Goal: Task Accomplishment & Management: Use online tool/utility

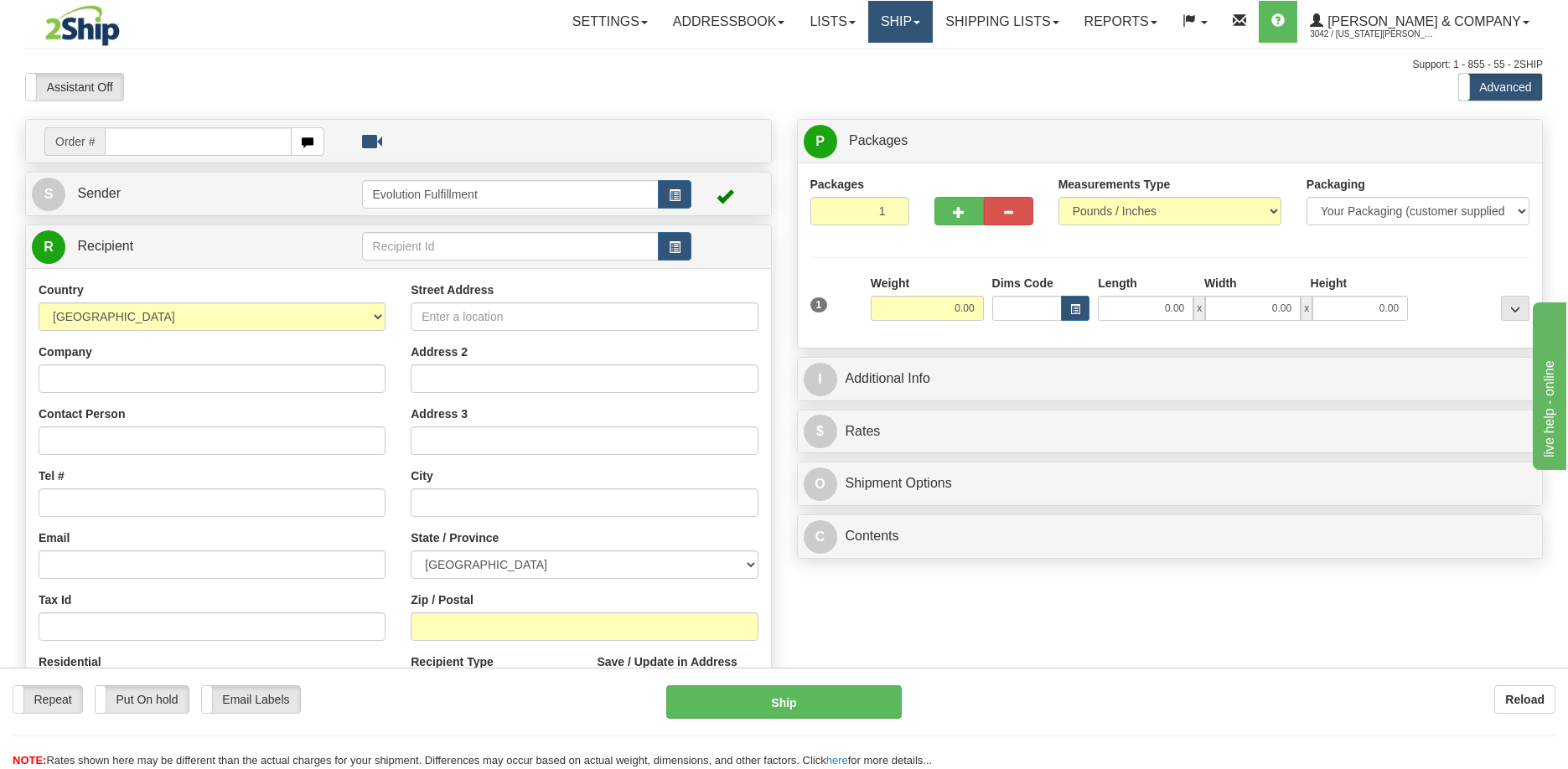
click at [933, 27] on link "Ship" at bounding box center [900, 22] width 64 height 42
click at [916, 85] on span "OnHold / Order Queue" at bounding box center [856, 80] width 118 height 13
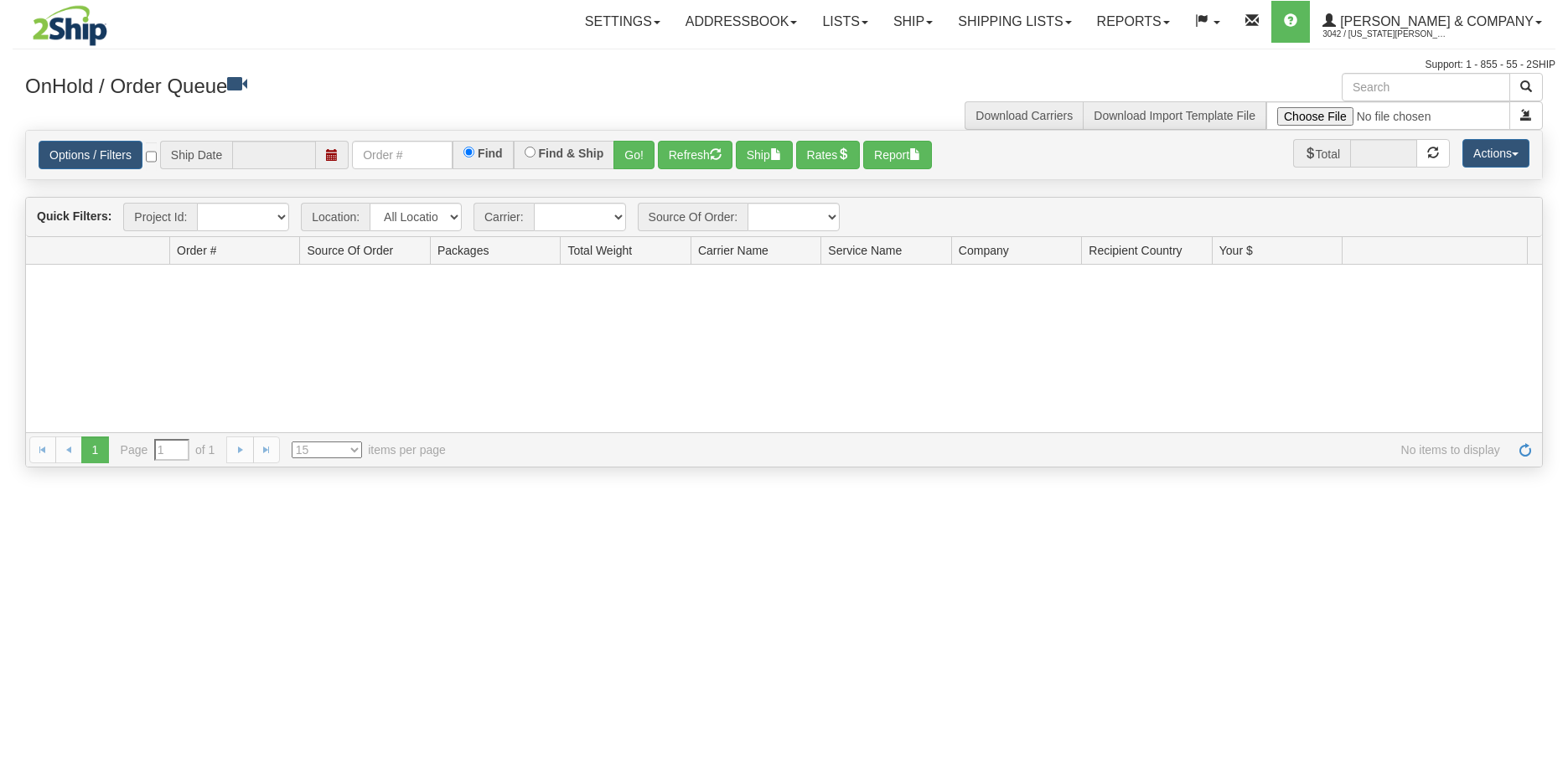
type input "[DATE]"
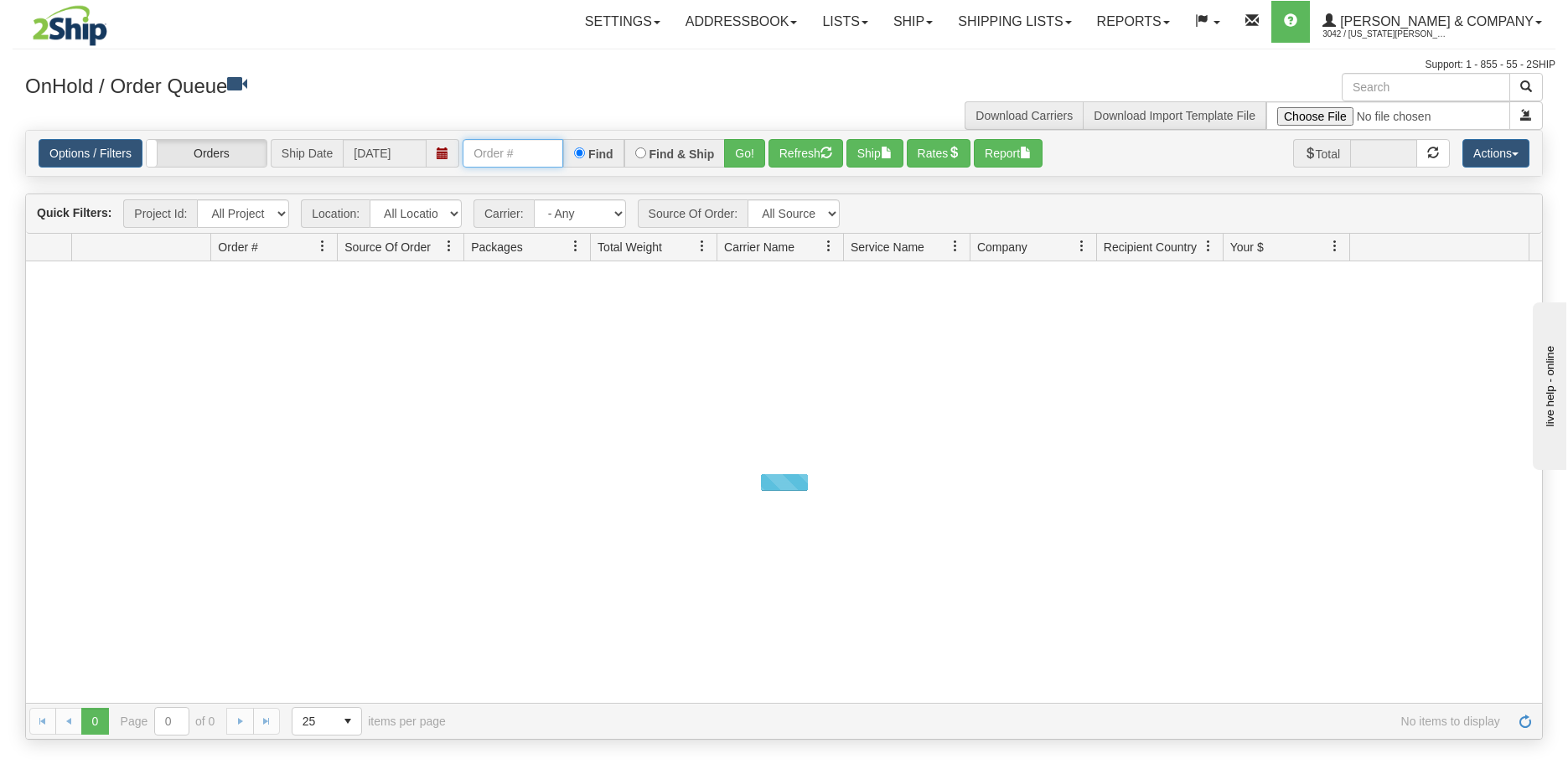
click at [500, 161] on input "text" at bounding box center [513, 153] width 100 height 28
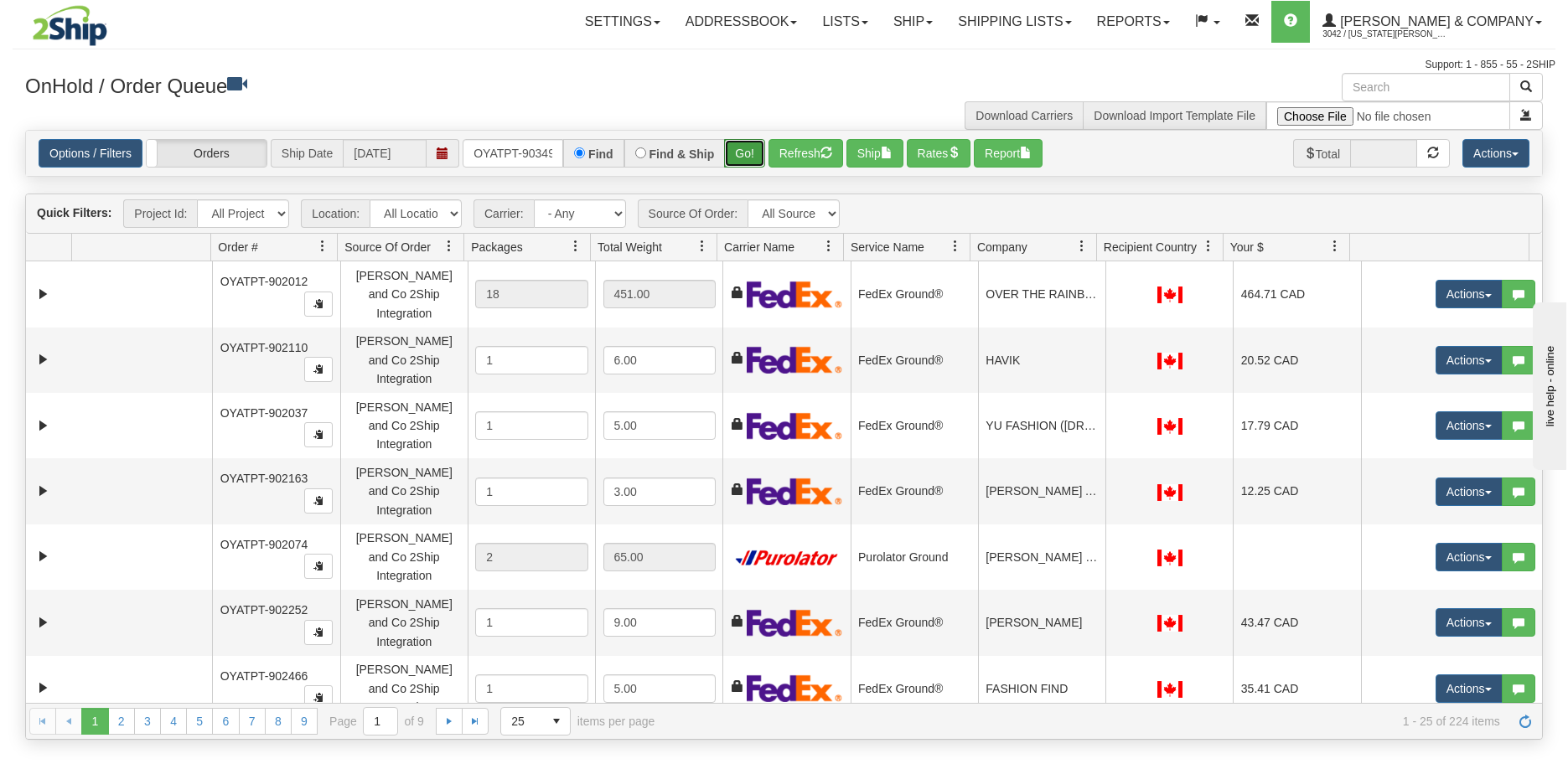
click at [737, 150] on button "Go!" at bounding box center [745, 153] width 41 height 28
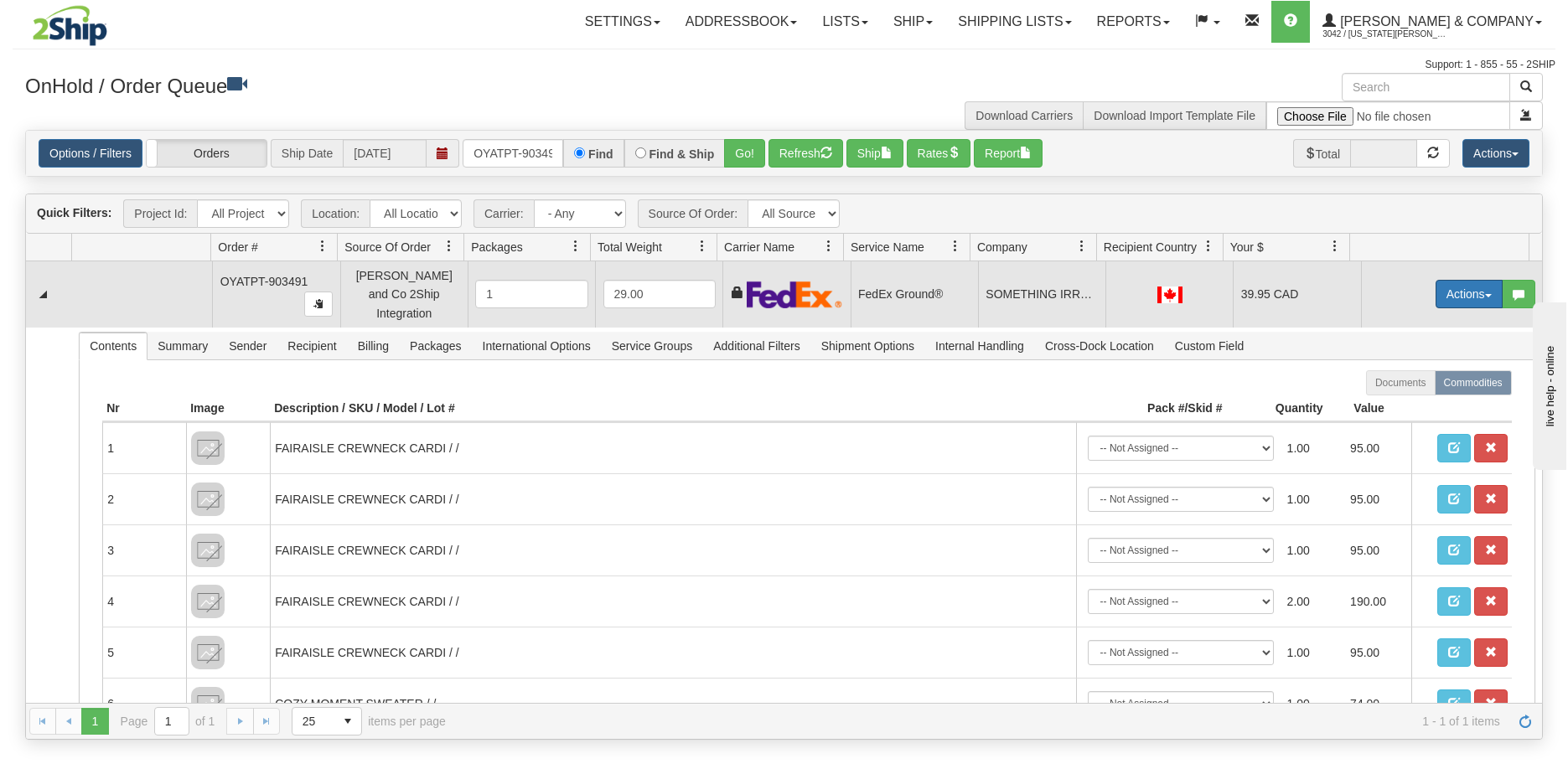
click at [1460, 288] on button "Actions" at bounding box center [1469, 294] width 67 height 28
click at [1415, 384] on link "Ship" at bounding box center [1435, 391] width 134 height 22
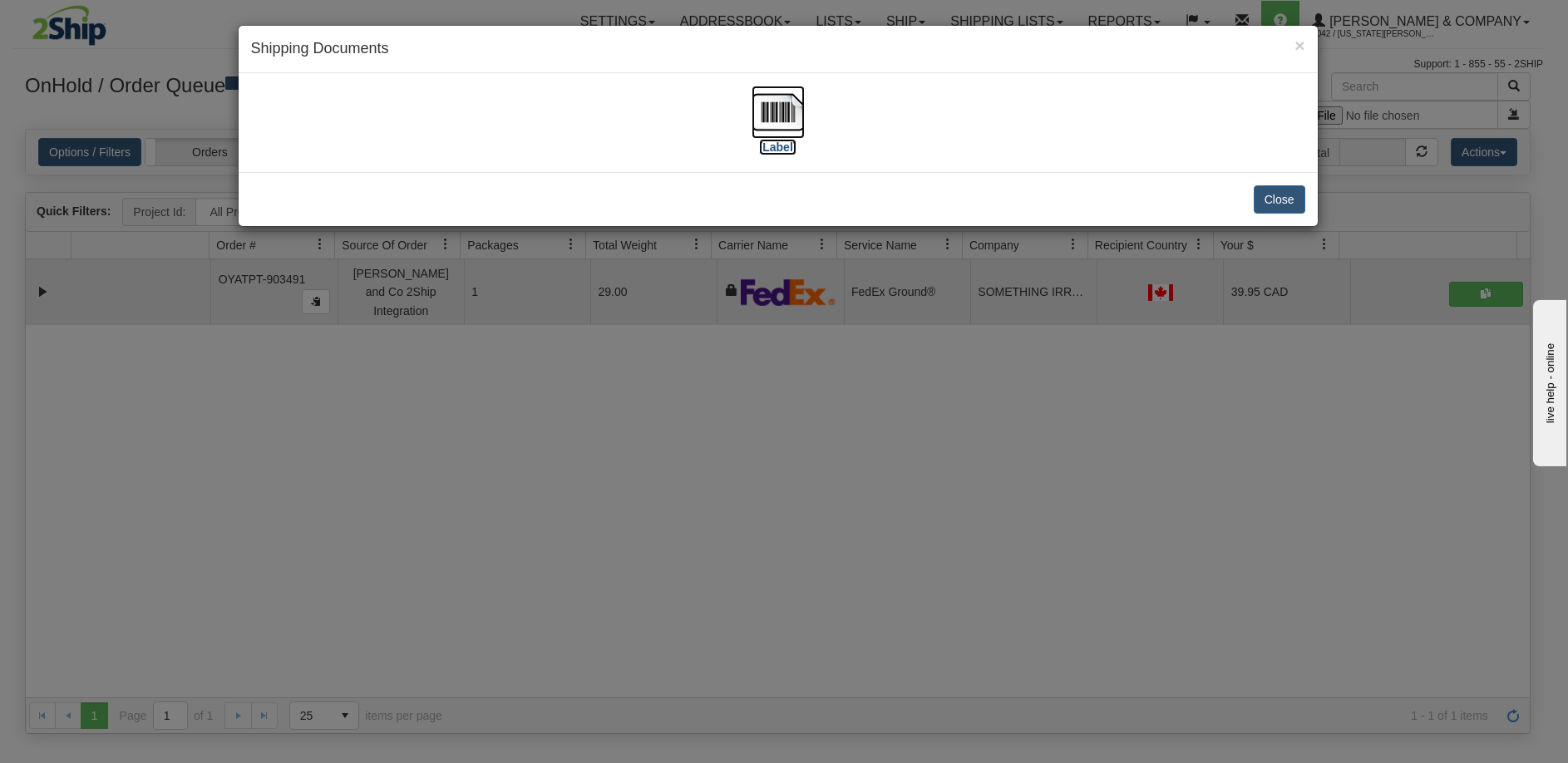
click at [784, 125] on img at bounding box center [778, 112] width 53 height 53
click at [675, 422] on div "× Shipping Documents [Label] Close" at bounding box center [784, 381] width 1568 height 763
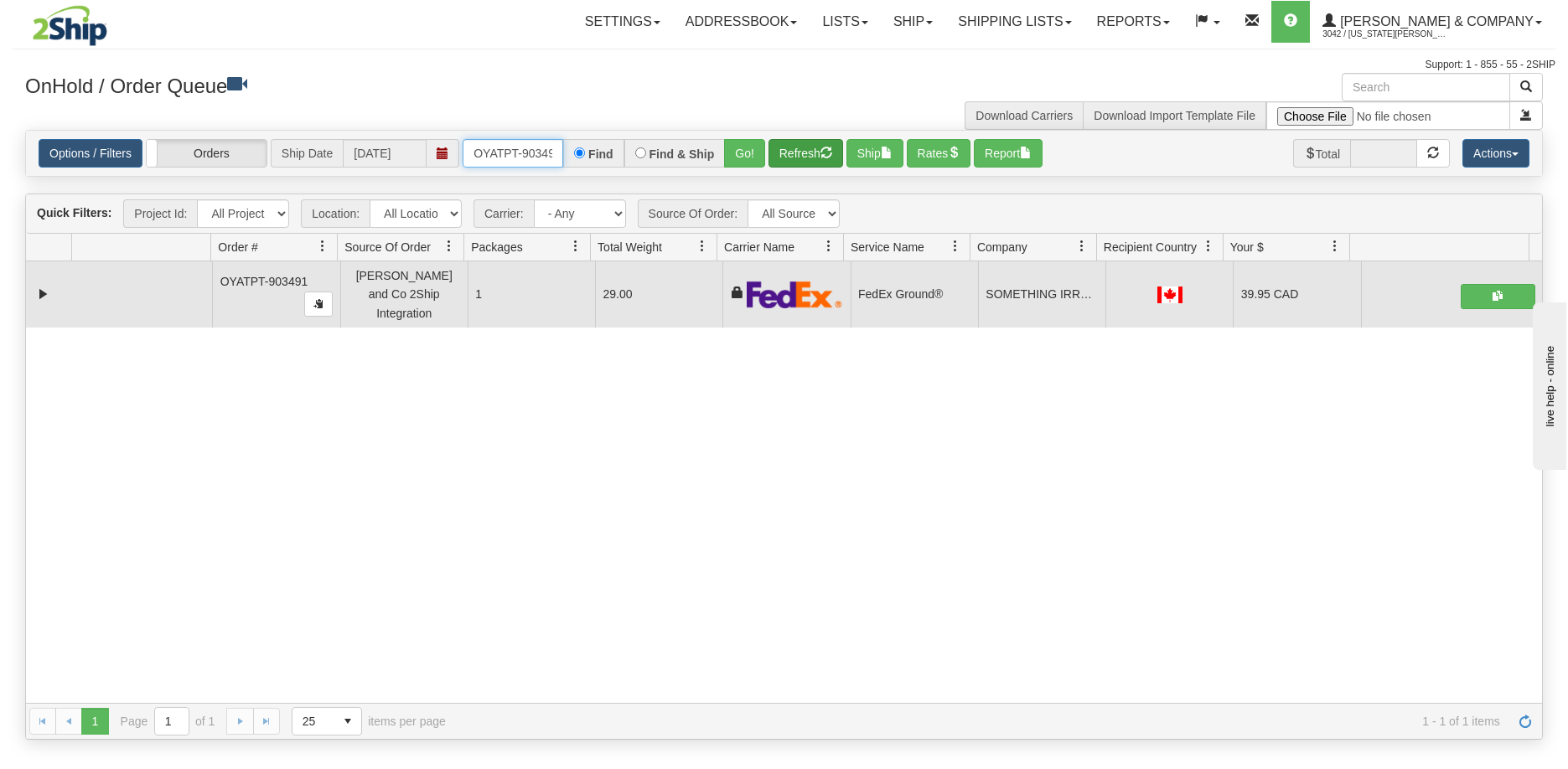
scroll to position [0, 9]
drag, startPoint x: 472, startPoint y: 149, endPoint x: 820, endPoint y: 158, distance: 348.1
click at [820, 158] on div "Options / Filters Group Shipments Orders Ship Date 09/09/2025 OYATPT-903491 Fin…" at bounding box center [784, 153] width 1491 height 28
click at [744, 151] on button "Go!" at bounding box center [745, 153] width 41 height 28
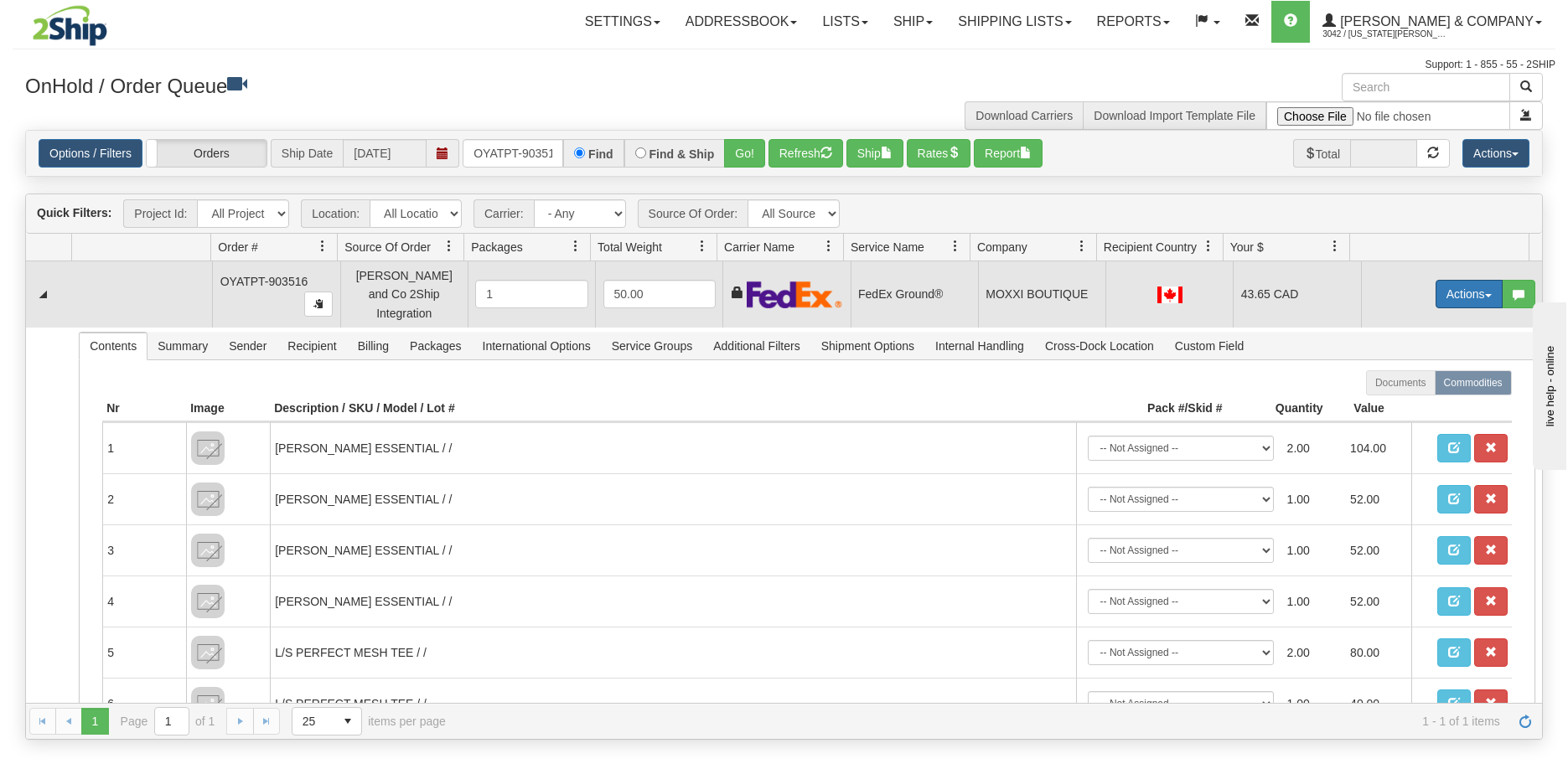
click at [1459, 280] on button "Actions" at bounding box center [1469, 294] width 67 height 28
click at [1397, 387] on span "Ship" at bounding box center [1402, 391] width 35 height 13
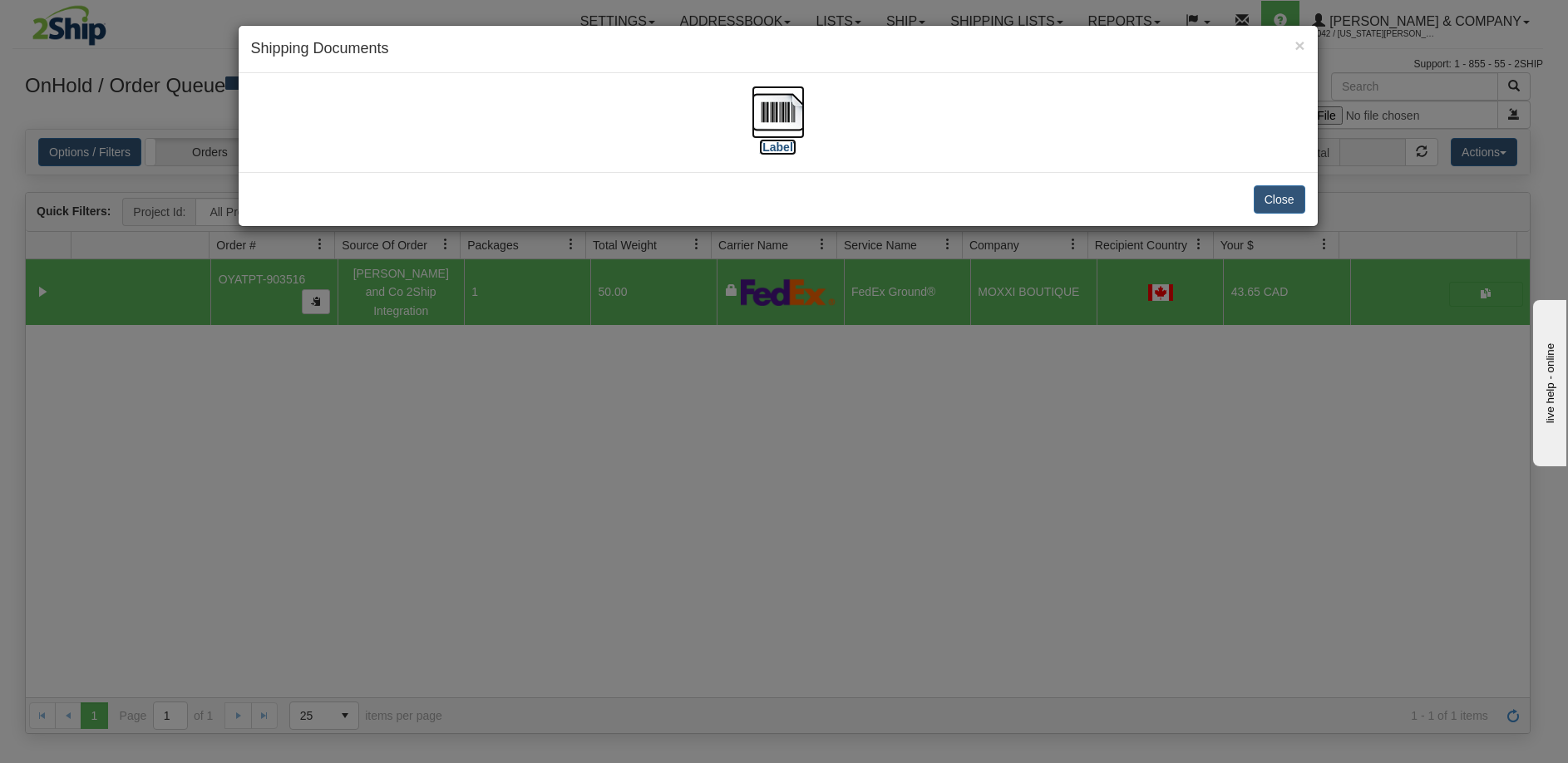
click at [766, 131] on img at bounding box center [778, 112] width 53 height 53
click at [670, 441] on div "× Shipping Documents [Label] Close" at bounding box center [784, 381] width 1568 height 763
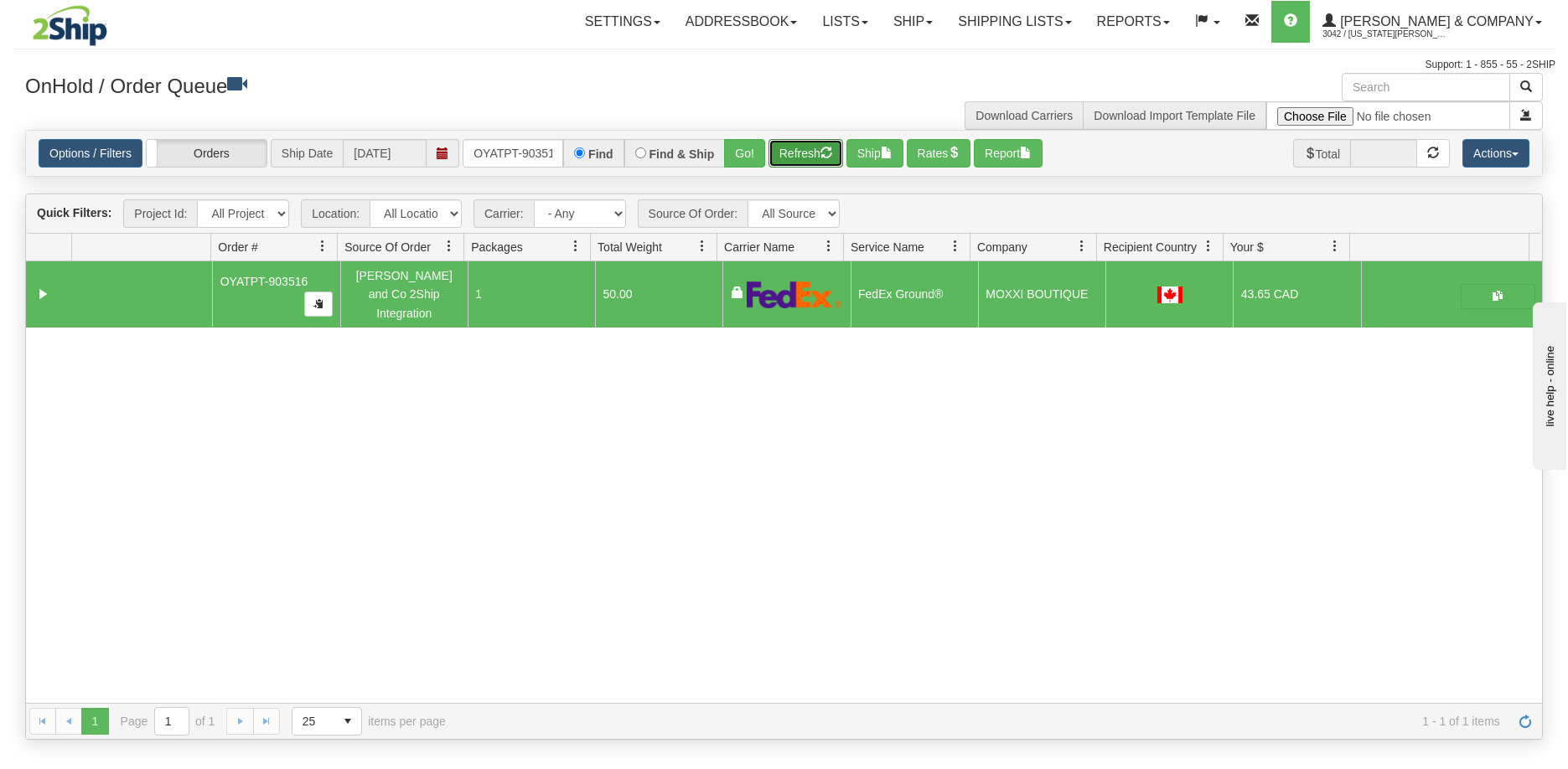
click at [801, 152] on button "Refresh" at bounding box center [806, 153] width 75 height 28
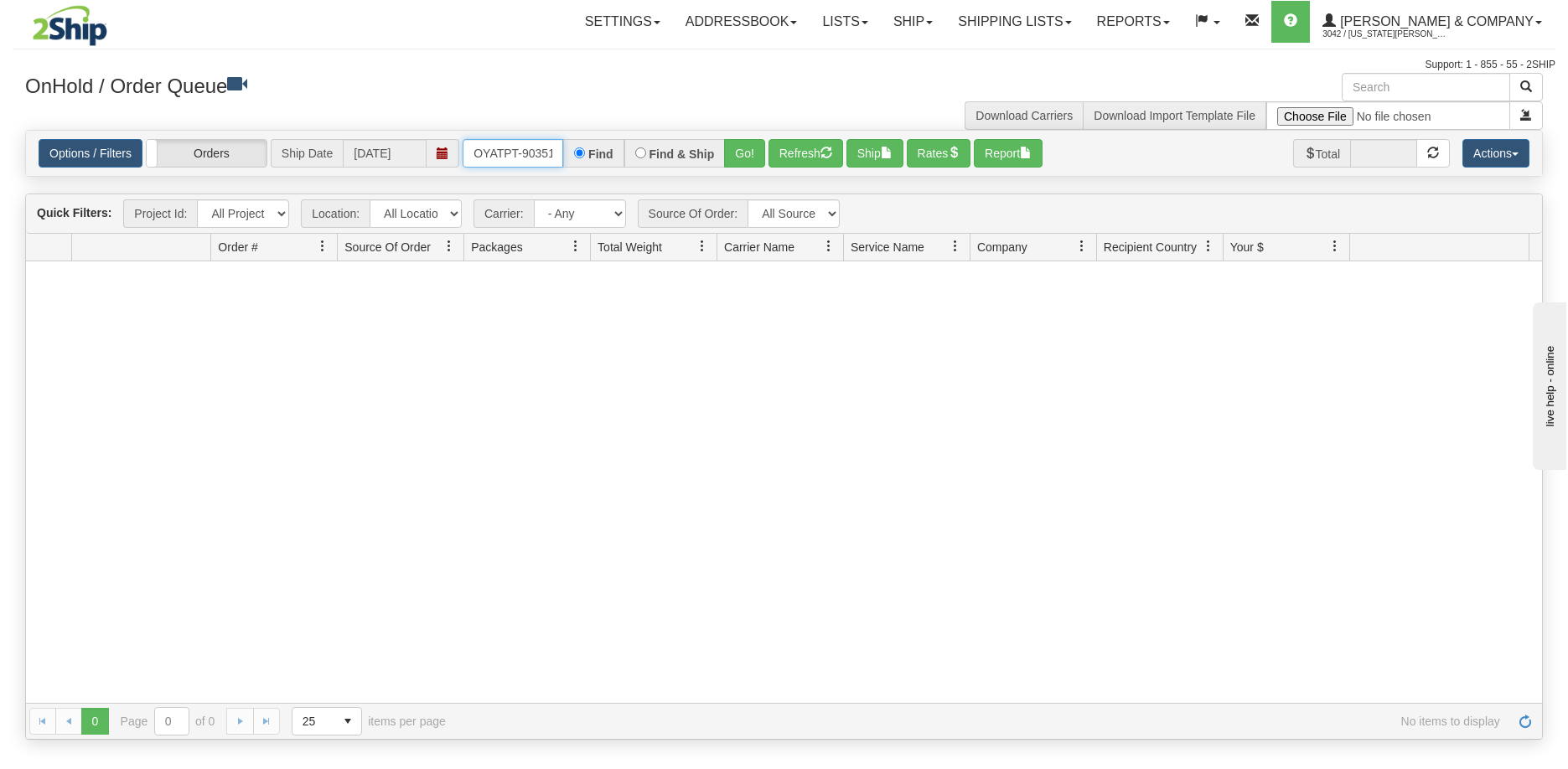
scroll to position [0, 9]
drag, startPoint x: 472, startPoint y: 151, endPoint x: 598, endPoint y: 148, distance: 126.0
click at [598, 148] on div "OYATPT-903516 Find Find & Ship Go!" at bounding box center [613, 153] width 302 height 28
click at [747, 160] on button "Go!" at bounding box center [745, 153] width 41 height 28
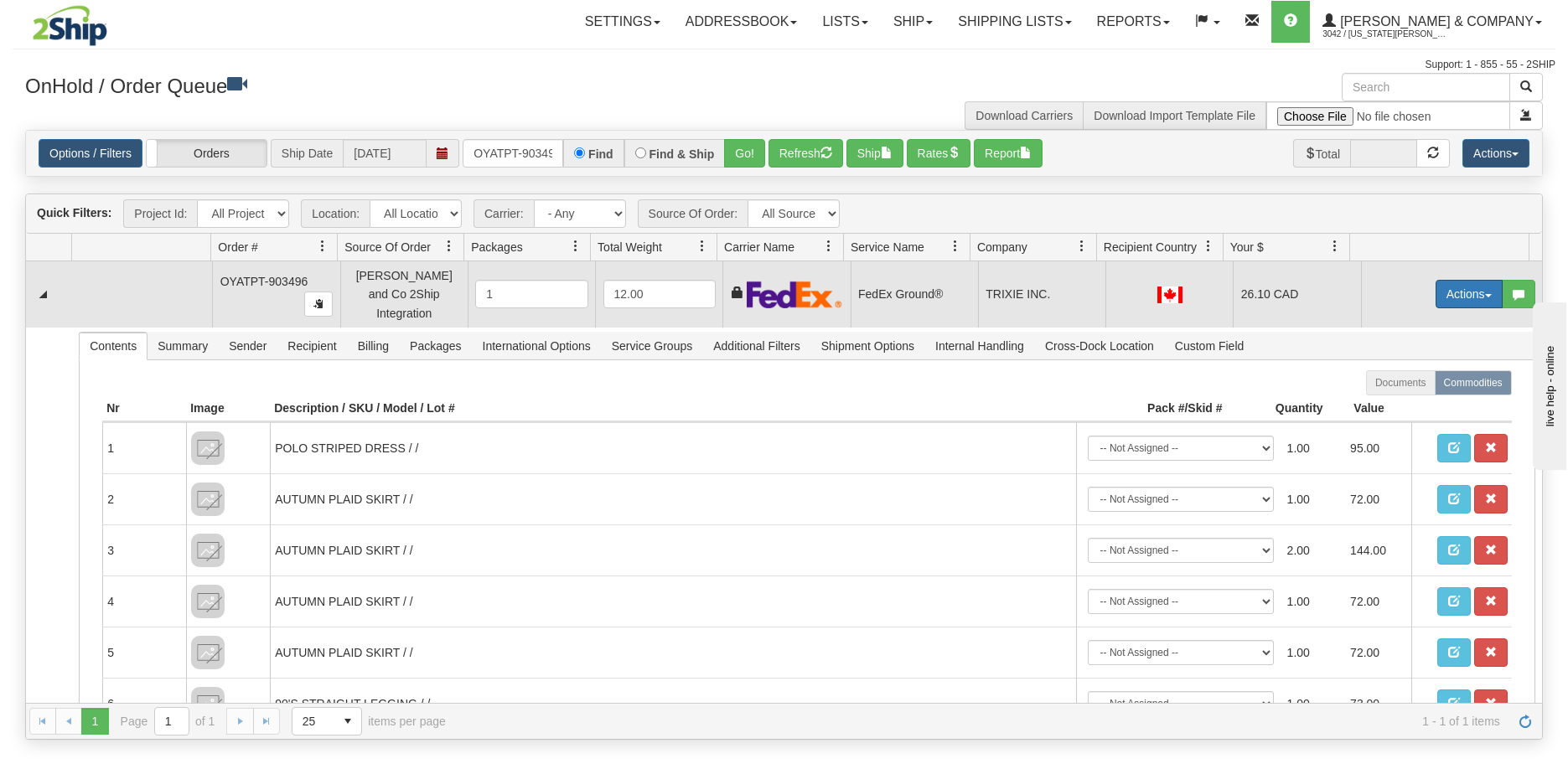
click at [1453, 288] on button "Actions" at bounding box center [1469, 294] width 67 height 28
click at [1412, 387] on link "Ship" at bounding box center [1435, 391] width 134 height 22
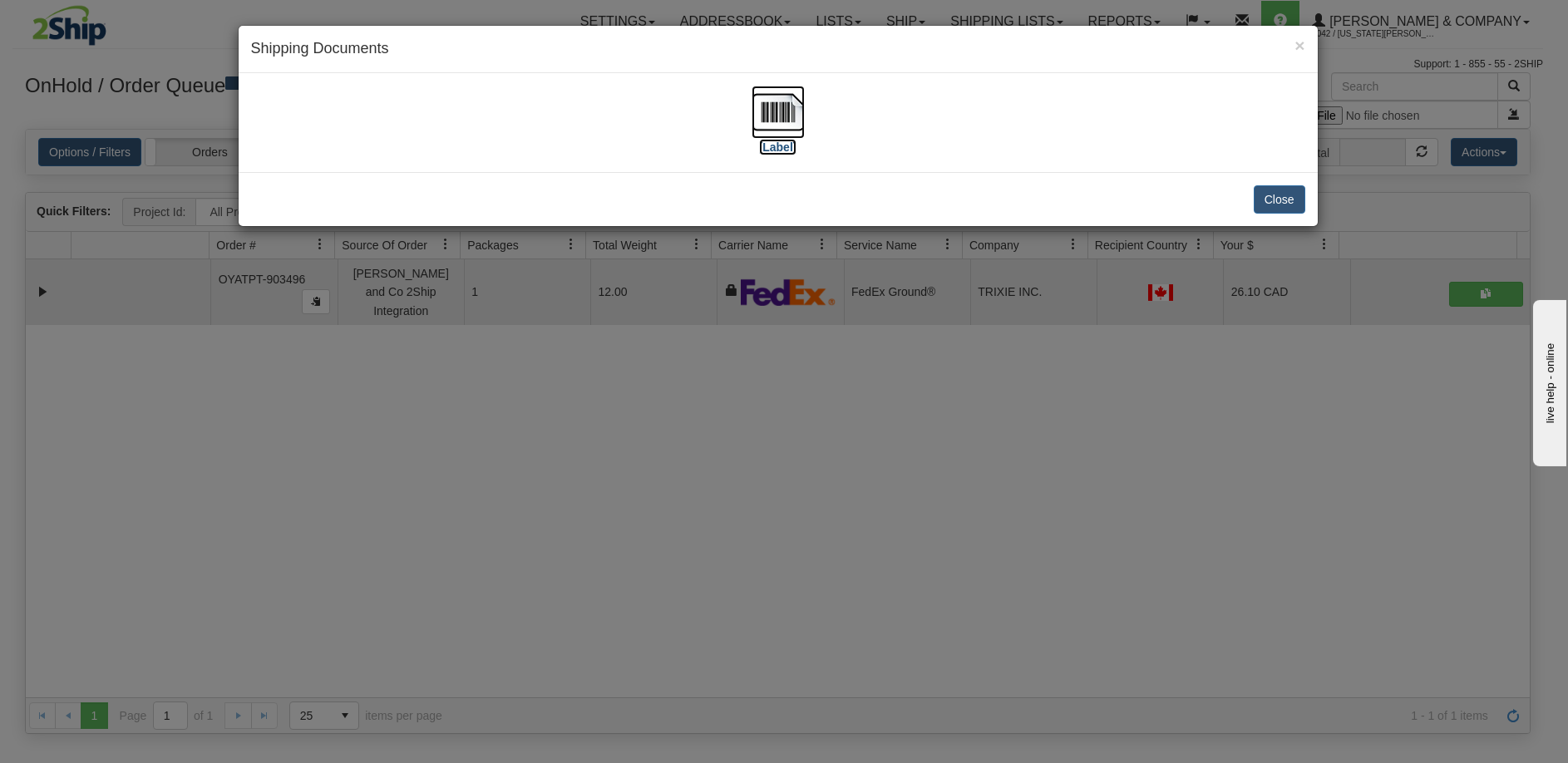
click at [792, 119] on img at bounding box center [778, 112] width 53 height 53
click at [598, 437] on div "× Shipping Documents [Label] Close" at bounding box center [784, 381] width 1568 height 763
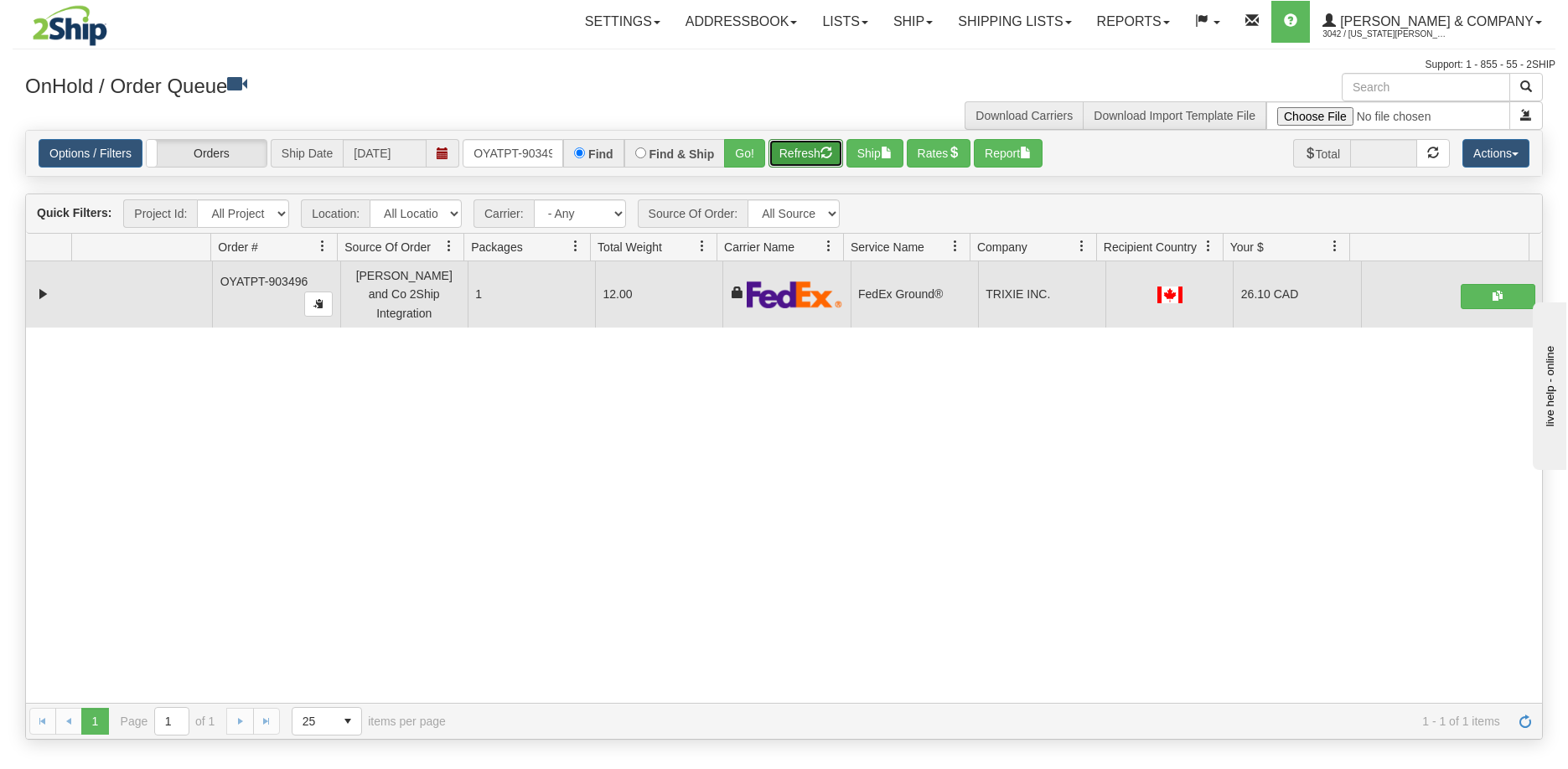
click at [783, 163] on button "Refresh" at bounding box center [806, 153] width 75 height 28
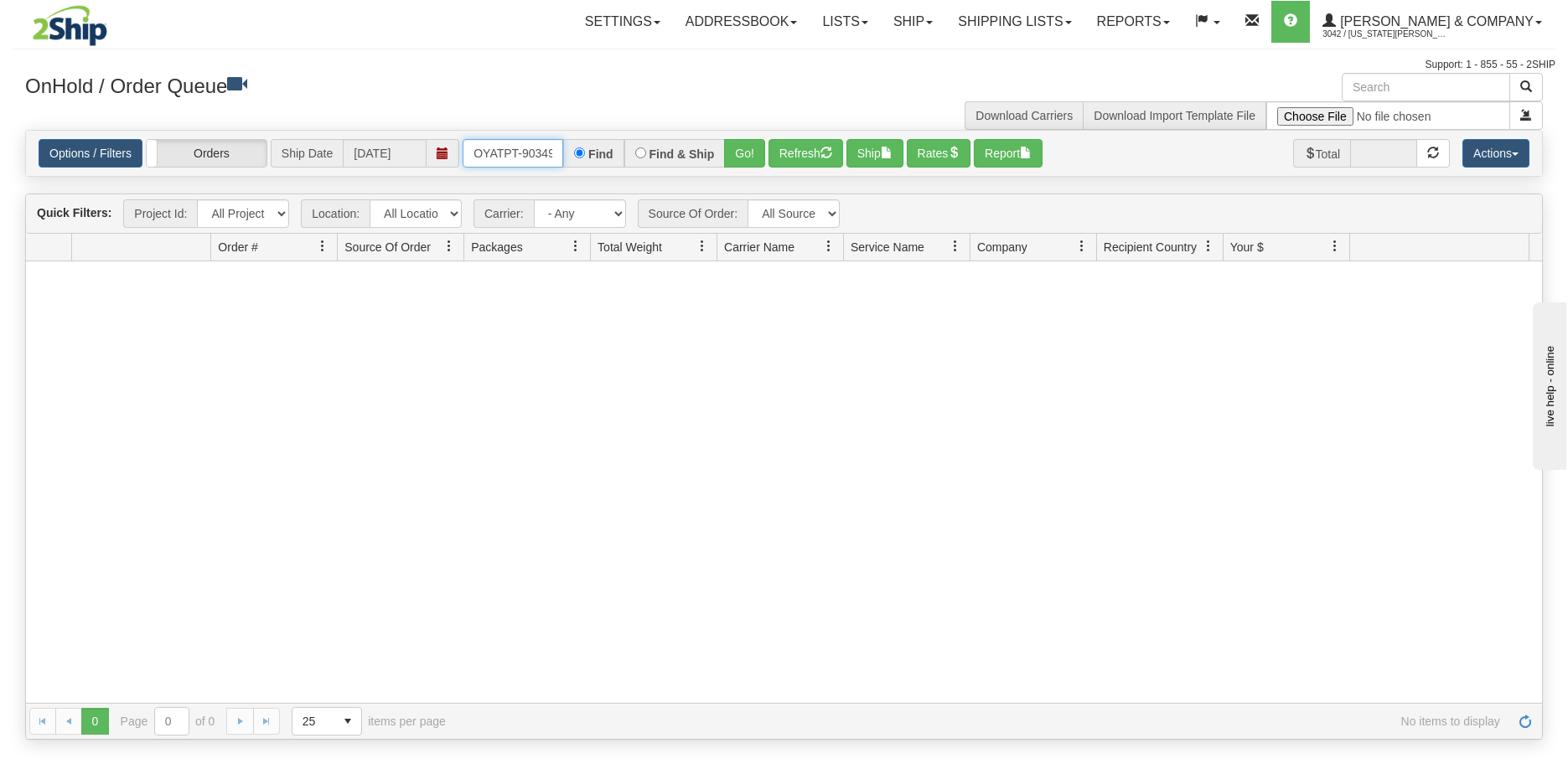
scroll to position [0, 9]
drag, startPoint x: 472, startPoint y: 152, endPoint x: 626, endPoint y: 162, distance: 154.3
click at [626, 162] on div "OYATPT-903496 Find Find & Ship Go!" at bounding box center [613, 153] width 302 height 28
click at [743, 158] on button "Go!" at bounding box center [745, 153] width 41 height 28
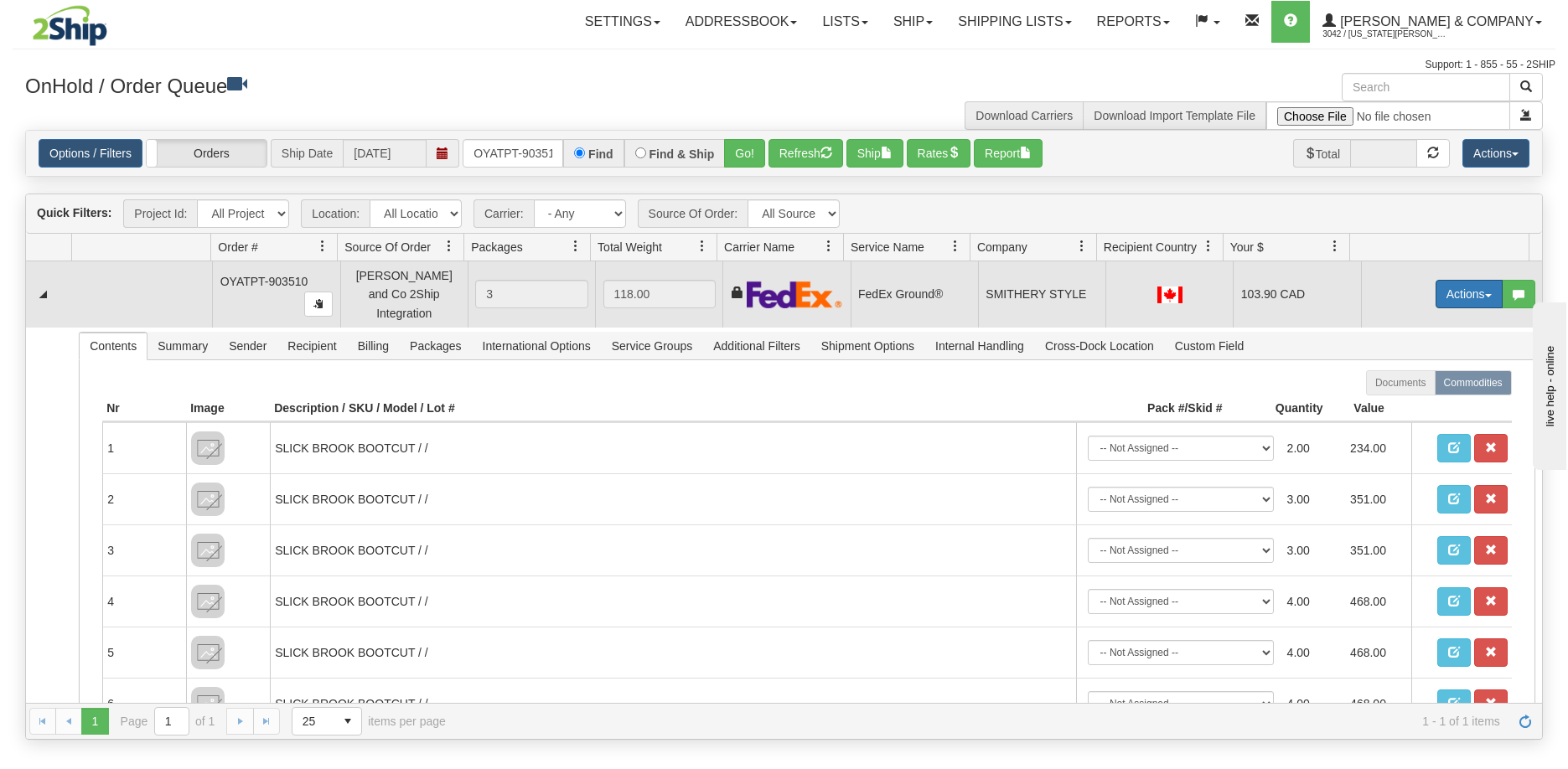
click at [1450, 280] on button "Actions" at bounding box center [1469, 294] width 67 height 28
click at [1411, 385] on link "Ship" at bounding box center [1435, 391] width 134 height 22
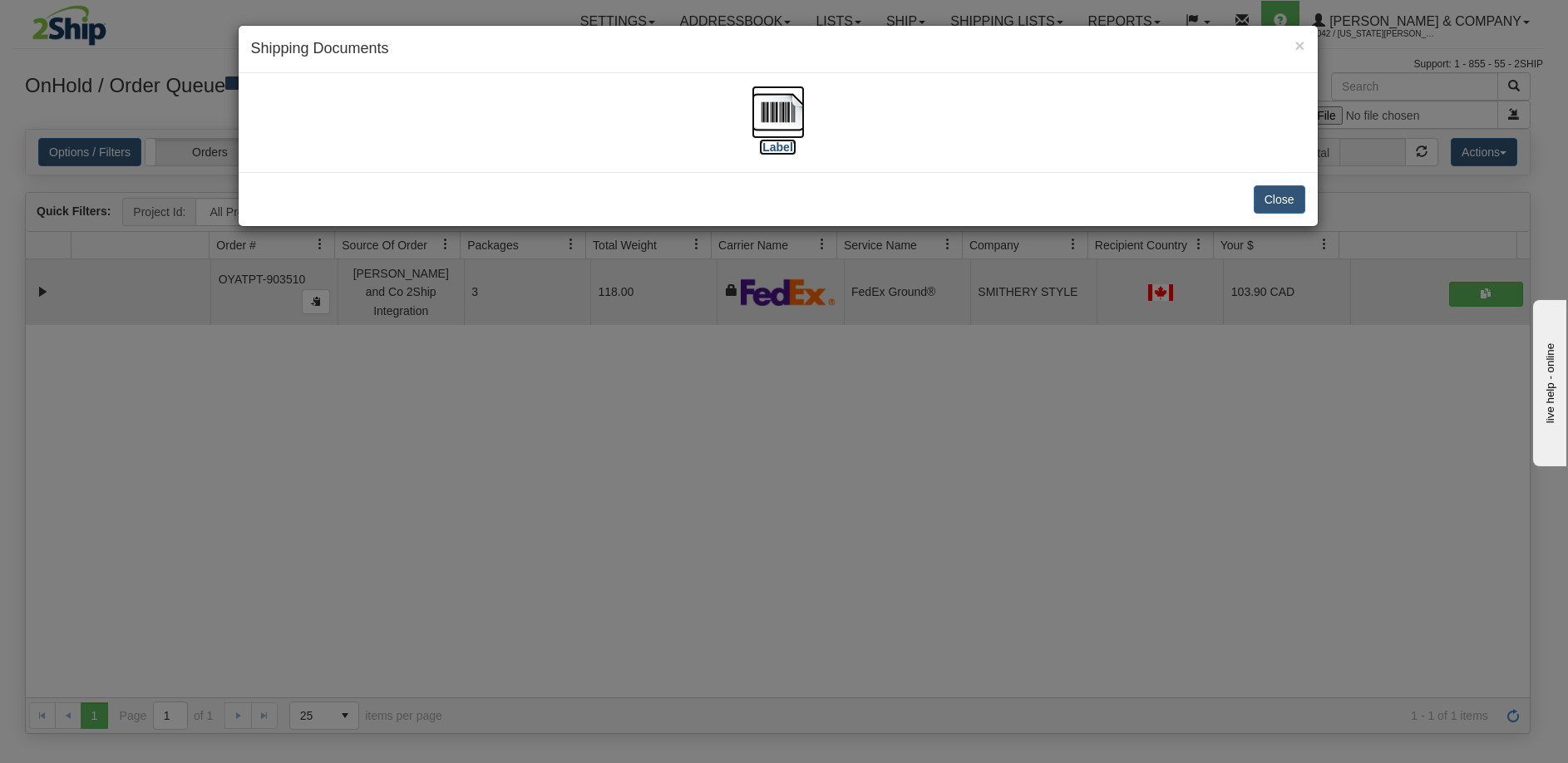
click at [774, 115] on img at bounding box center [778, 112] width 53 height 53
click at [658, 607] on div "× Shipping Documents [Label] Close" at bounding box center [784, 381] width 1568 height 763
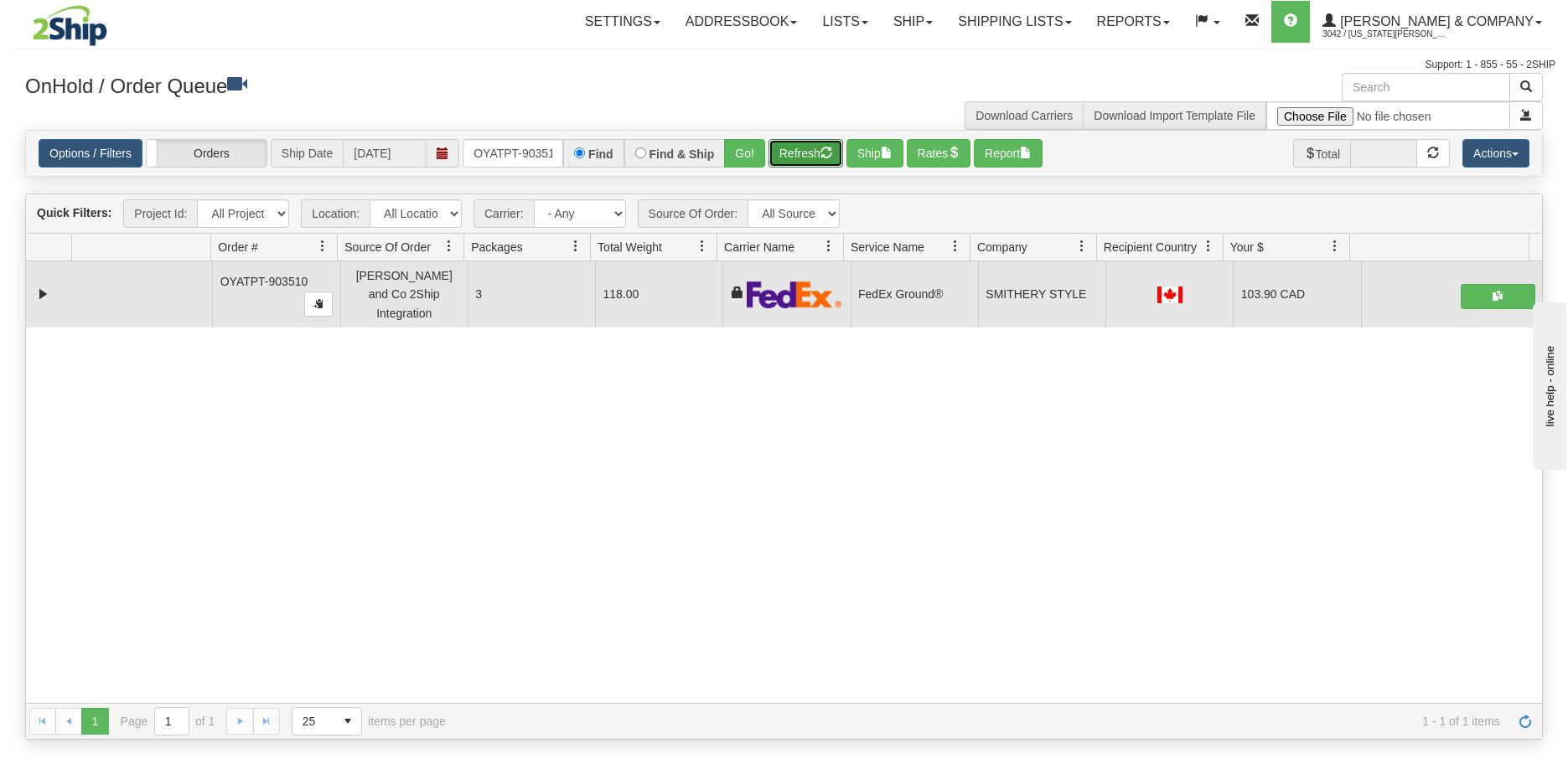
click at [806, 152] on button "Refresh" at bounding box center [806, 153] width 75 height 28
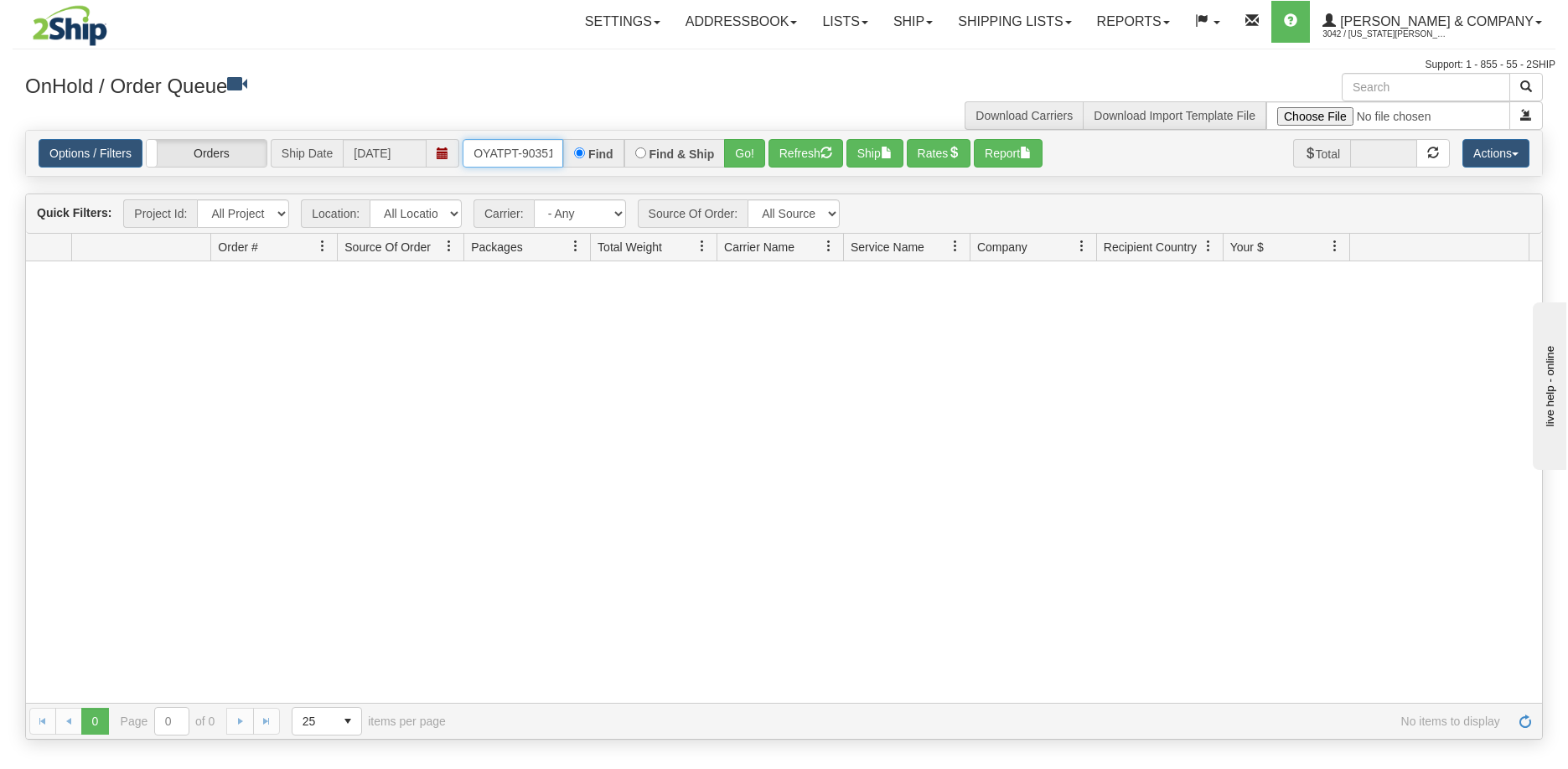
scroll to position [0, 9]
drag, startPoint x: 469, startPoint y: 152, endPoint x: 683, endPoint y: 149, distance: 214.0
click at [683, 149] on div "OYATPT-903510 Find Find & Ship Go!" at bounding box center [613, 153] width 302 height 28
click at [739, 157] on button "Go!" at bounding box center [745, 153] width 41 height 28
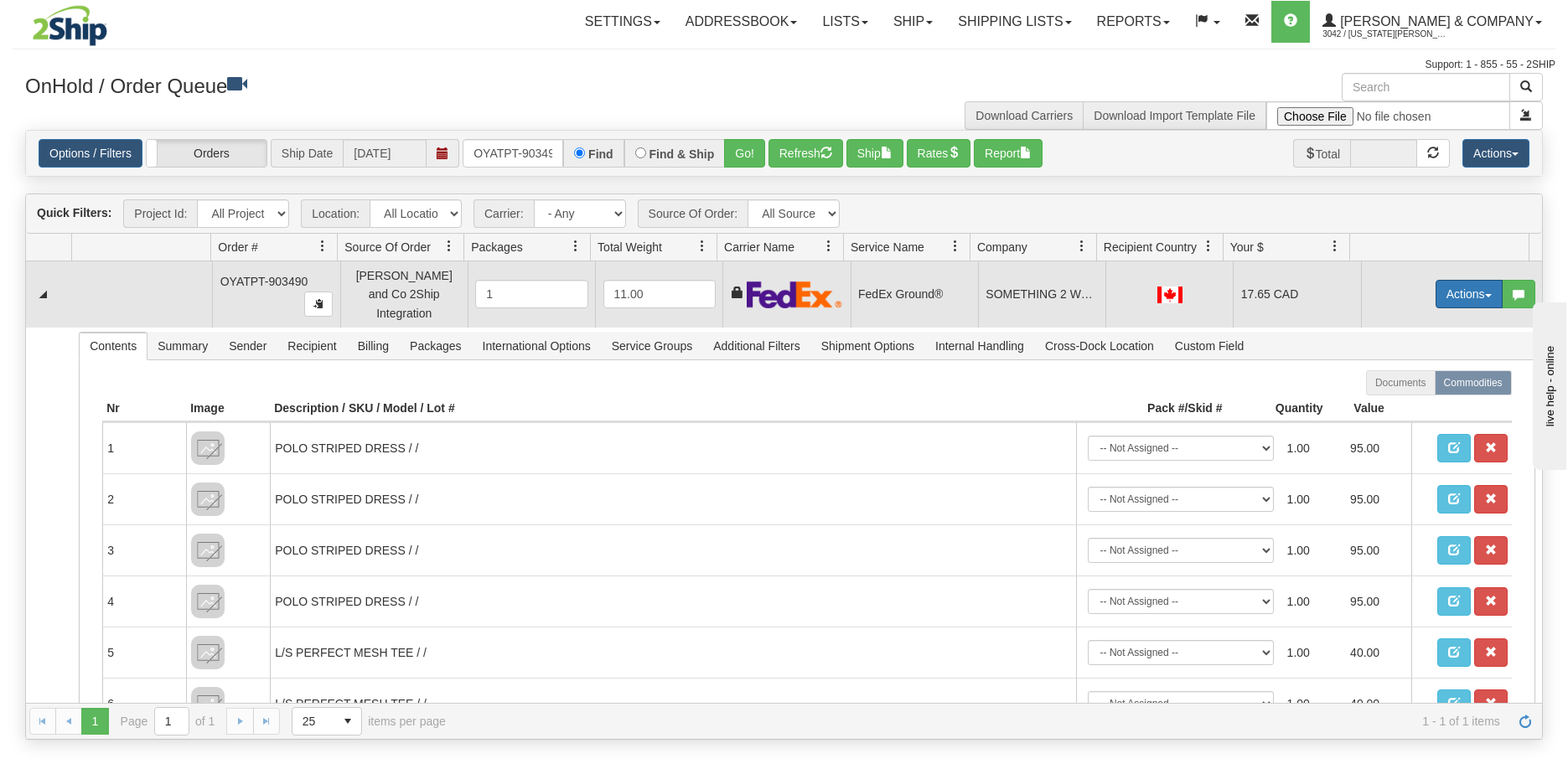
click at [1441, 290] on button "Actions" at bounding box center [1469, 294] width 67 height 28
click at [1394, 386] on span "Ship" at bounding box center [1402, 391] width 35 height 13
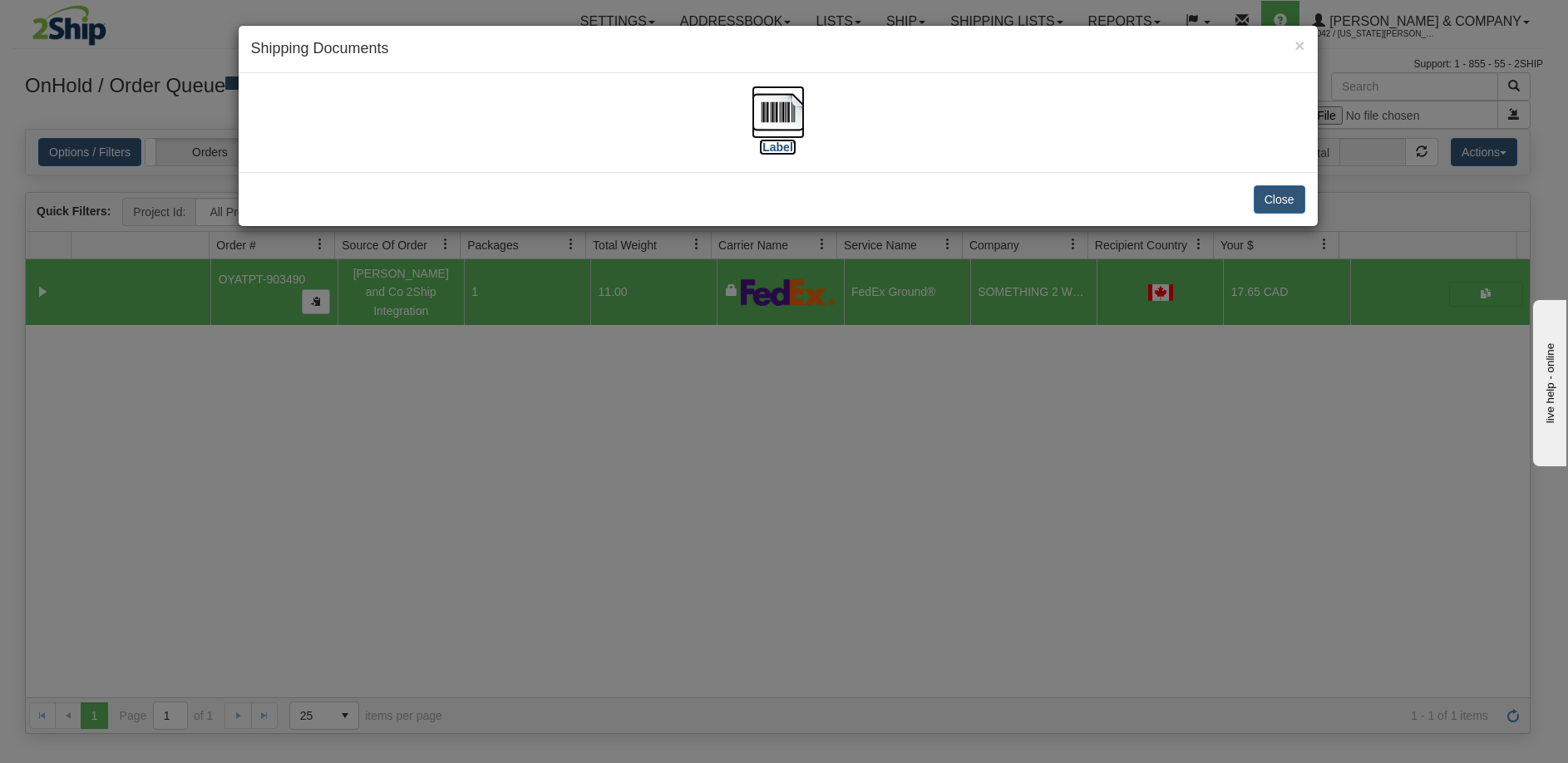
click at [766, 105] on img at bounding box center [778, 112] width 53 height 53
click at [708, 406] on div "× Shipping Documents [Label] Close" at bounding box center [784, 381] width 1568 height 763
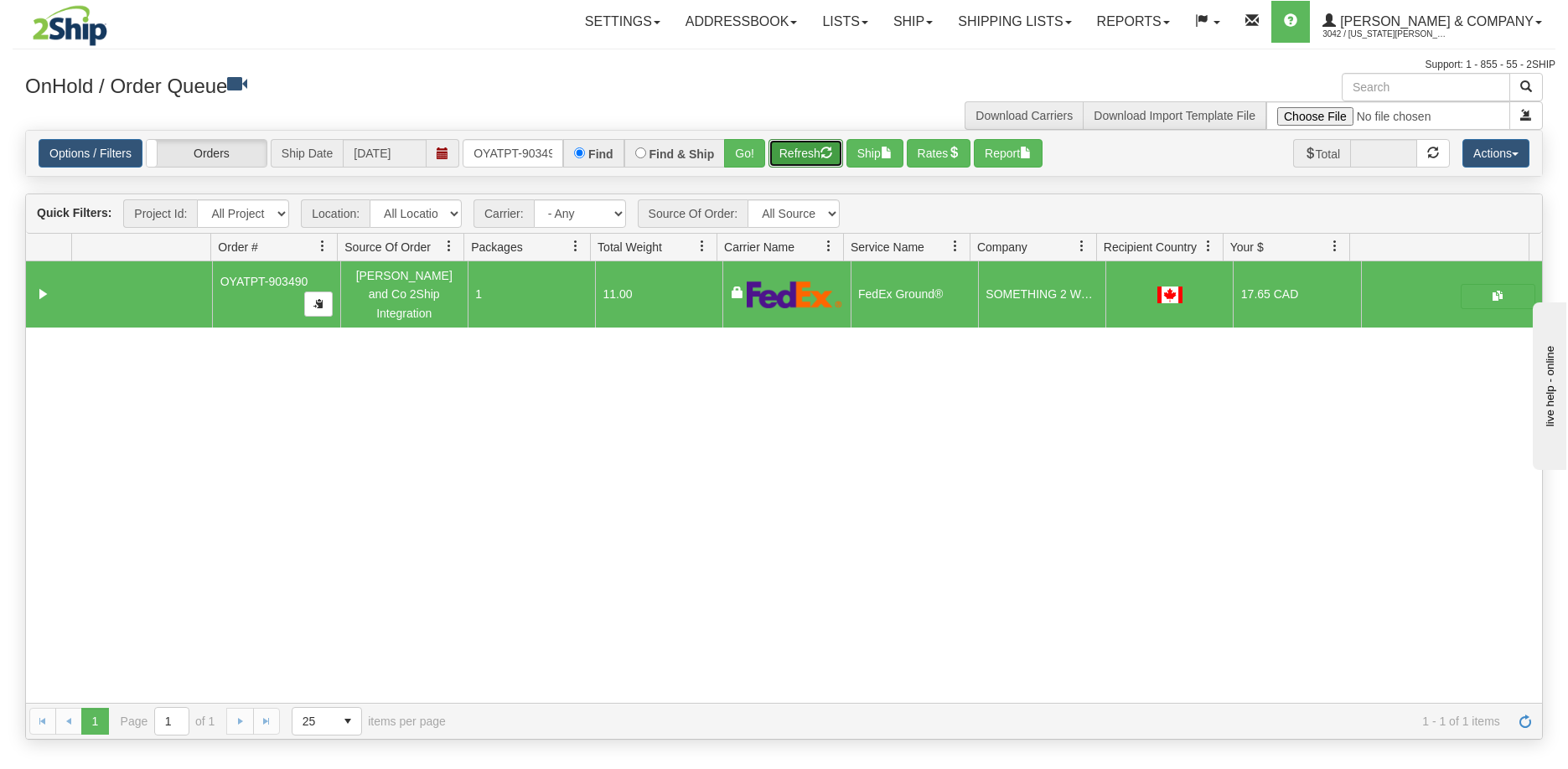
click at [813, 154] on button "Refresh" at bounding box center [806, 153] width 75 height 28
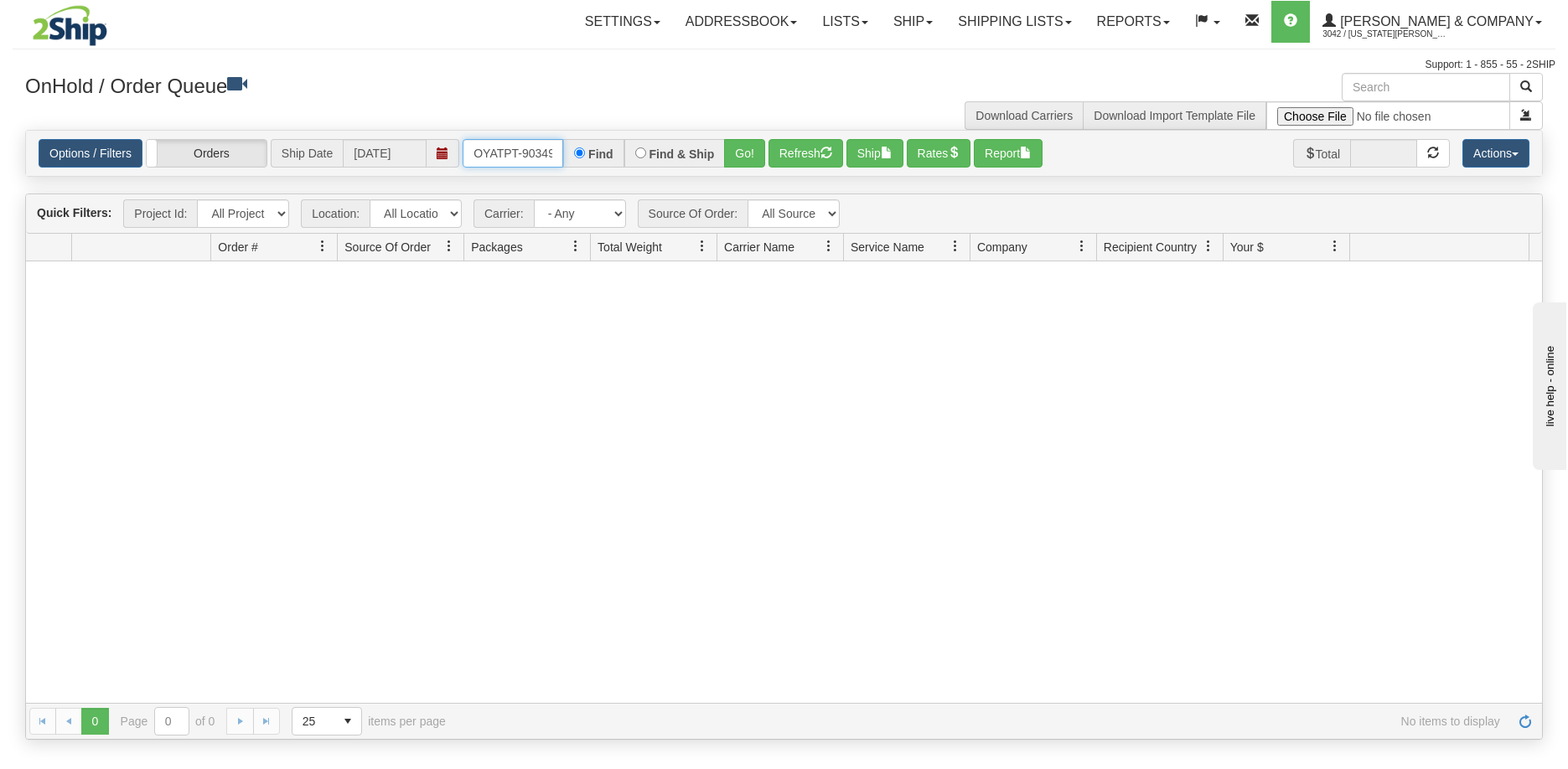
scroll to position [0, 9]
drag, startPoint x: 475, startPoint y: 145, endPoint x: 623, endPoint y: 163, distance: 149.1
click at [623, 163] on div "OYATPT-903490 Find Find & Ship Go!" at bounding box center [613, 153] width 302 height 28
click at [747, 147] on button "Go!" at bounding box center [745, 153] width 41 height 28
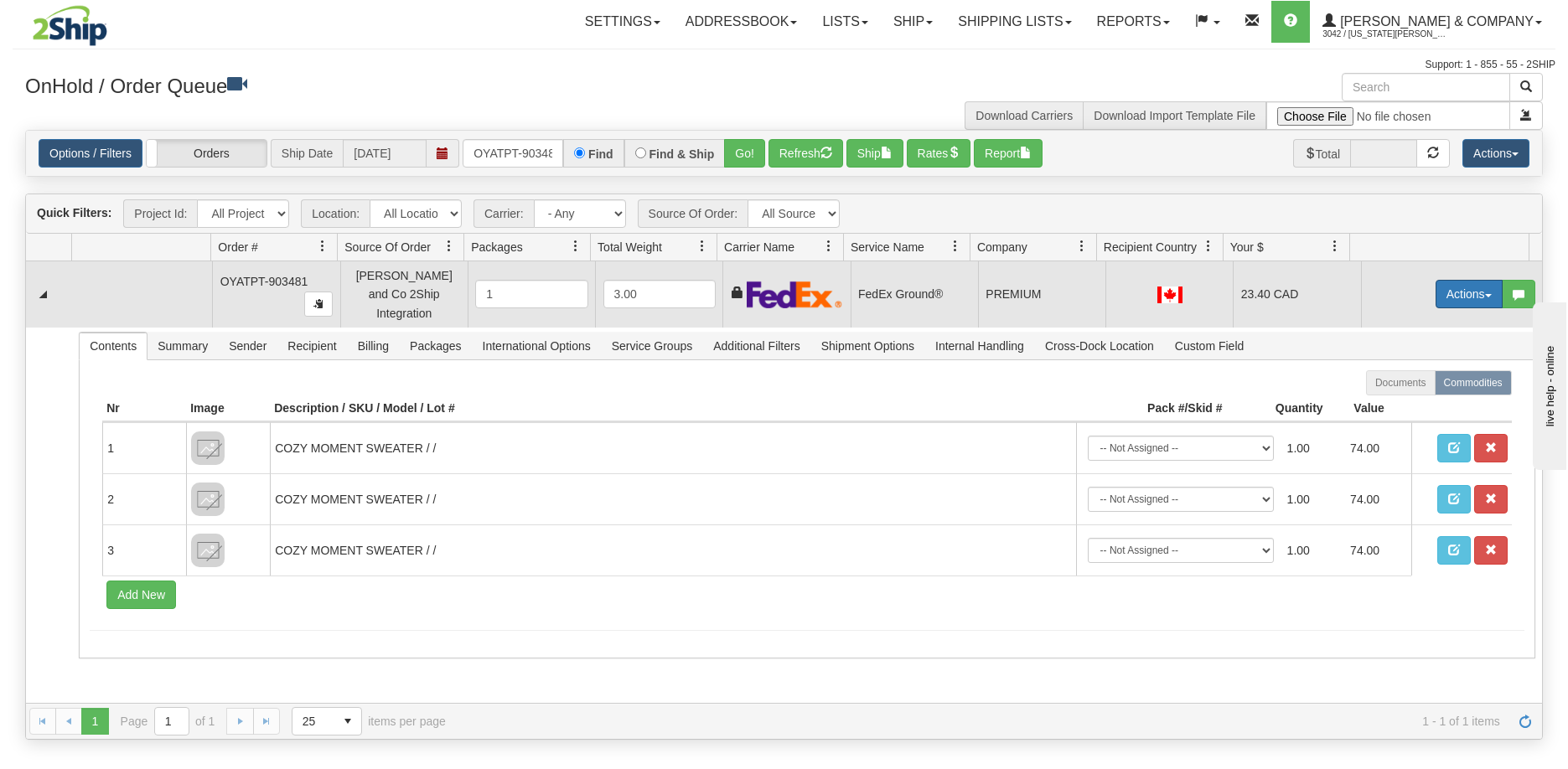
click at [1449, 282] on button "Actions" at bounding box center [1469, 294] width 67 height 28
click at [1407, 385] on link "Ship" at bounding box center [1435, 391] width 134 height 22
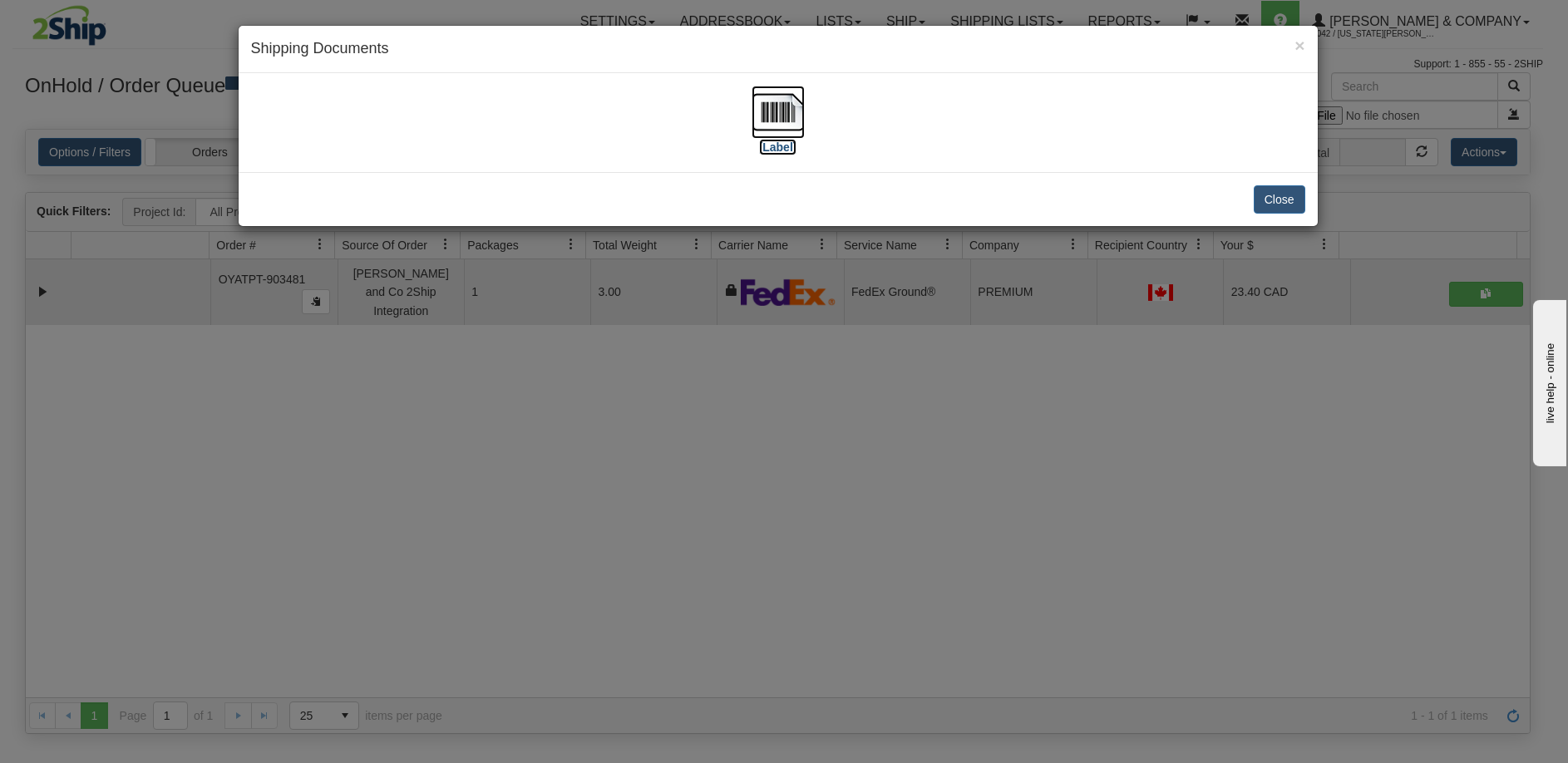
click at [780, 101] on img at bounding box center [778, 112] width 53 height 53
click at [777, 663] on div "× Shipping Documents [Label] Close" at bounding box center [784, 381] width 1568 height 763
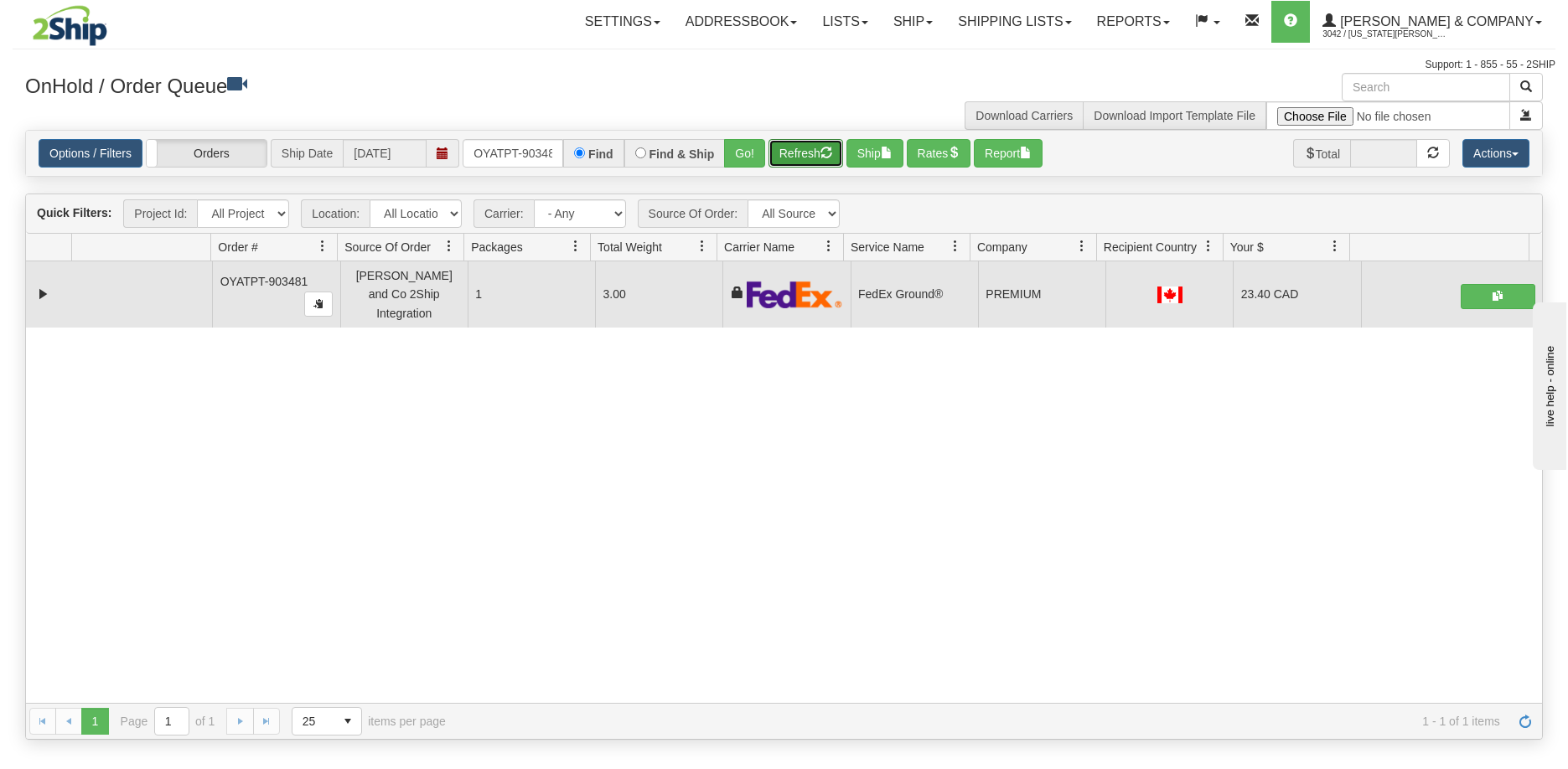
click at [811, 162] on button "Refresh" at bounding box center [806, 153] width 75 height 28
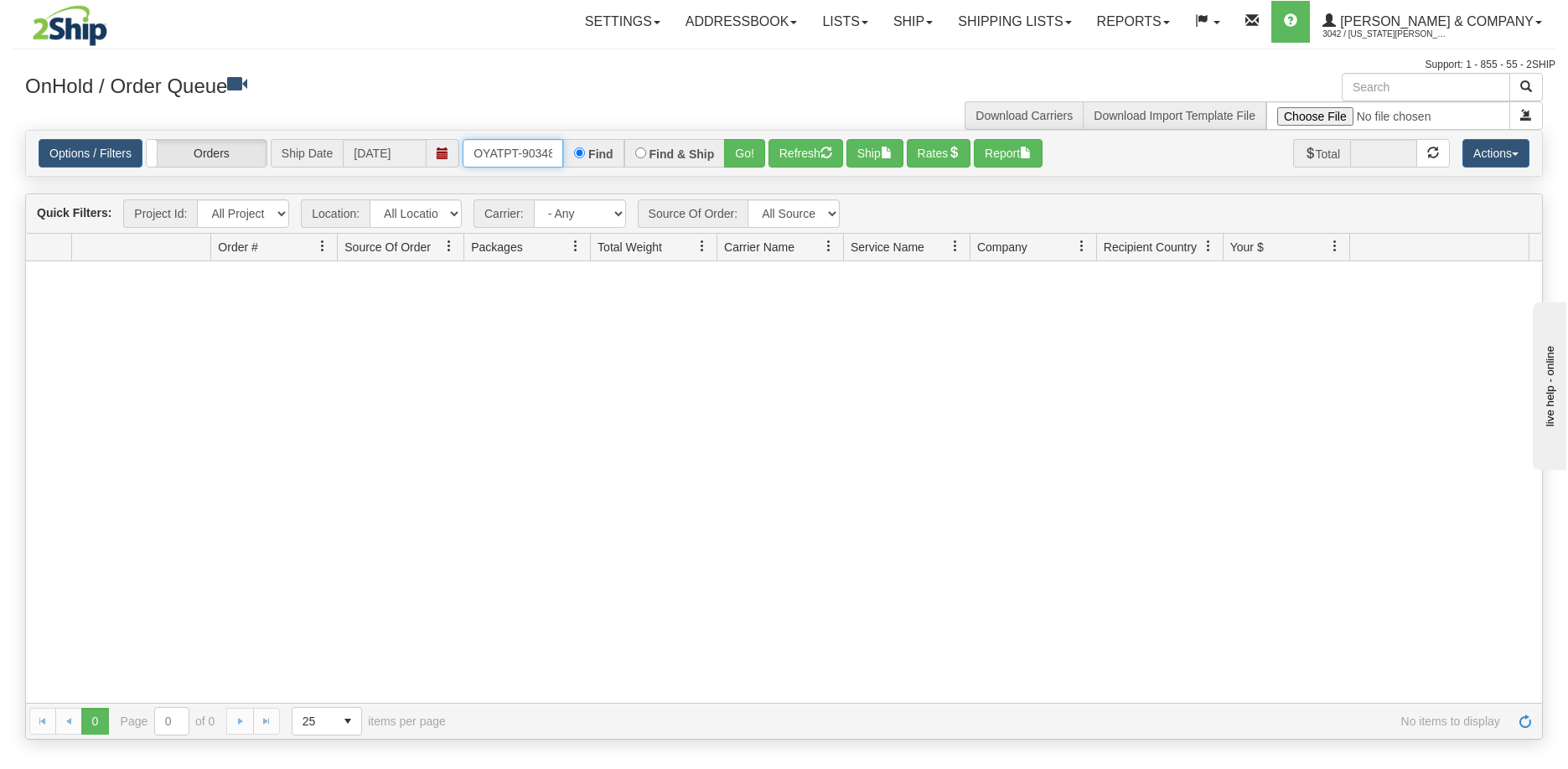
scroll to position [0, 9]
drag, startPoint x: 472, startPoint y: 148, endPoint x: 697, endPoint y: 163, distance: 225.5
click at [697, 163] on div "OYATPT-903481 Find Find & Ship Go!" at bounding box center [613, 153] width 302 height 28
click at [743, 146] on button "Go!" at bounding box center [745, 153] width 41 height 28
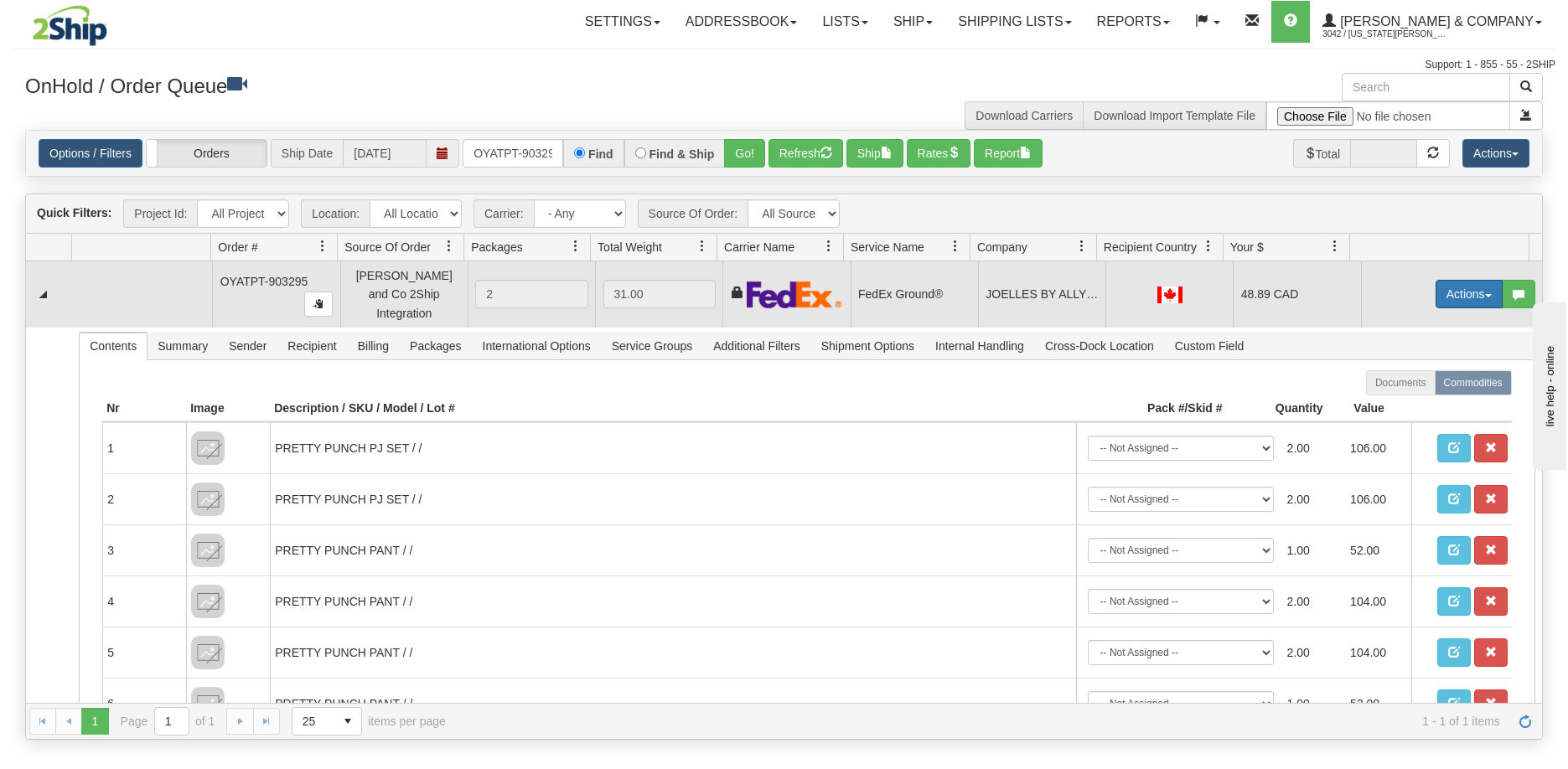
click at [1453, 290] on button "Actions" at bounding box center [1469, 294] width 67 height 28
click at [1408, 387] on link "Ship" at bounding box center [1435, 391] width 134 height 22
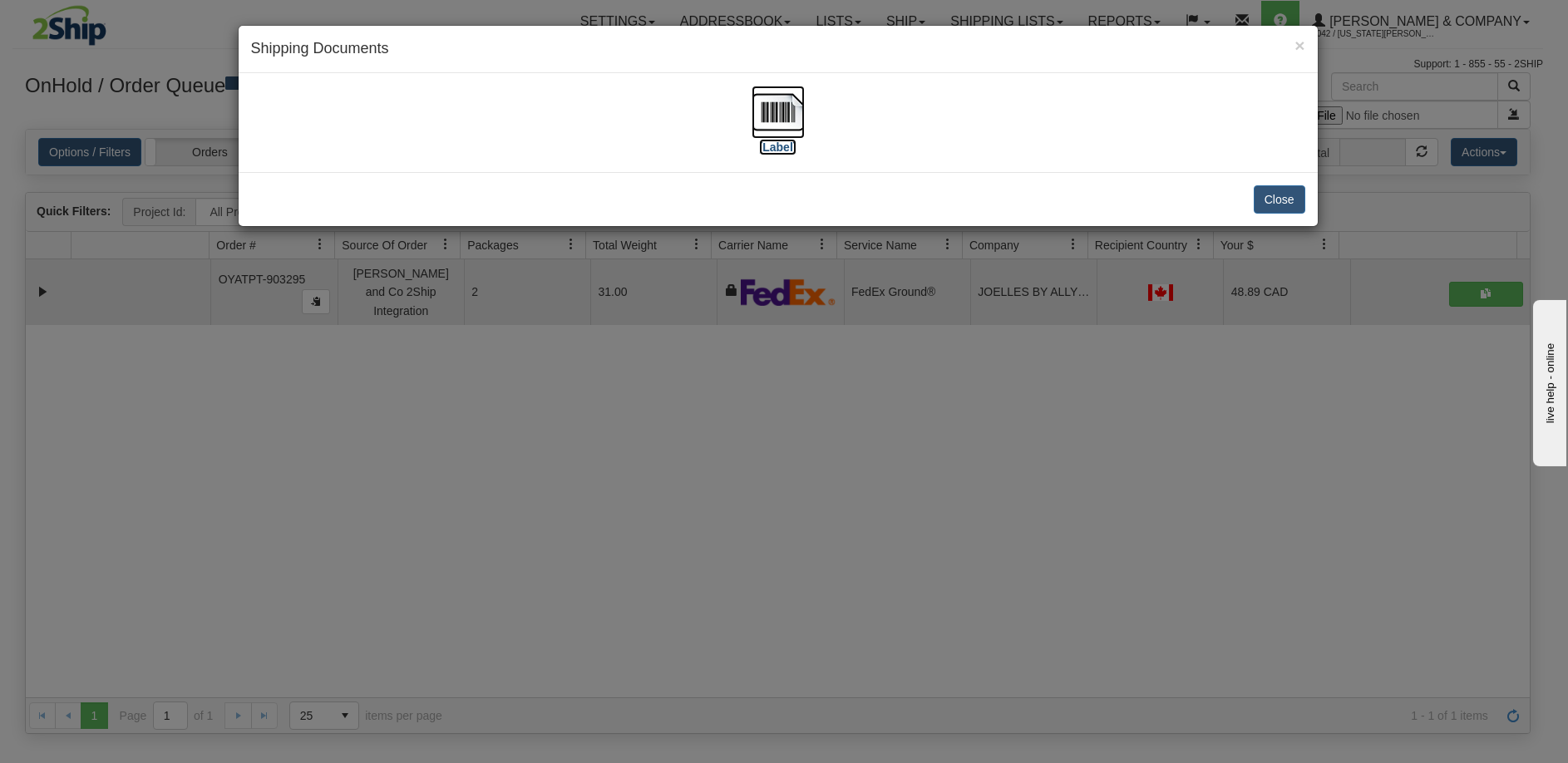
click at [794, 101] on img at bounding box center [778, 112] width 53 height 53
drag, startPoint x: 783, startPoint y: 585, endPoint x: 746, endPoint y: 273, distance: 314.2
click at [783, 584] on div "× Shipping Documents [Label] Close" at bounding box center [784, 381] width 1568 height 763
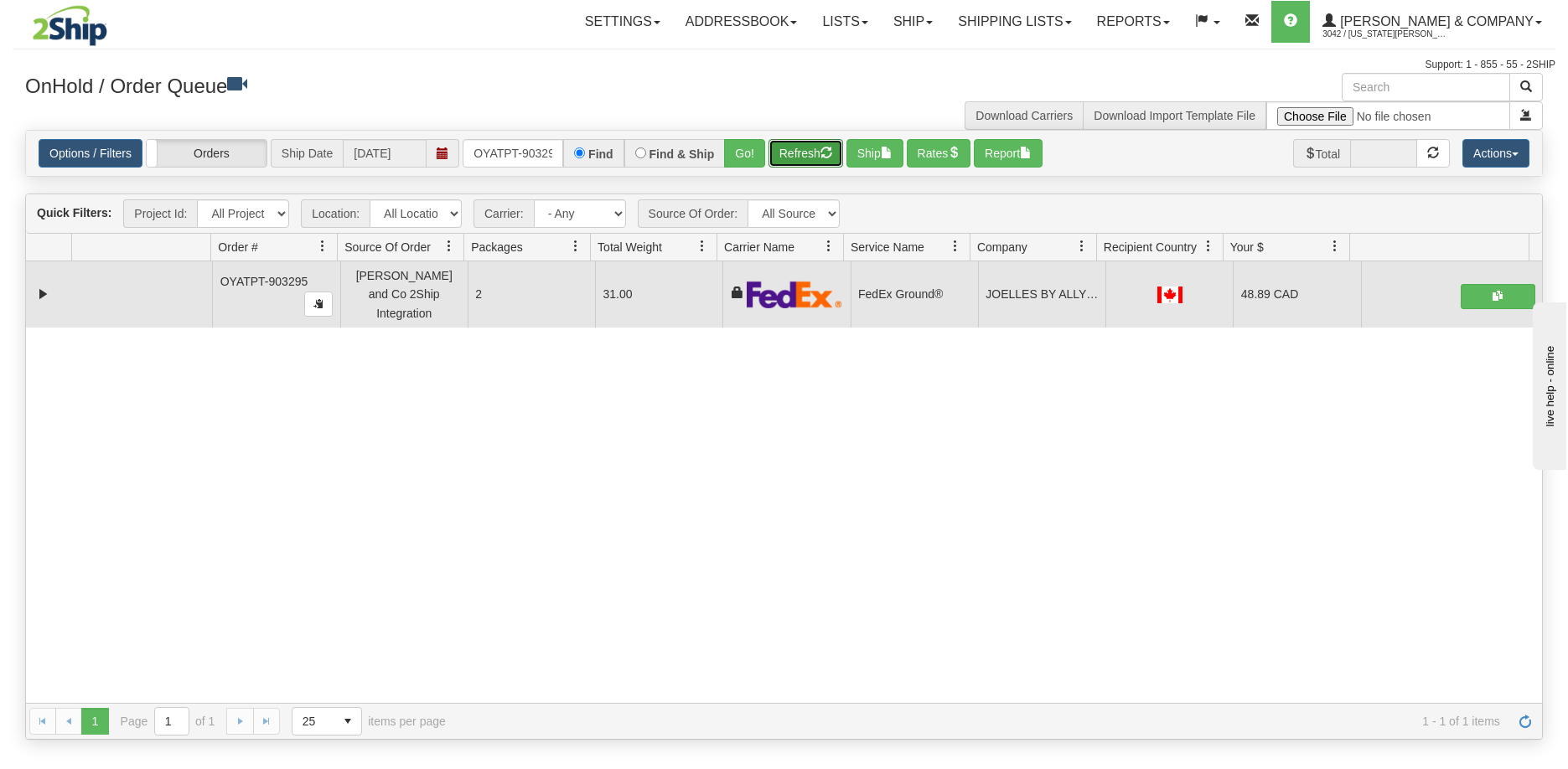
click at [791, 148] on button "Refresh" at bounding box center [806, 153] width 75 height 28
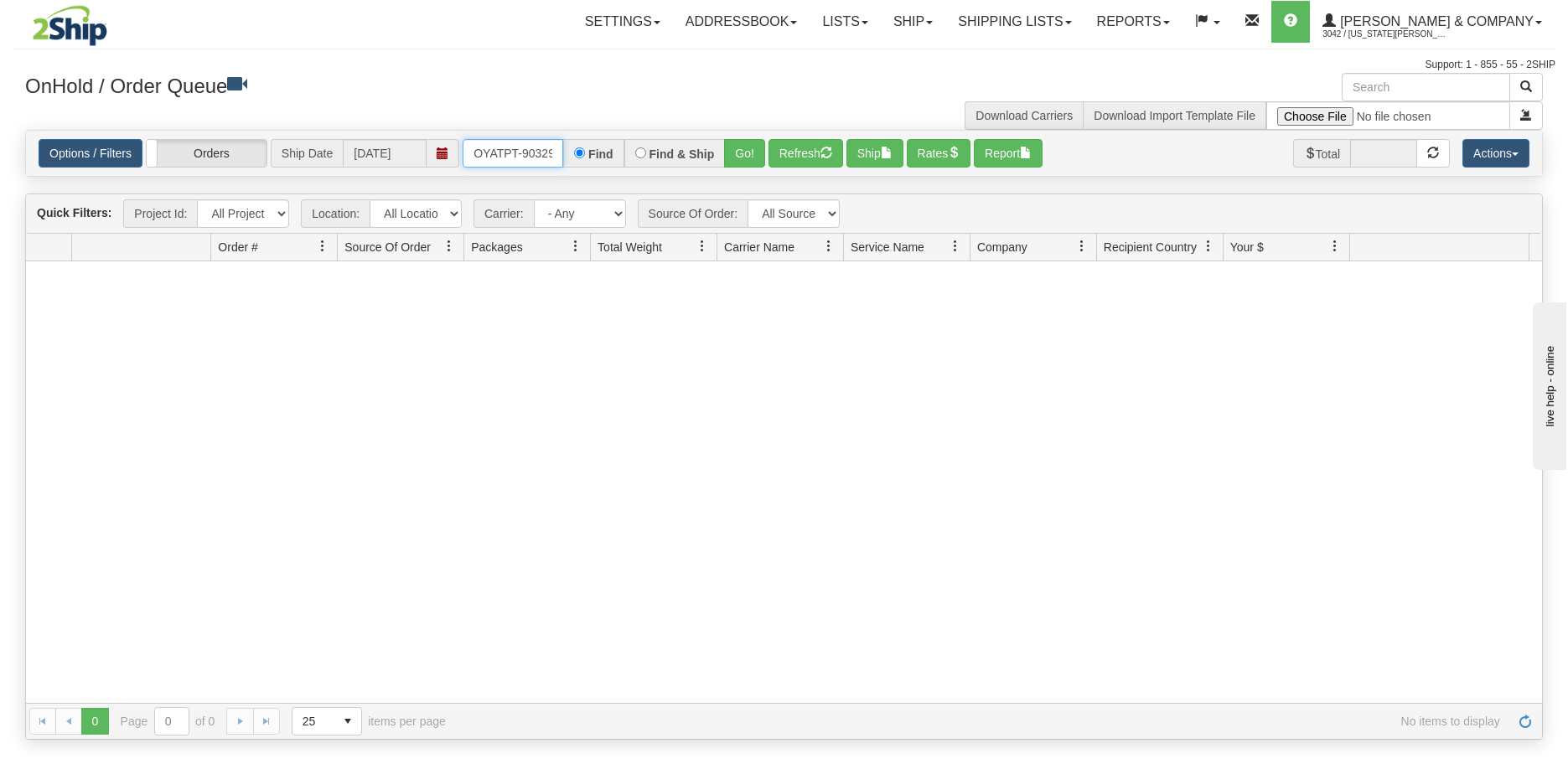
scroll to position [0, 9]
drag, startPoint x: 476, startPoint y: 149, endPoint x: 595, endPoint y: 160, distance: 119.5
click at [595, 160] on div "OYATPT-903295 Find Find & Ship Go!" at bounding box center [613, 153] width 302 height 28
click at [744, 159] on button "Go!" at bounding box center [745, 153] width 41 height 28
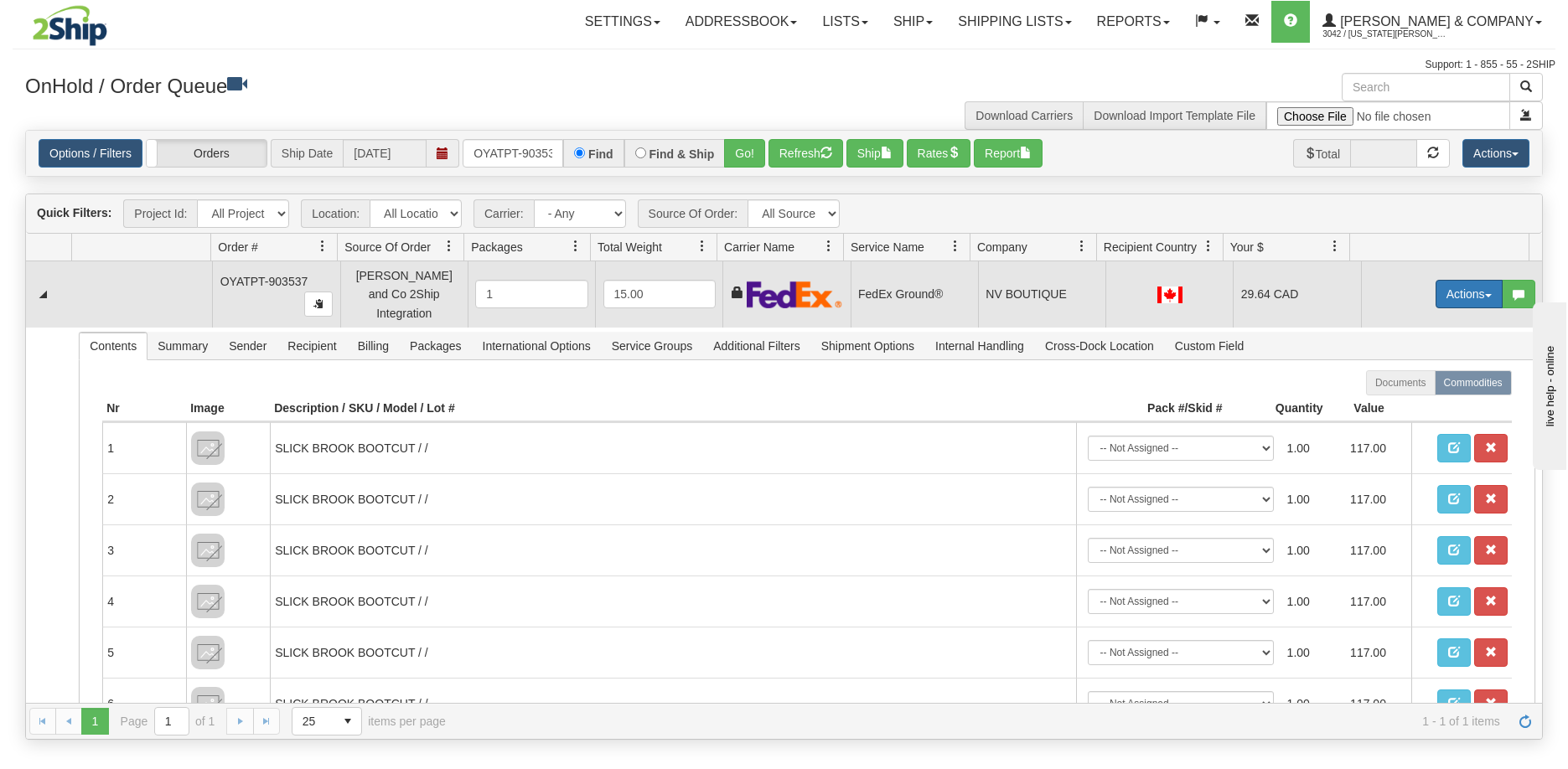
click at [1439, 291] on button "Actions" at bounding box center [1469, 294] width 67 height 28
click at [1390, 385] on span "Ship" at bounding box center [1402, 391] width 35 height 13
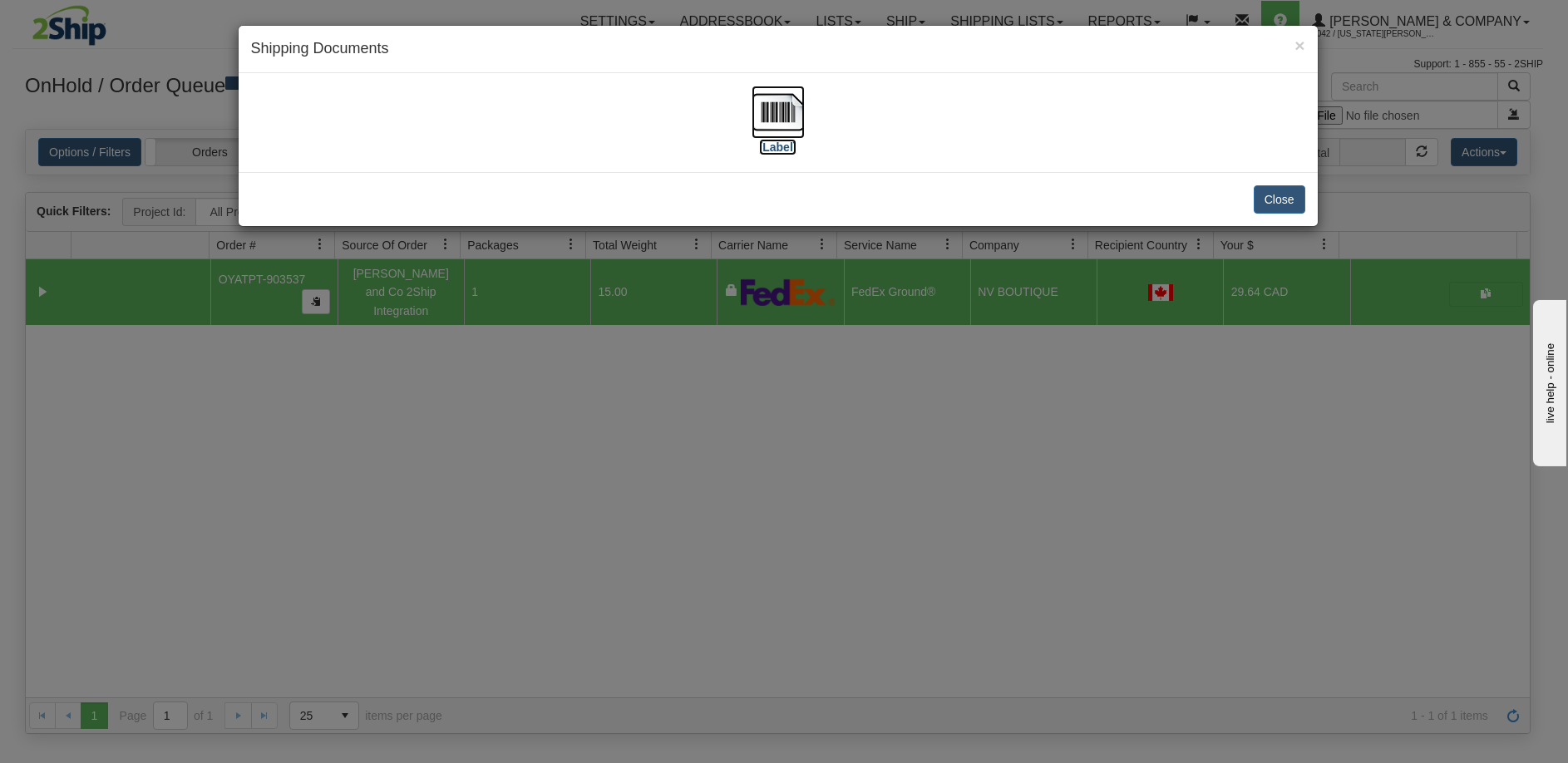
click at [773, 96] on img at bounding box center [778, 112] width 53 height 53
drag, startPoint x: 597, startPoint y: 565, endPoint x: 614, endPoint y: 539, distance: 31.1
click at [598, 565] on div "× Shipping Documents [Label] Close" at bounding box center [784, 381] width 1568 height 763
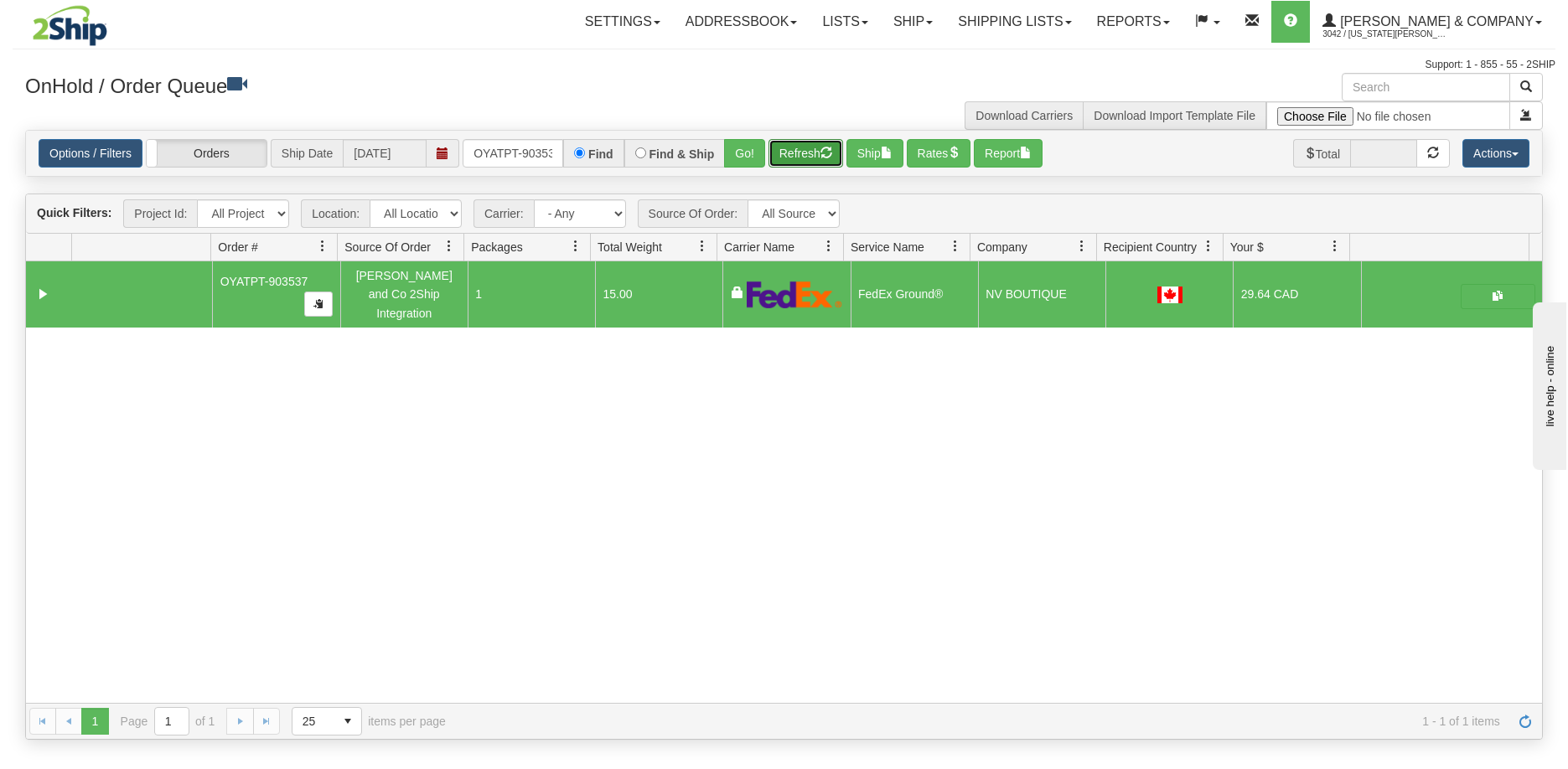
click at [814, 158] on button "Refresh" at bounding box center [806, 153] width 75 height 28
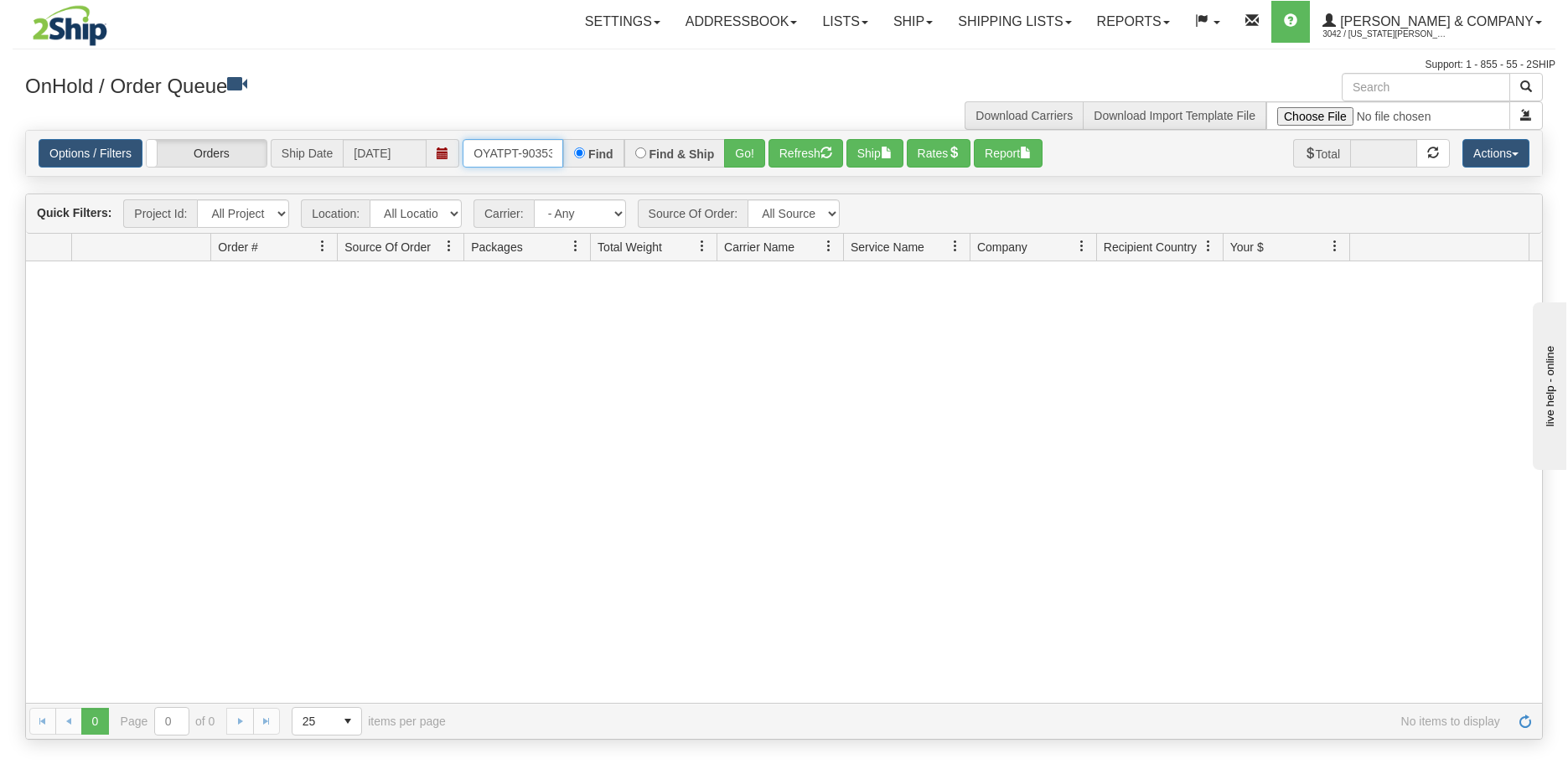
scroll to position [0, 9]
drag, startPoint x: 470, startPoint y: 160, endPoint x: 623, endPoint y: 171, distance: 153.4
click at [623, 171] on div "Options / Filters Group Shipments Orders Ship Date 09/09/2025 OYATPT-903537 Fin…" at bounding box center [784, 152] width 1516 height 45
click at [742, 153] on button "Go!" at bounding box center [745, 153] width 41 height 28
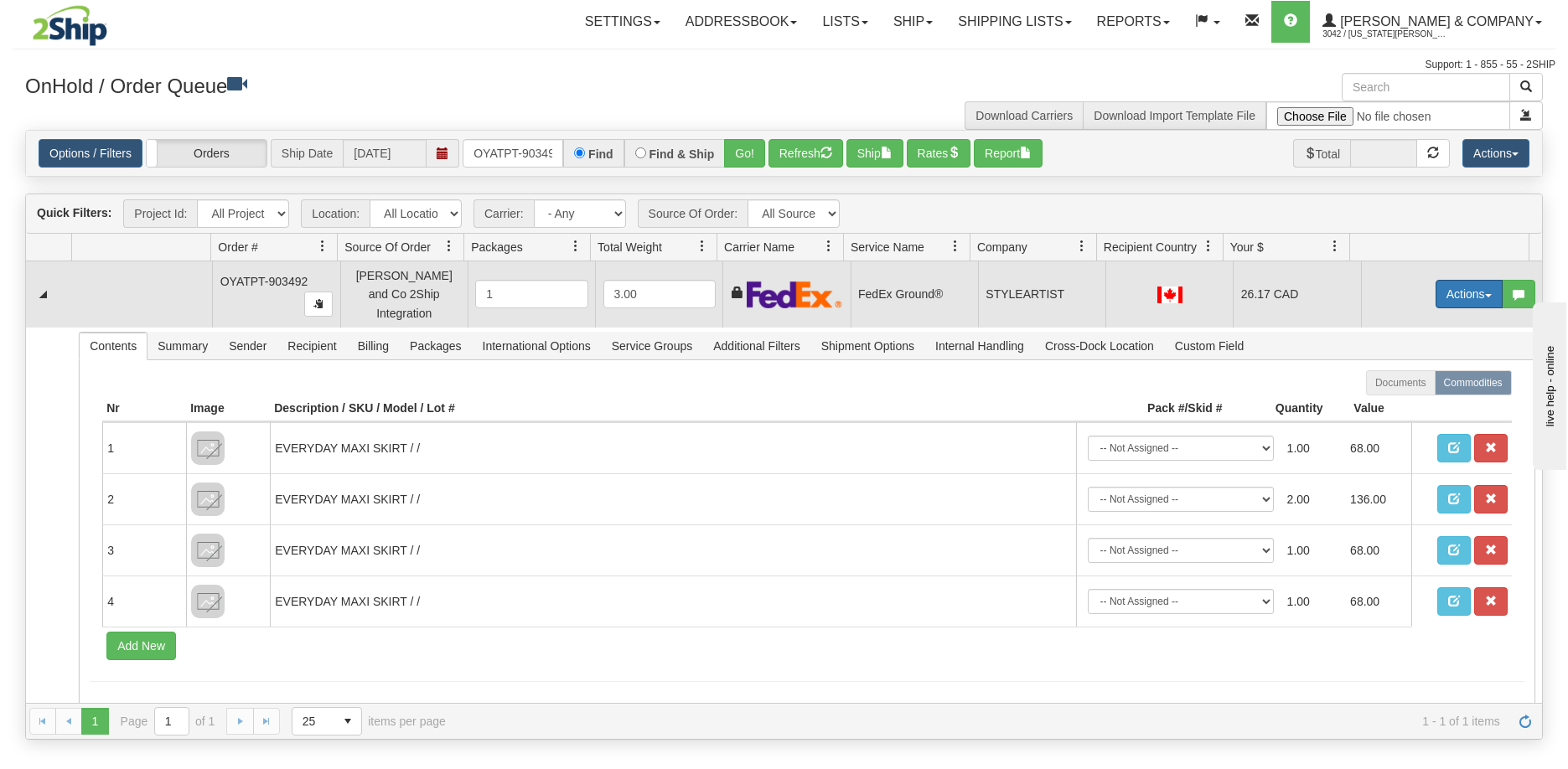
click at [1454, 297] on button "Actions" at bounding box center [1469, 294] width 67 height 28
click at [1405, 381] on link "Ship" at bounding box center [1435, 391] width 134 height 22
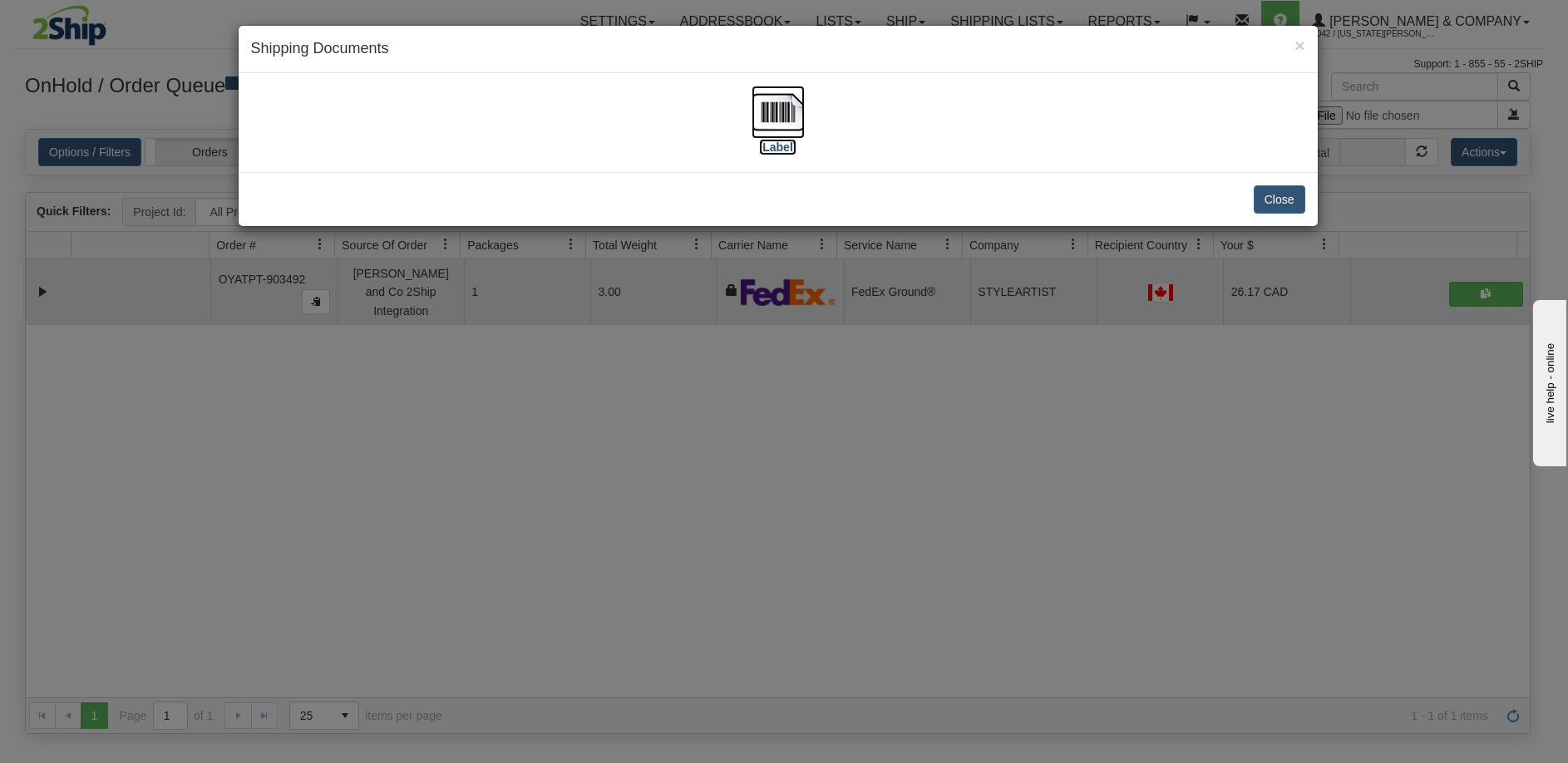
click at [779, 112] on img at bounding box center [778, 112] width 53 height 53
click at [622, 537] on div "× Shipping Documents [Label] Close" at bounding box center [784, 381] width 1568 height 763
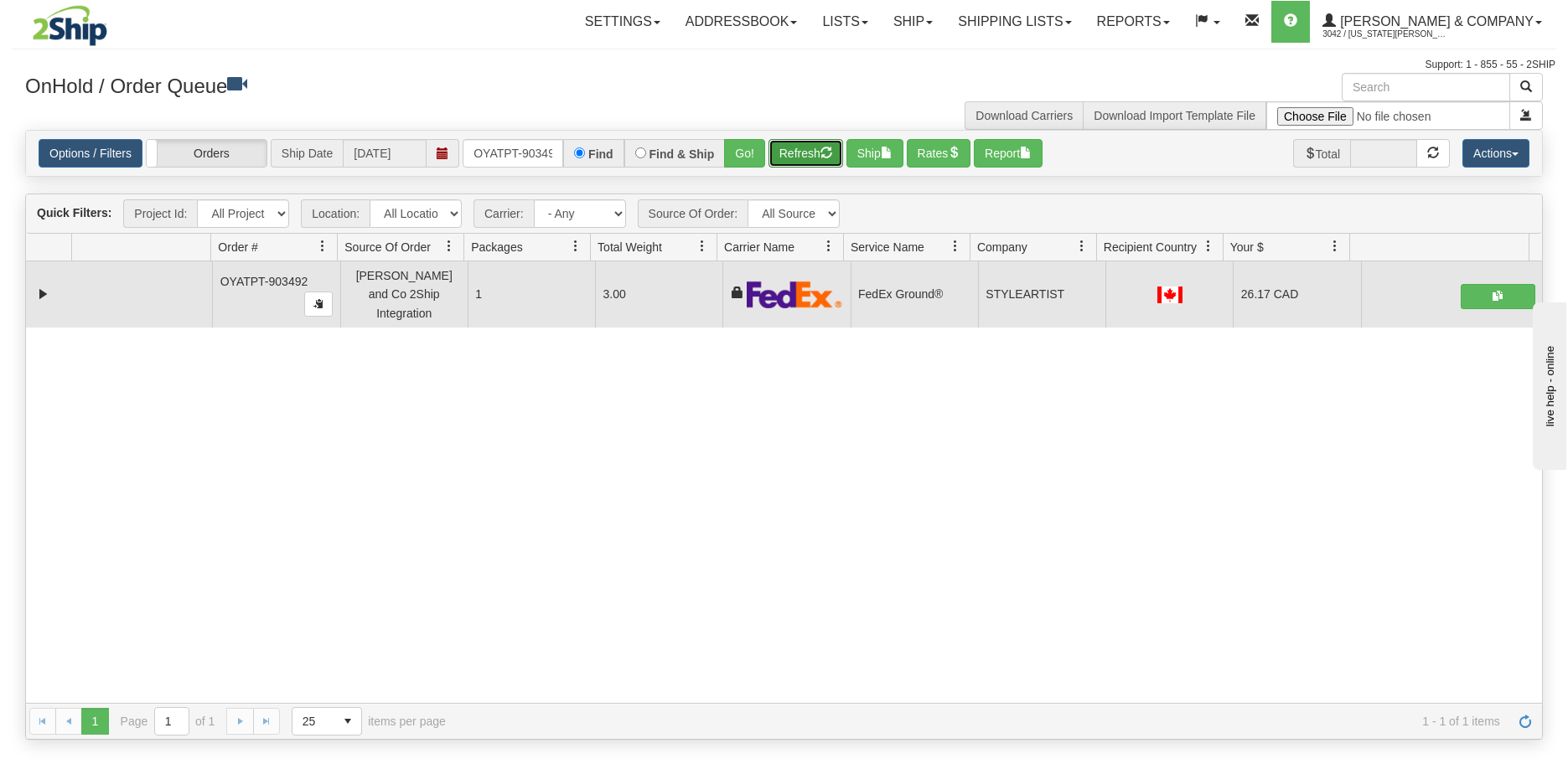
click at [796, 157] on button "Refresh" at bounding box center [806, 153] width 75 height 28
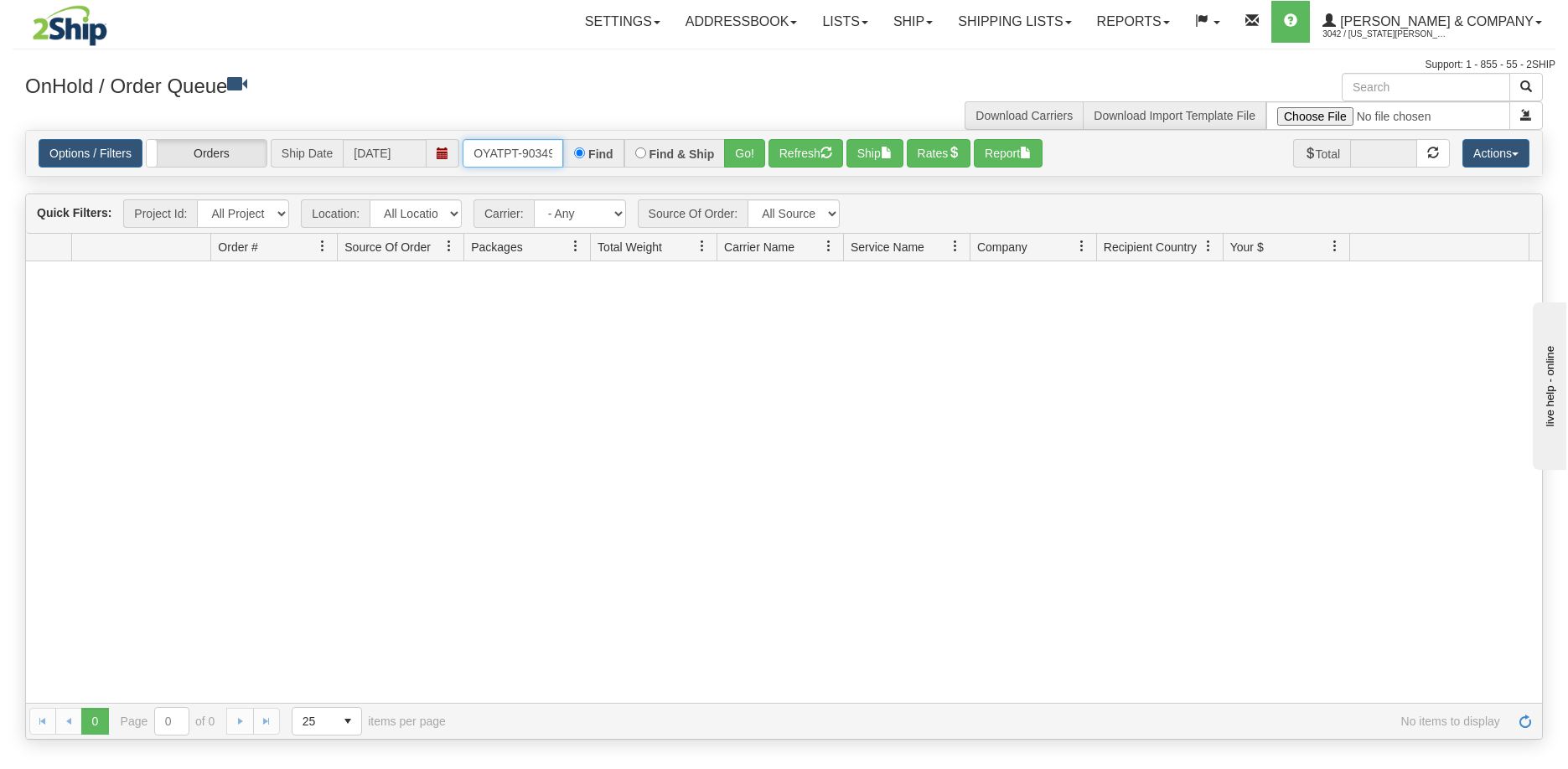
scroll to position [0, 9]
drag, startPoint x: 473, startPoint y: 158, endPoint x: 613, endPoint y: 170, distance: 140.5
click at [613, 170] on div "Options / Filters Group Shipments Orders Ship Date 09/09/2025 OYATPT-903492 Fin…" at bounding box center [784, 152] width 1516 height 45
click at [745, 154] on button "Go!" at bounding box center [745, 153] width 41 height 28
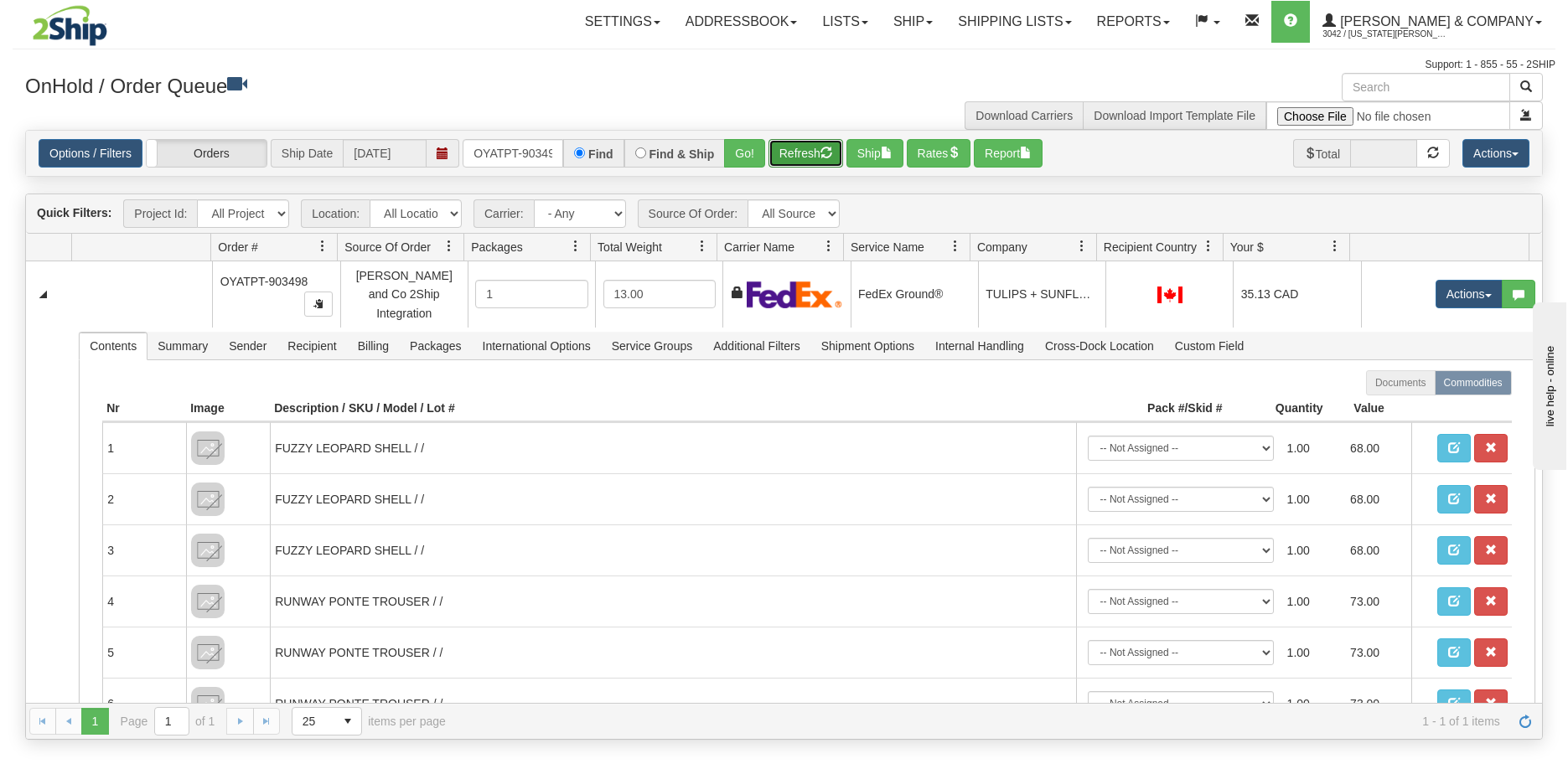
click at [800, 157] on button "Refresh" at bounding box center [806, 153] width 75 height 28
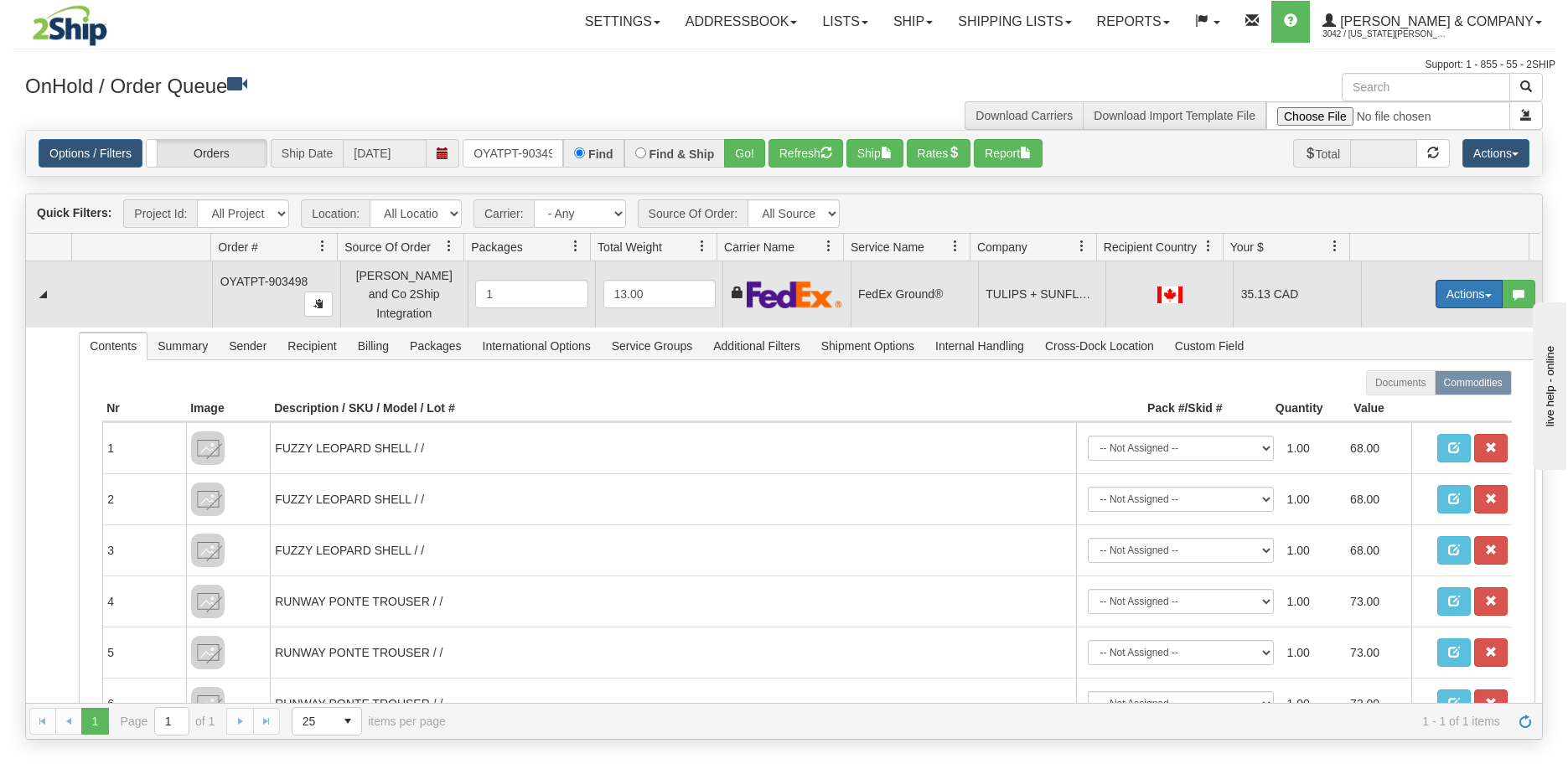
click at [1447, 280] on button "Actions" at bounding box center [1469, 294] width 67 height 28
click at [1395, 386] on span "Ship" at bounding box center [1402, 391] width 35 height 13
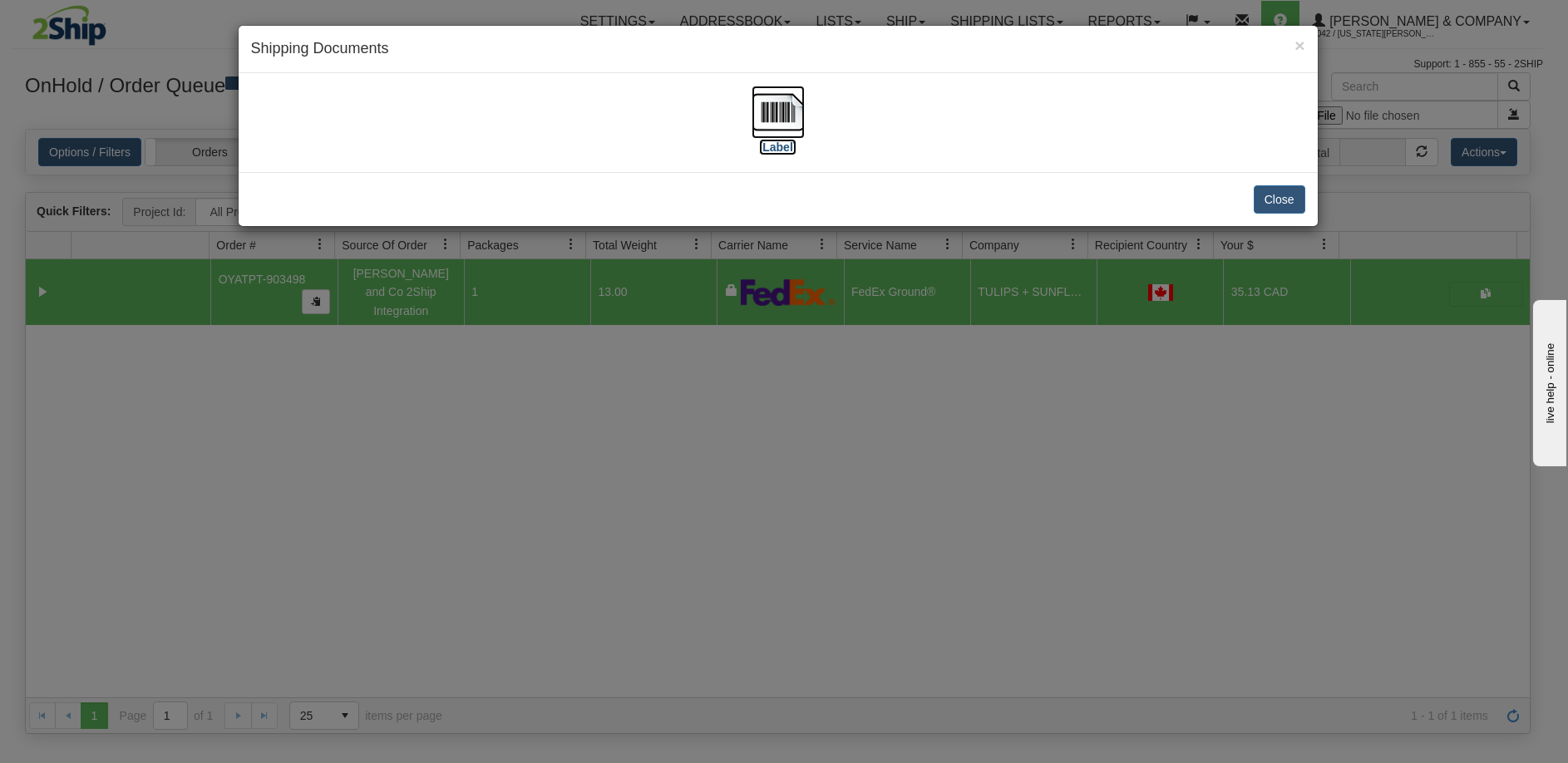
click at [773, 111] on img at bounding box center [778, 112] width 53 height 53
click at [746, 380] on div "× Shipping Documents [Label] Close" at bounding box center [784, 381] width 1568 height 763
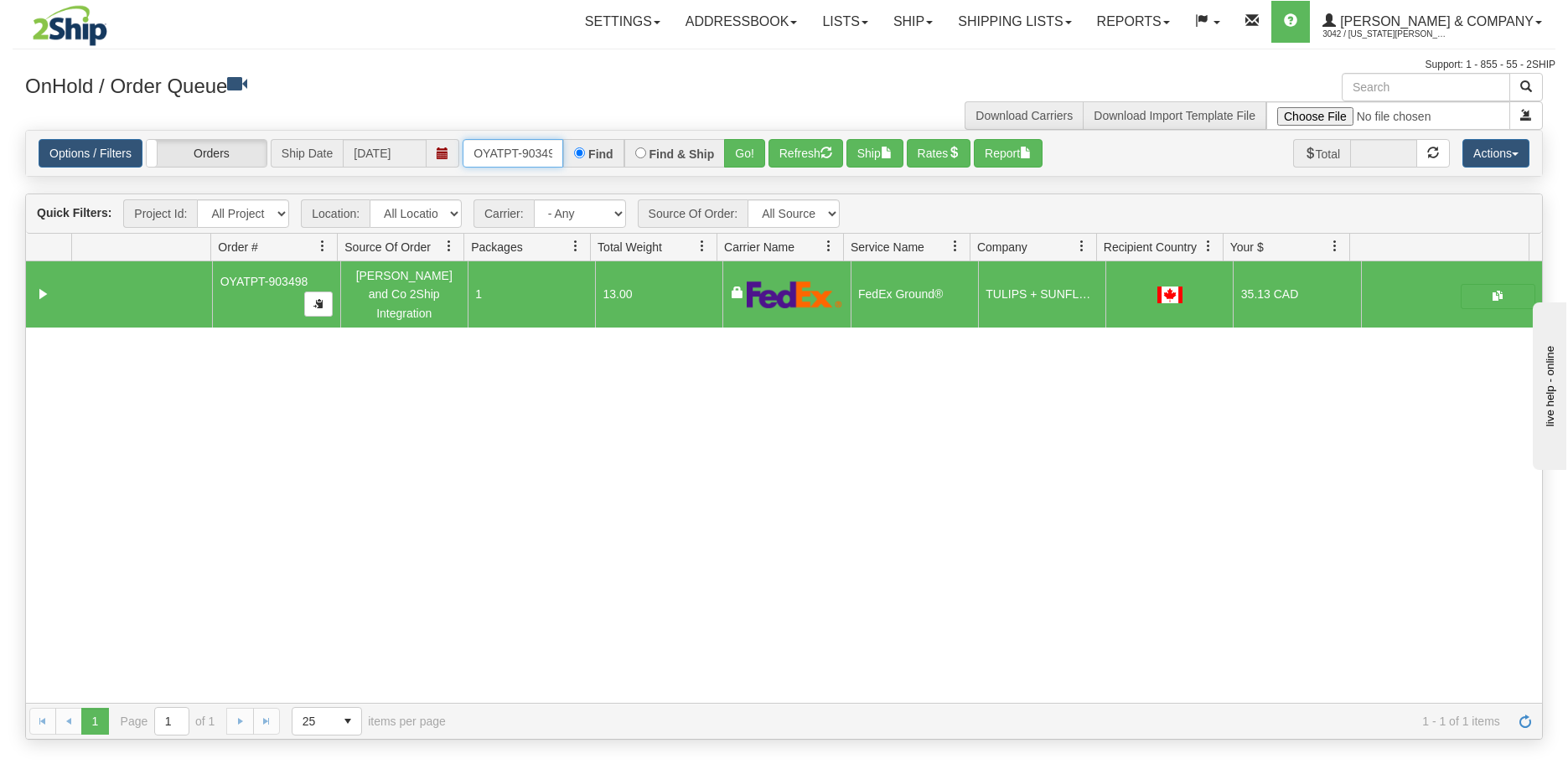
scroll to position [0, 9]
drag, startPoint x: 473, startPoint y: 154, endPoint x: 622, endPoint y: 173, distance: 150.2
click at [622, 173] on div "Options / Filters Group Shipments Orders Ship Date 09/09/2025 OYATPT-903498 Fin…" at bounding box center [784, 152] width 1516 height 45
click at [733, 156] on button "Go!" at bounding box center [745, 153] width 41 height 28
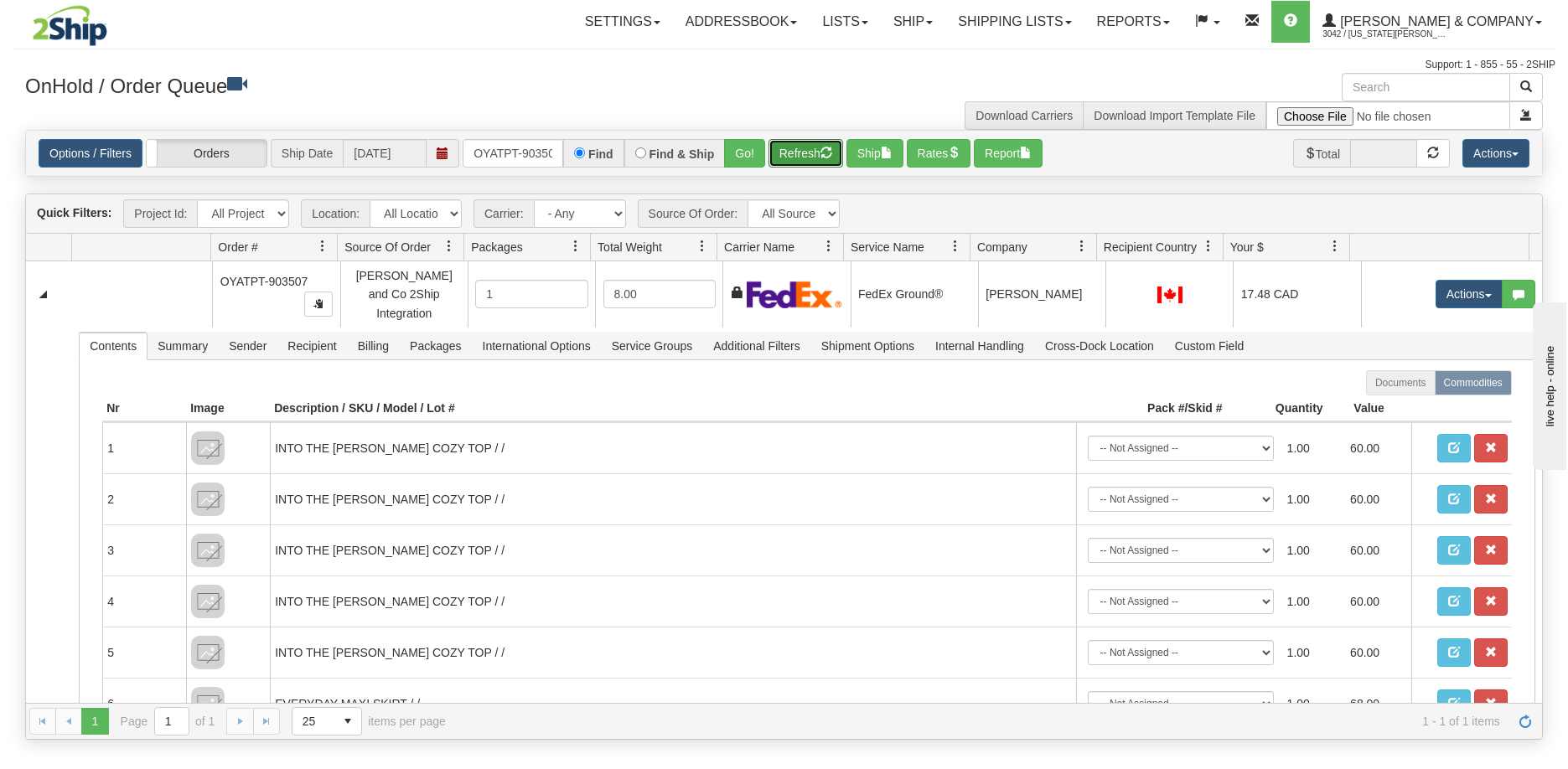
click at [792, 152] on button "Refresh" at bounding box center [806, 153] width 75 height 28
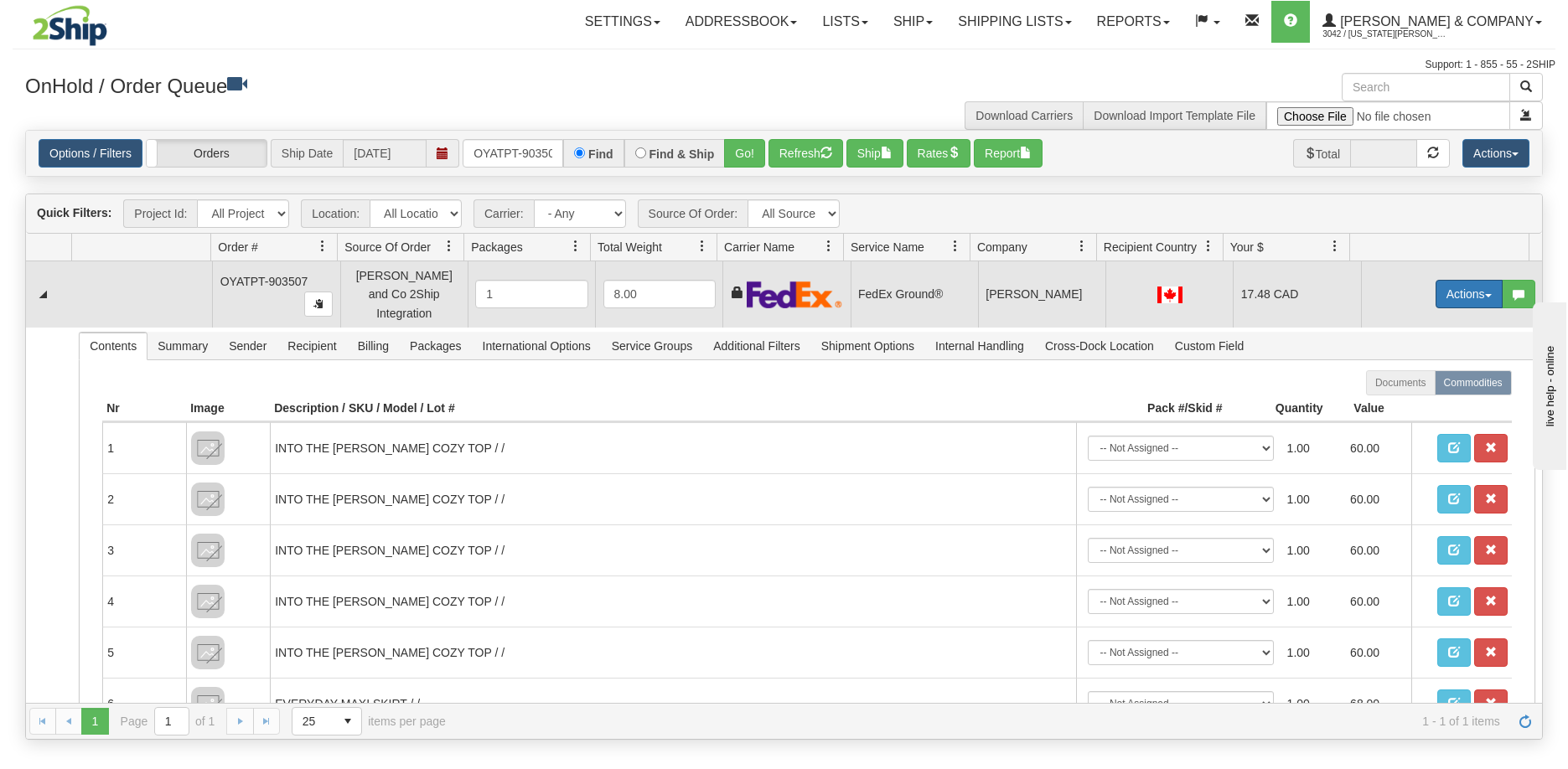
click at [1449, 286] on button "Actions" at bounding box center [1469, 294] width 67 height 28
click at [1397, 385] on span "Ship" at bounding box center [1402, 391] width 35 height 13
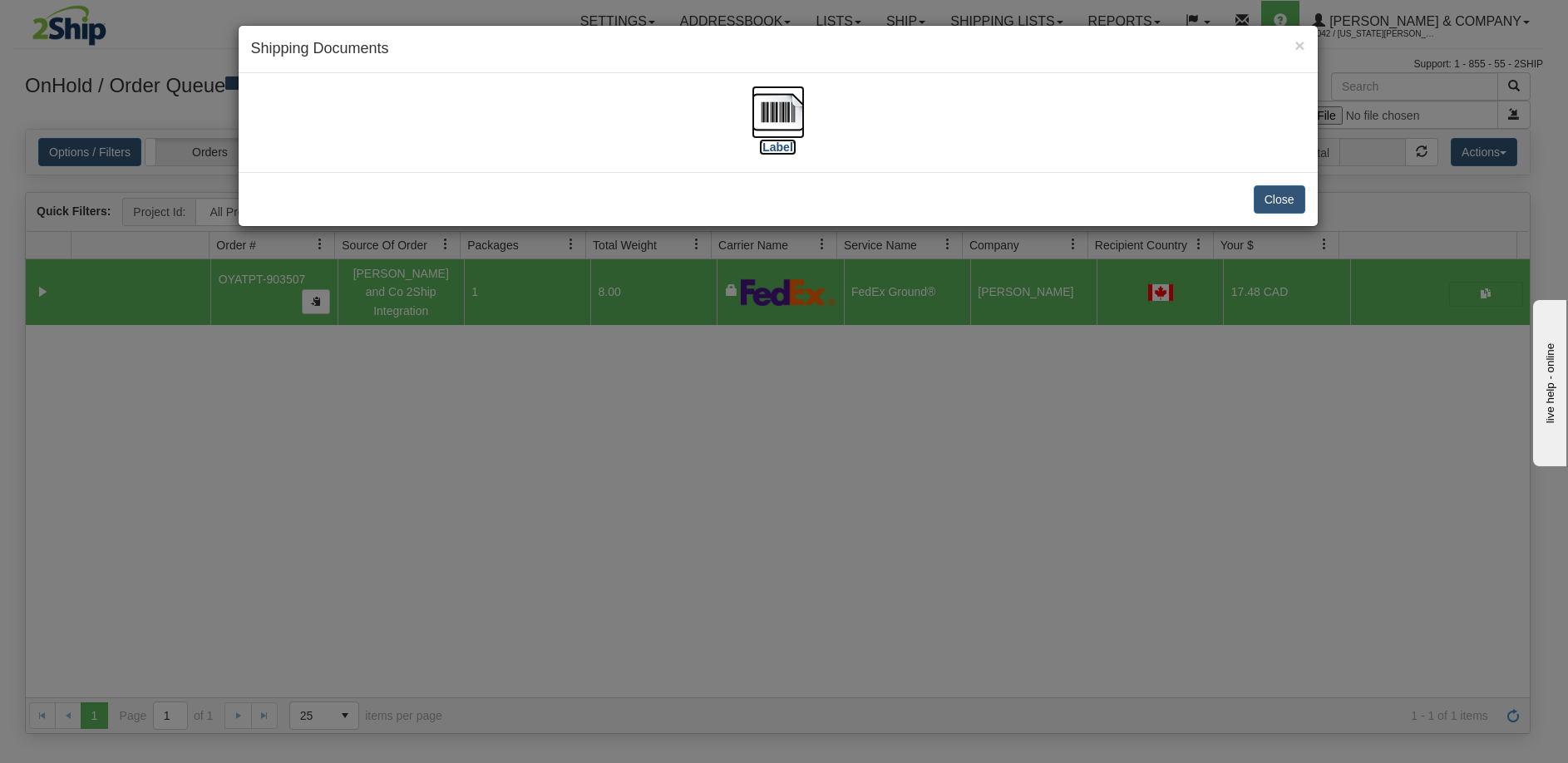
click at [769, 107] on img at bounding box center [778, 112] width 53 height 53
click at [780, 473] on div "× Shipping Documents [Label] Close" at bounding box center [784, 381] width 1568 height 763
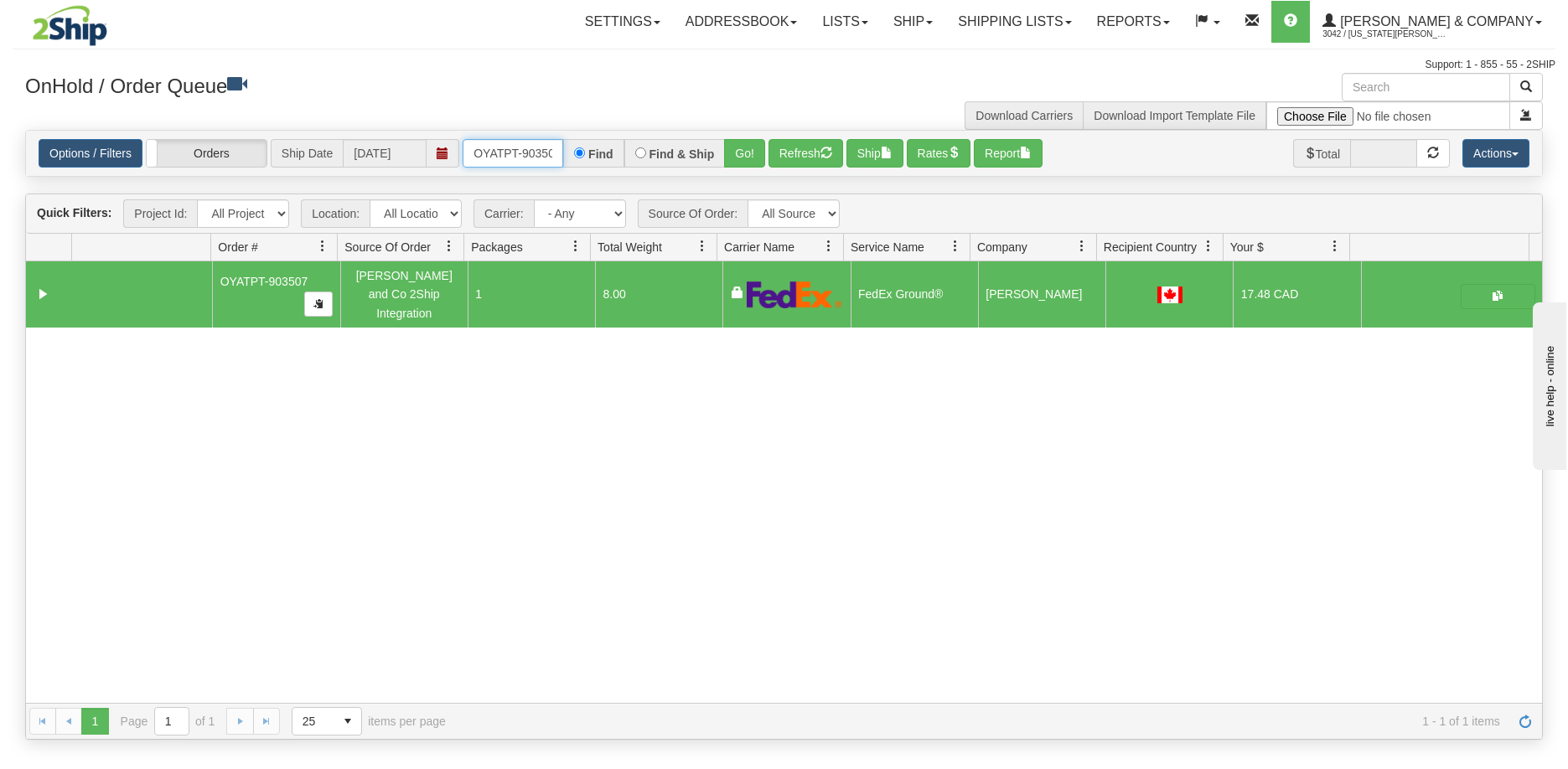
scroll to position [0, 9]
drag, startPoint x: 474, startPoint y: 152, endPoint x: 578, endPoint y: 151, distance: 104.0
click at [578, 151] on div "OYATPT-903507 Find Find & Ship Go!" at bounding box center [613, 153] width 302 height 28
click at [739, 159] on button "Go!" at bounding box center [745, 153] width 41 height 28
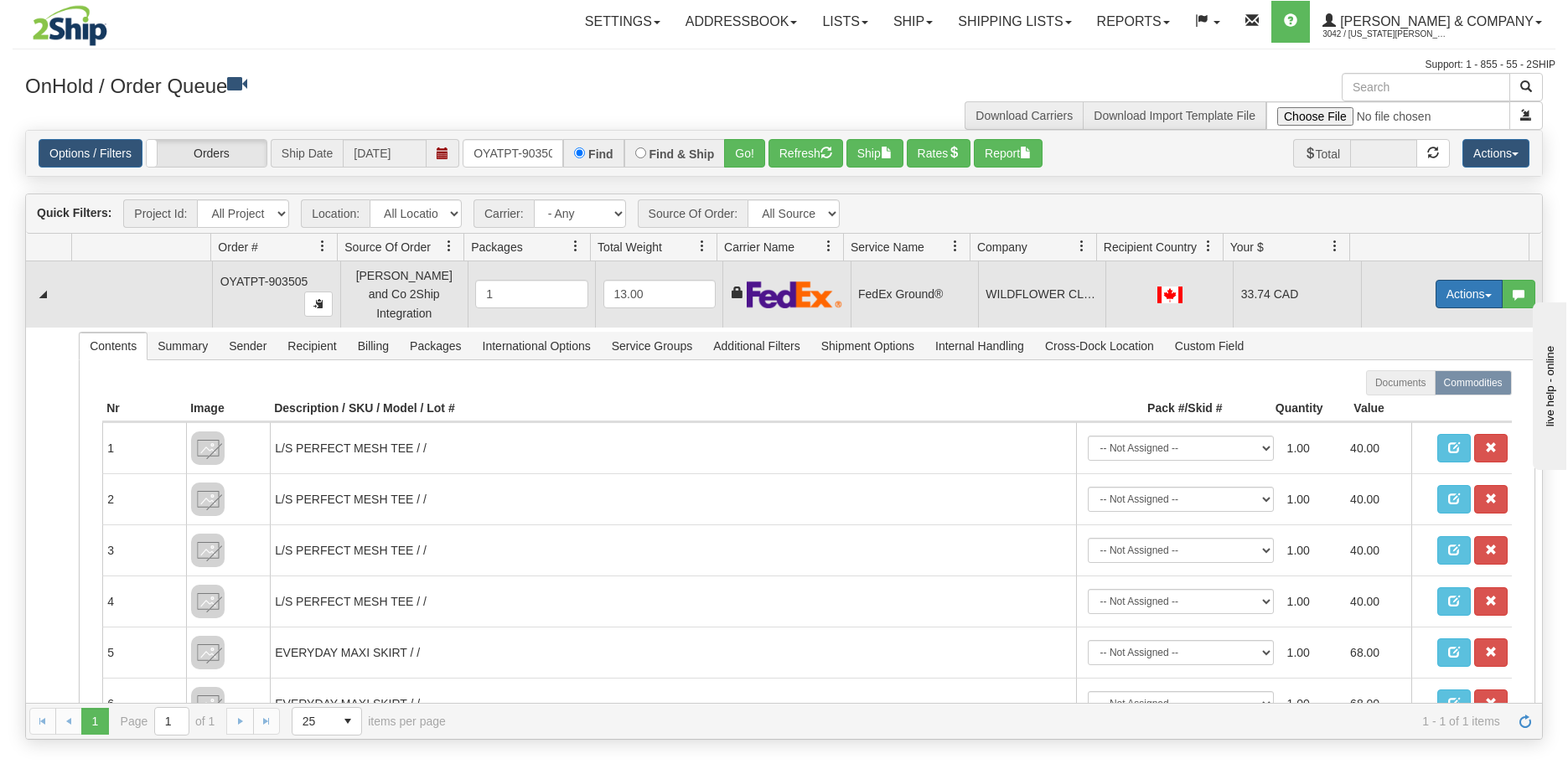
click at [1445, 280] on button "Actions" at bounding box center [1469, 294] width 67 height 28
click at [1396, 385] on span "Ship" at bounding box center [1402, 391] width 35 height 13
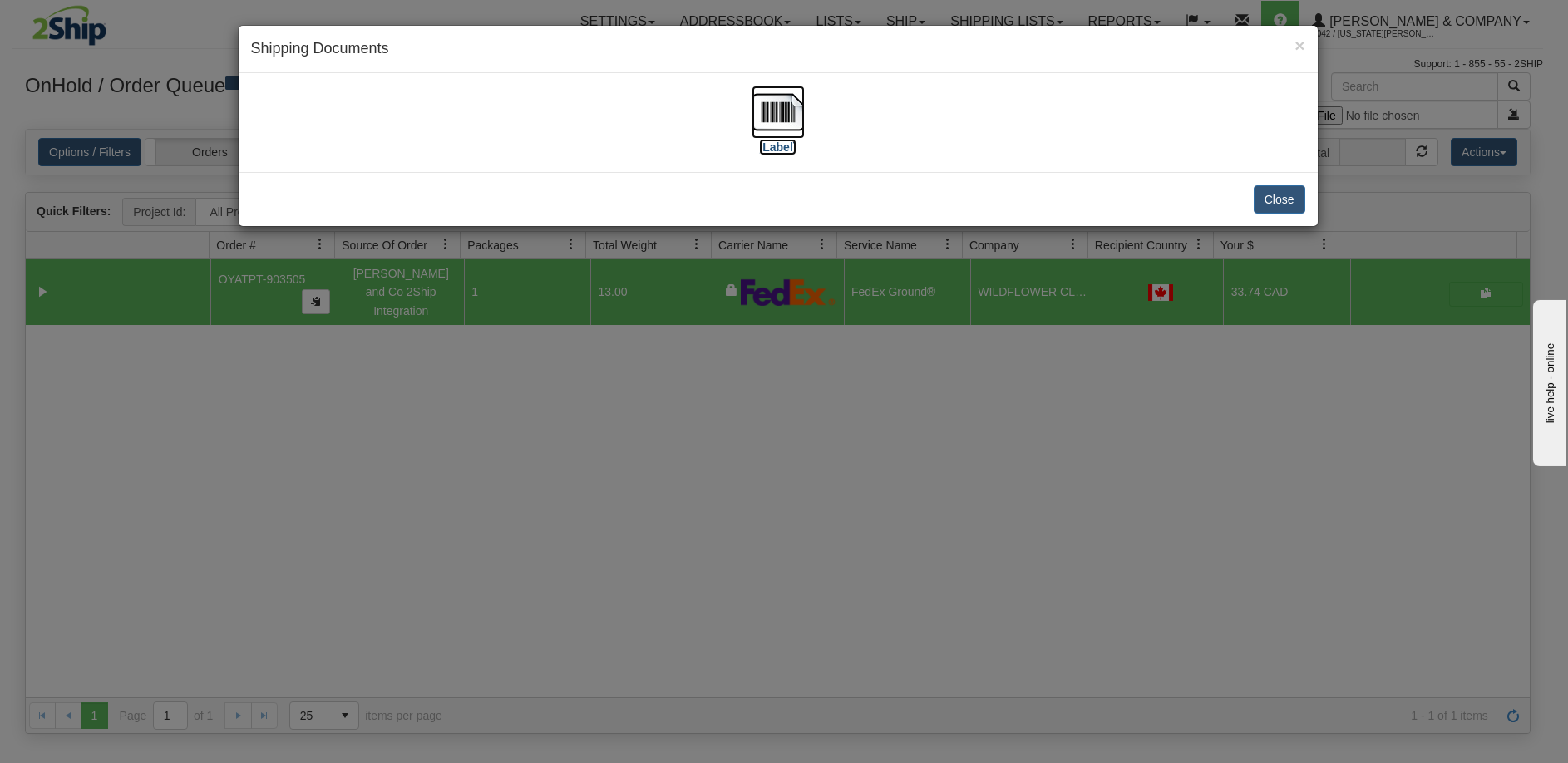
click at [771, 114] on img at bounding box center [778, 112] width 53 height 53
click at [675, 506] on div "× Shipping Documents [Label] Close" at bounding box center [784, 381] width 1568 height 763
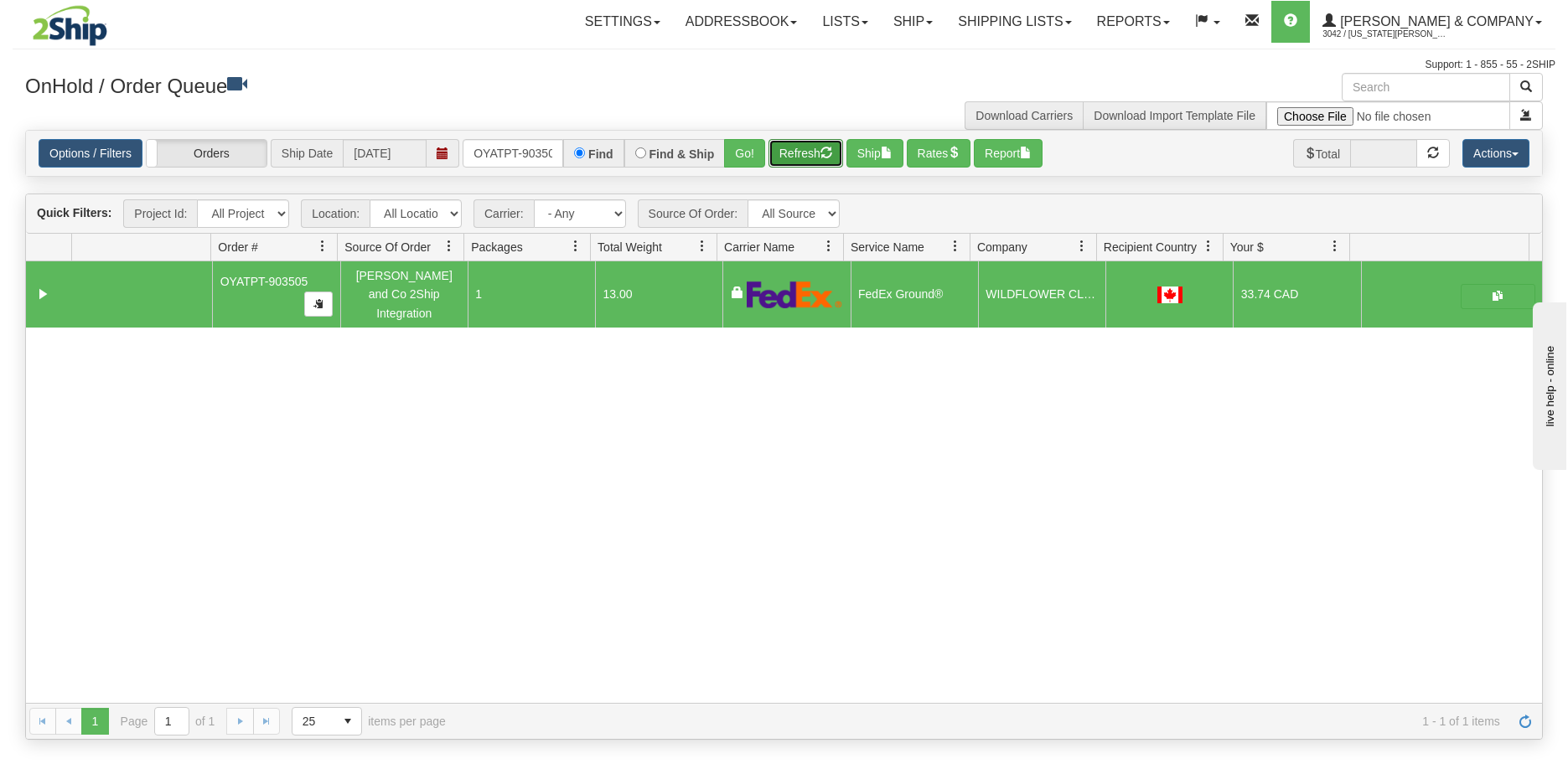
click at [800, 152] on button "Refresh" at bounding box center [806, 153] width 75 height 28
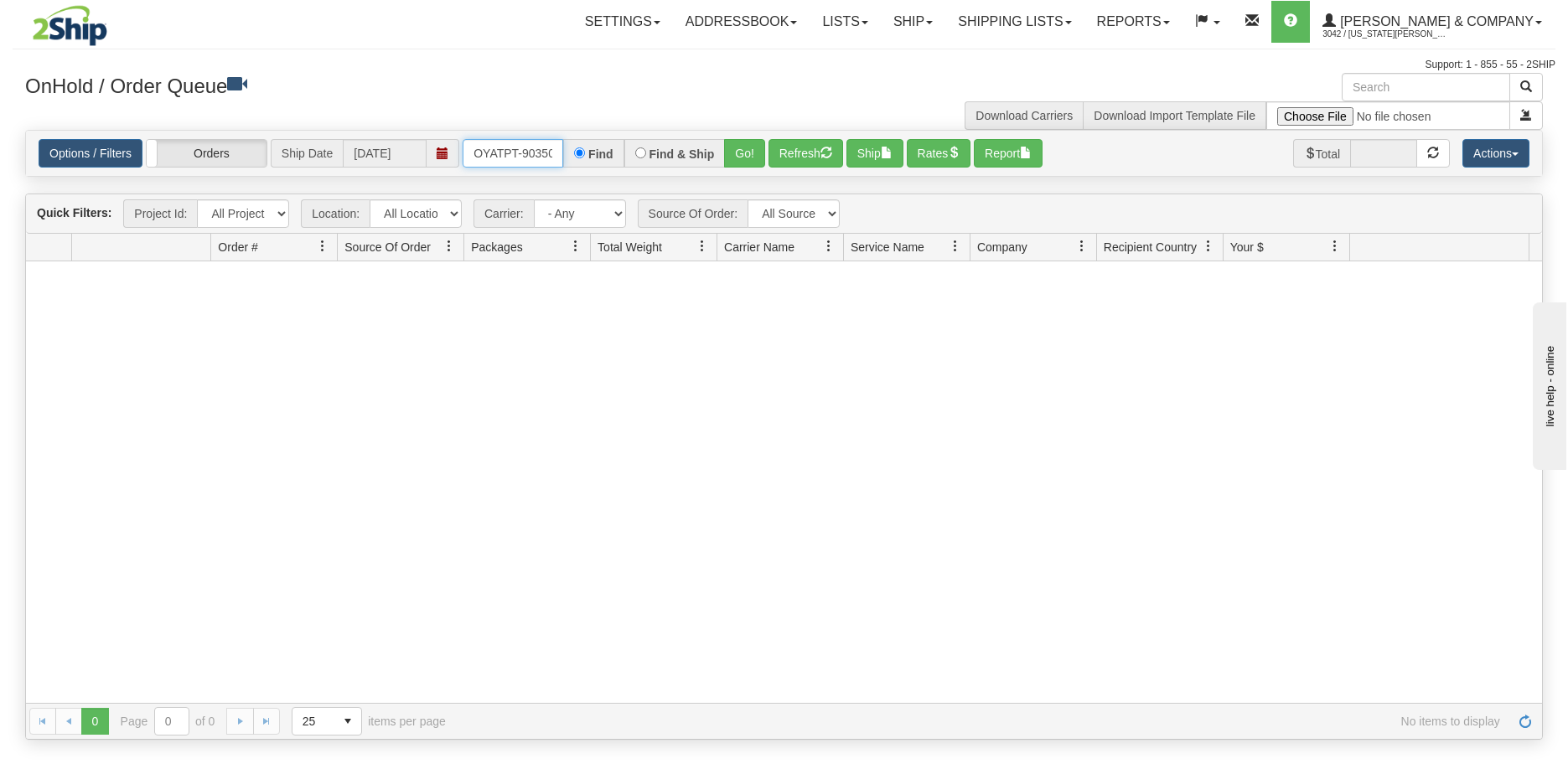
scroll to position [0, 9]
drag, startPoint x: 472, startPoint y: 145, endPoint x: 579, endPoint y: 143, distance: 107.0
click at [579, 143] on div "OYATPT-903505 Find Find & Ship Go!" at bounding box center [613, 153] width 302 height 28
click at [746, 149] on button "Go!" at bounding box center [745, 153] width 41 height 28
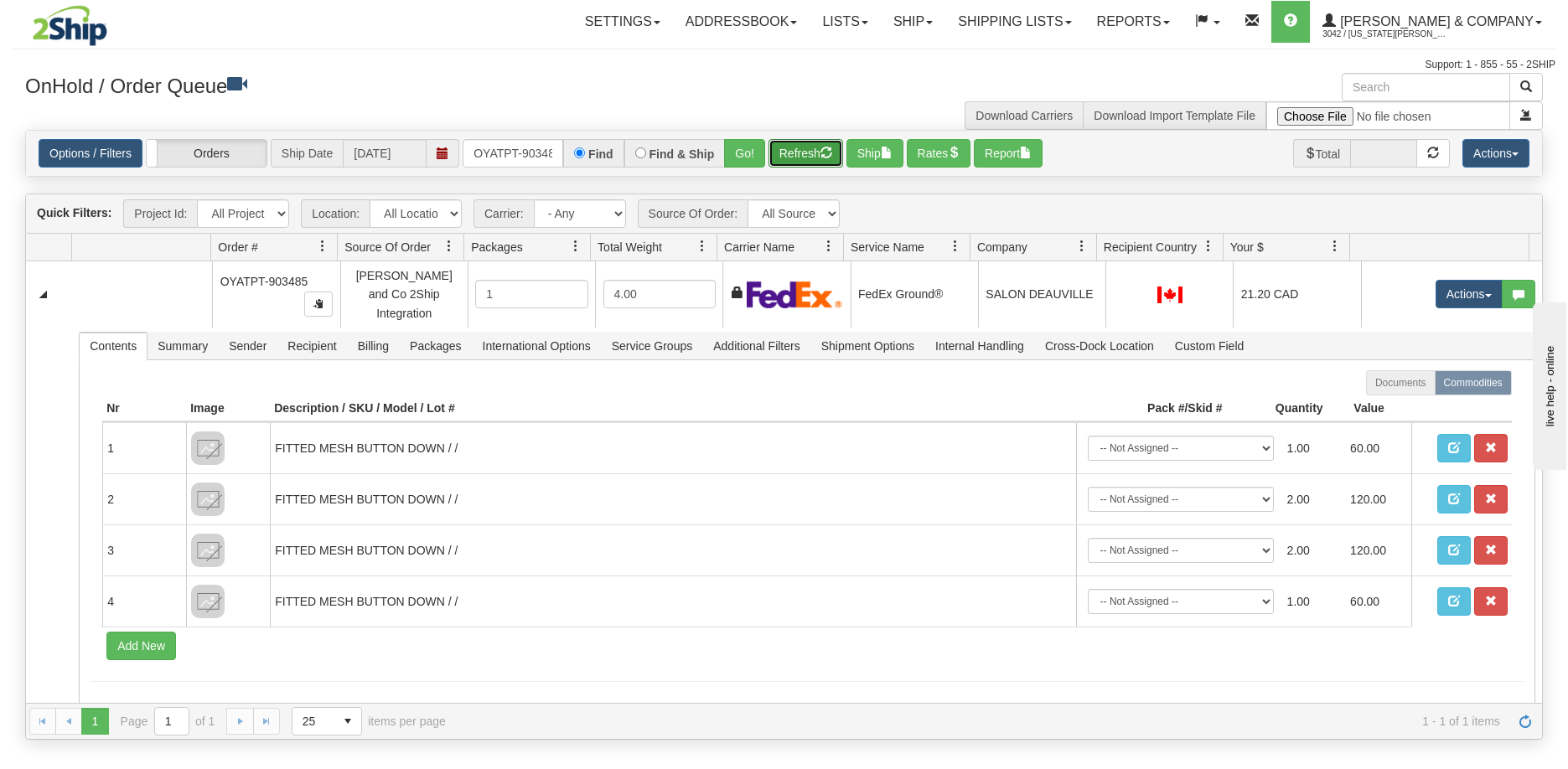
click at [814, 159] on button "Refresh" at bounding box center [806, 153] width 75 height 28
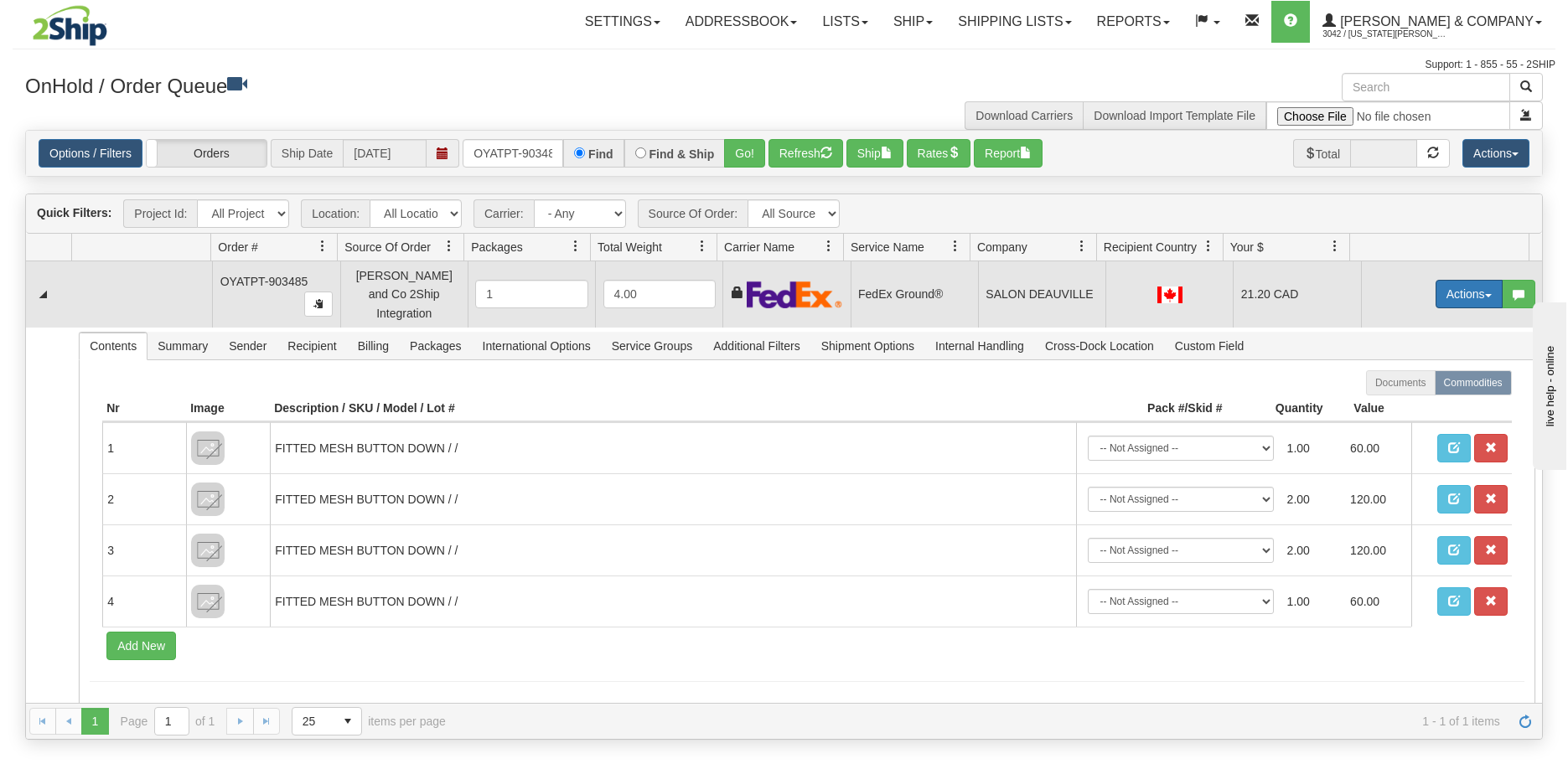
click at [1436, 288] on button "Actions" at bounding box center [1469, 294] width 67 height 28
click at [1395, 385] on span "Ship" at bounding box center [1402, 391] width 35 height 13
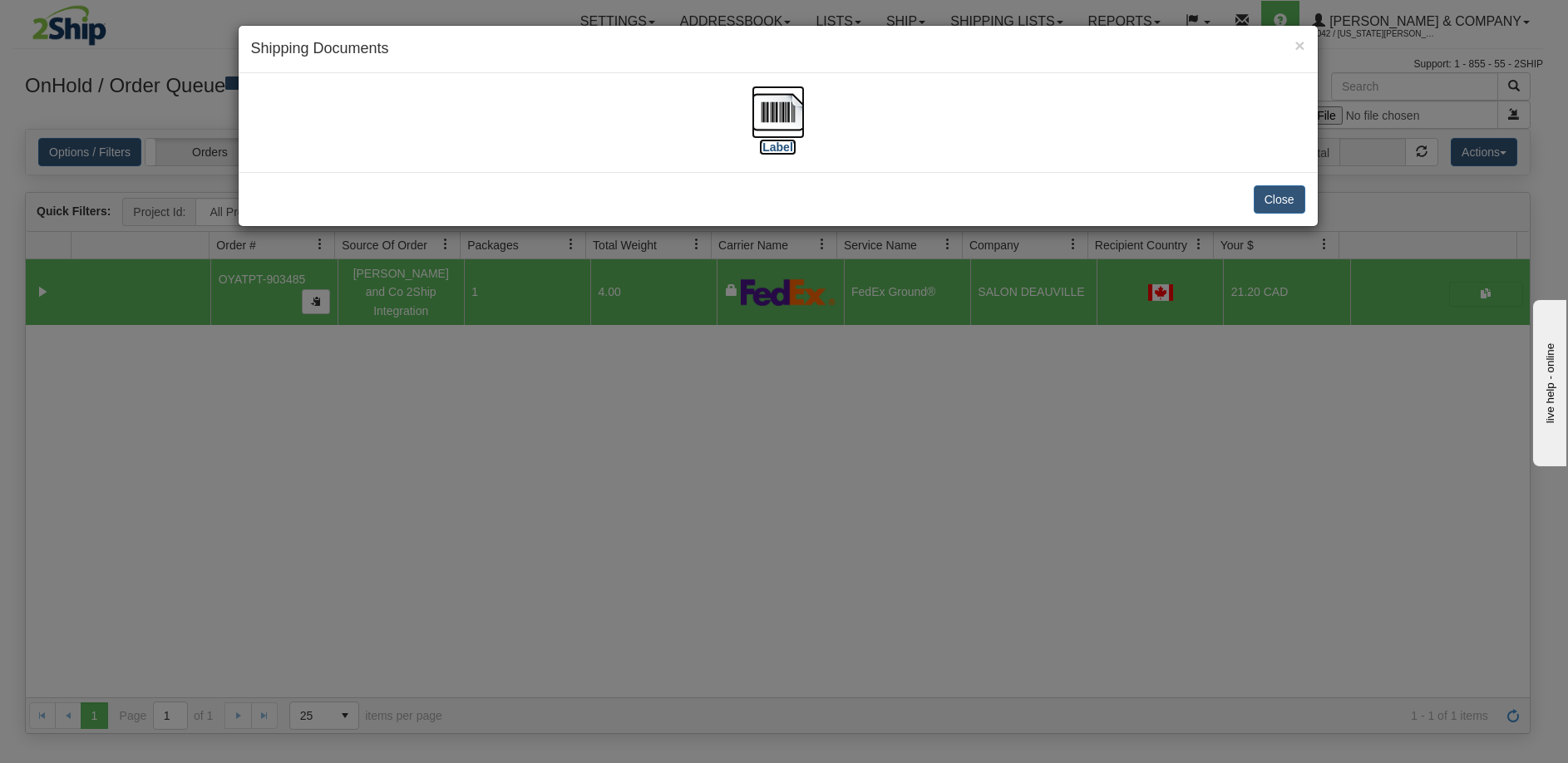
click at [795, 94] on img at bounding box center [778, 112] width 53 height 53
click at [740, 587] on div "× Shipping Documents [Label] Close" at bounding box center [784, 381] width 1568 height 763
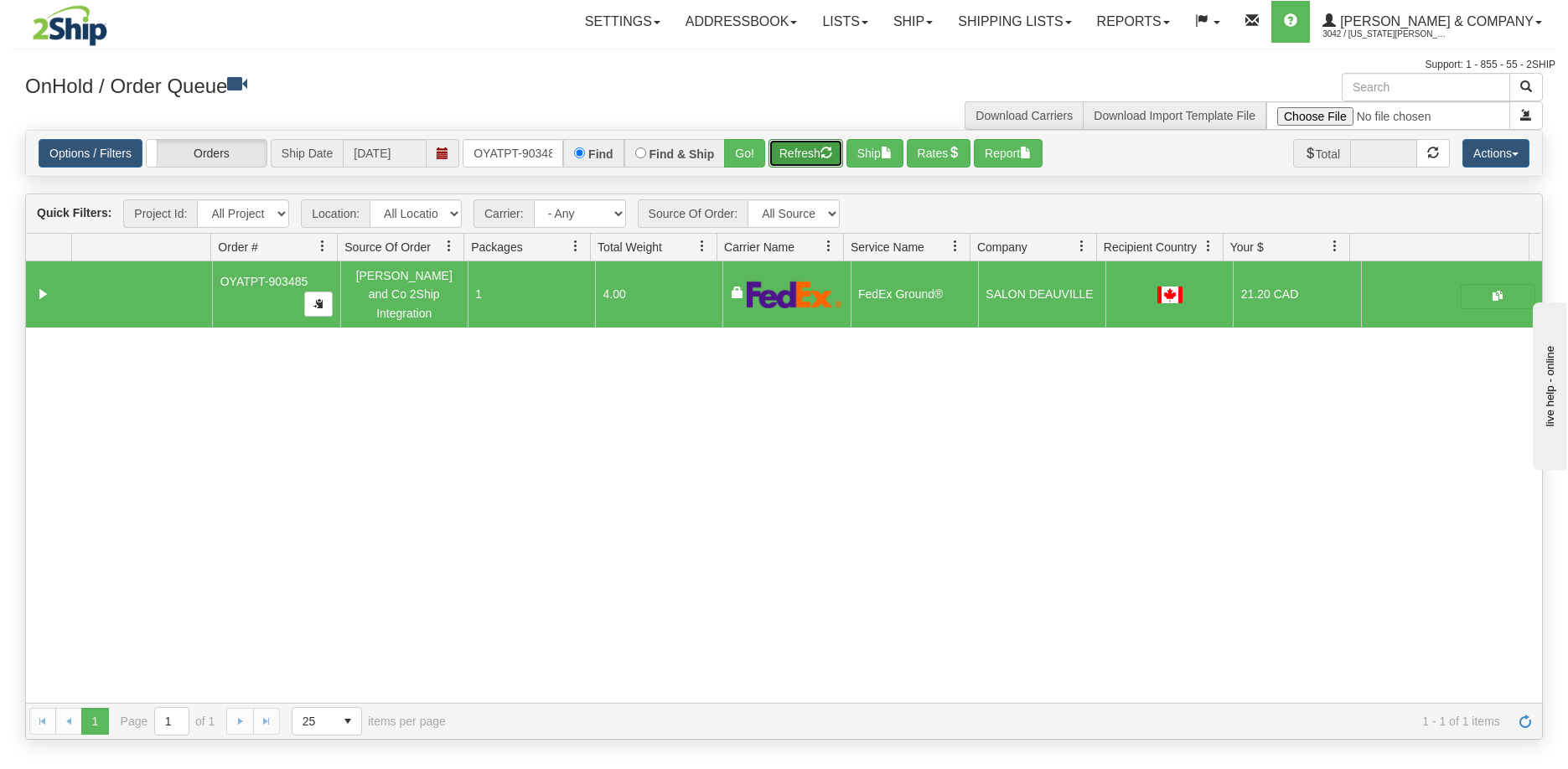
click at [796, 155] on button "Refresh" at bounding box center [806, 153] width 75 height 28
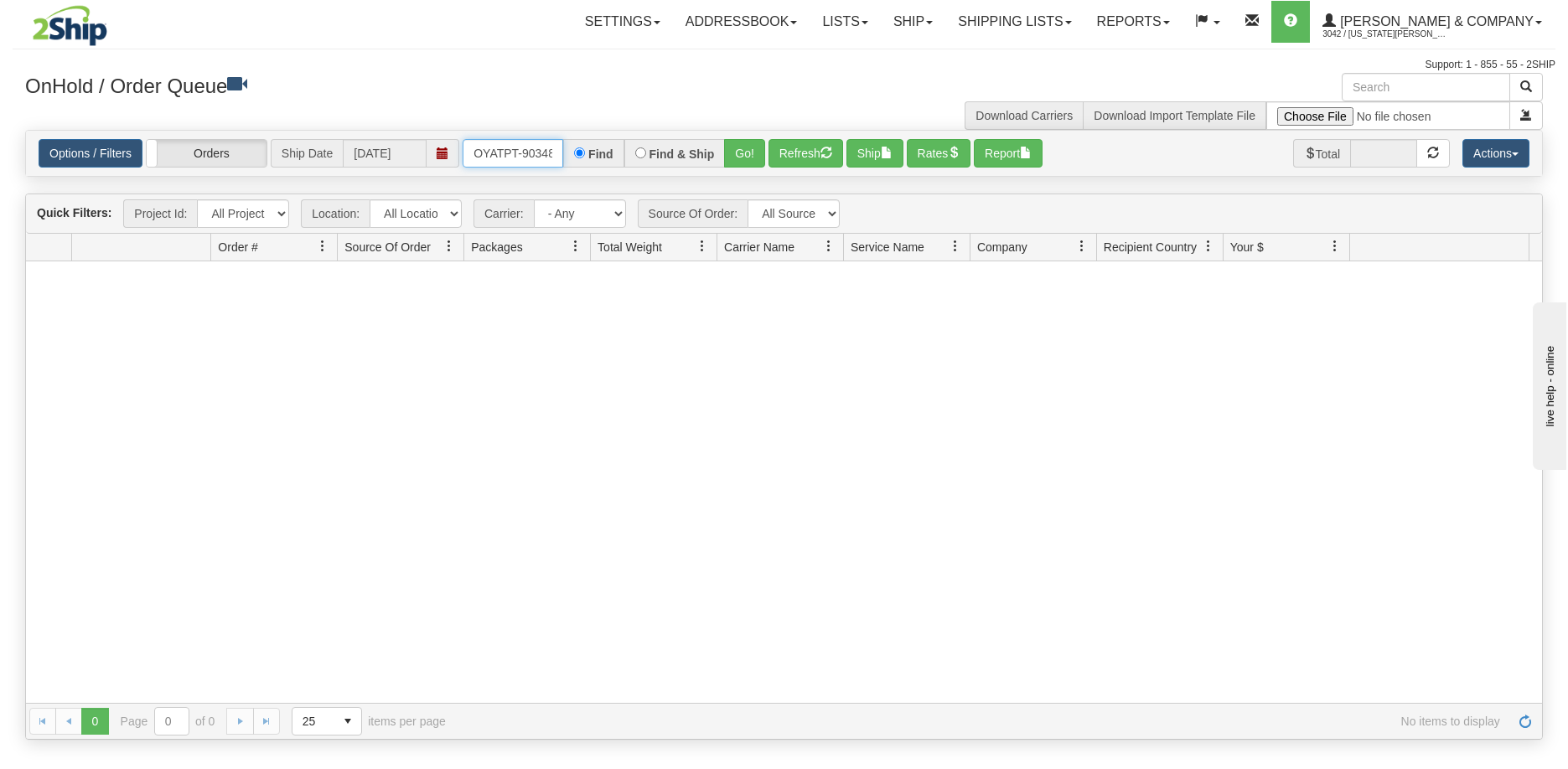
scroll to position [0, 9]
drag, startPoint x: 471, startPoint y: 154, endPoint x: 674, endPoint y: 154, distance: 203.0
click at [674, 154] on div "OYATPT-903485 Find Find & Ship Go!" at bounding box center [613, 153] width 302 height 28
click at [736, 156] on button "Go!" at bounding box center [745, 153] width 41 height 28
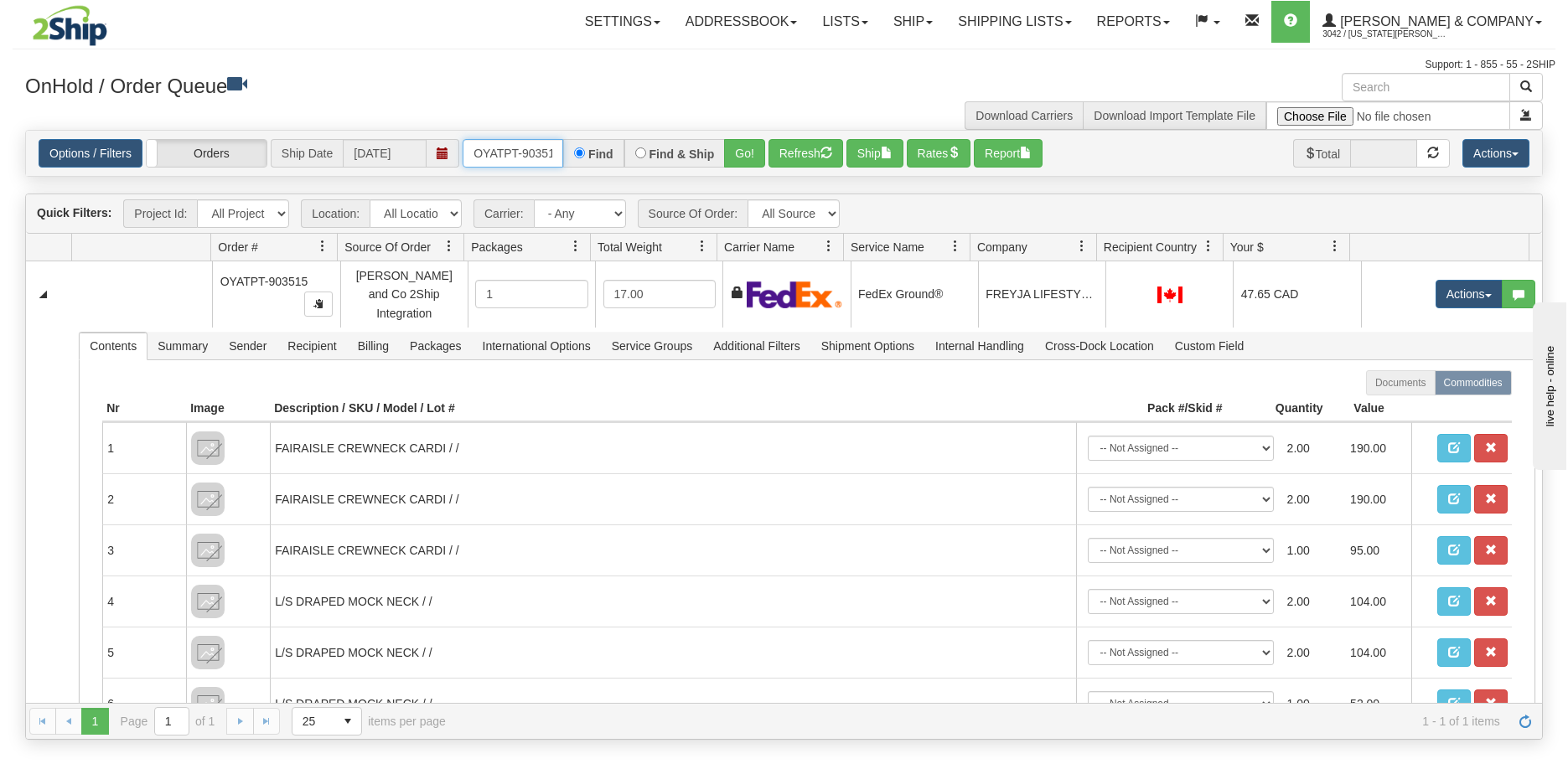
scroll to position [0, 9]
drag, startPoint x: 475, startPoint y: 147, endPoint x: 593, endPoint y: 152, distance: 118.1
click at [593, 152] on div "OYATPT-903515 Find Find & Ship Go!" at bounding box center [613, 153] width 302 height 28
click at [814, 142] on button "Refresh" at bounding box center [806, 153] width 75 height 28
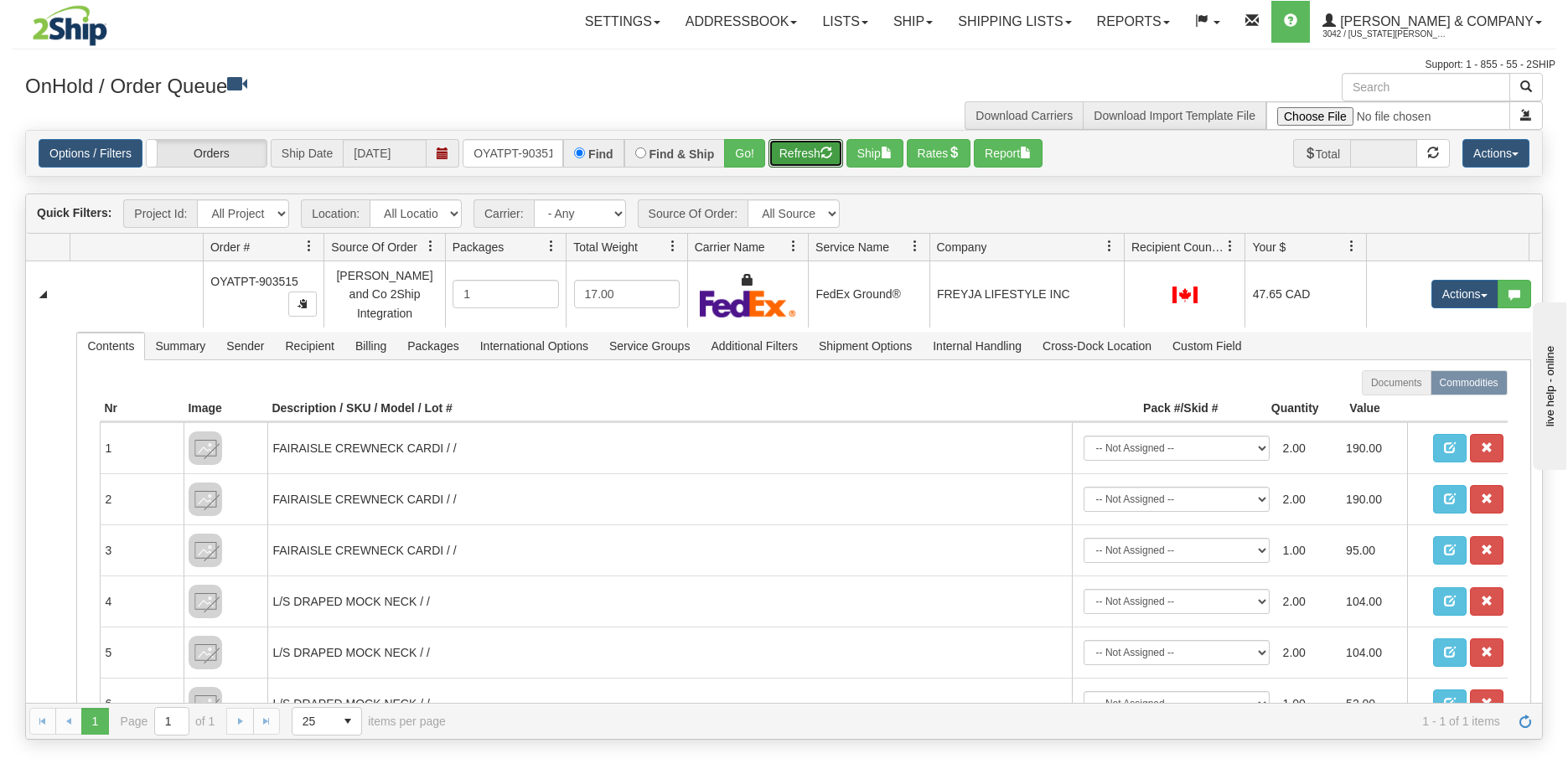
drag, startPoint x: 1096, startPoint y: 248, endPoint x: 1106, endPoint y: 248, distance: 10.0
click at [1106, 248] on div "Id Location Request Id Reply Id Order # Source Of Order Packages Total Weight C…" at bounding box center [777, 247] width 1504 height 26
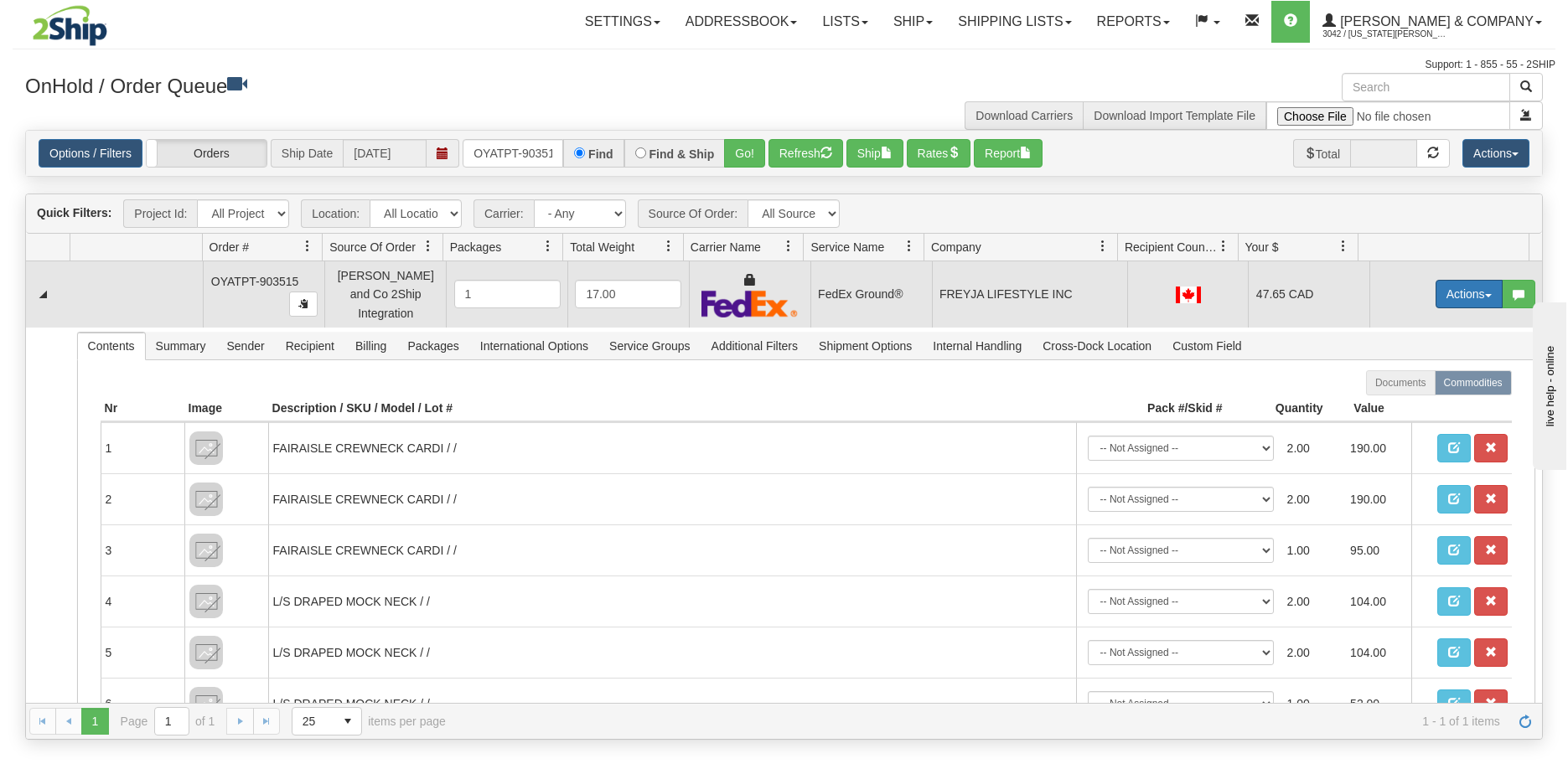
click at [1436, 282] on button "Actions" at bounding box center [1469, 294] width 67 height 28
click at [1405, 381] on link "Ship" at bounding box center [1435, 391] width 134 height 22
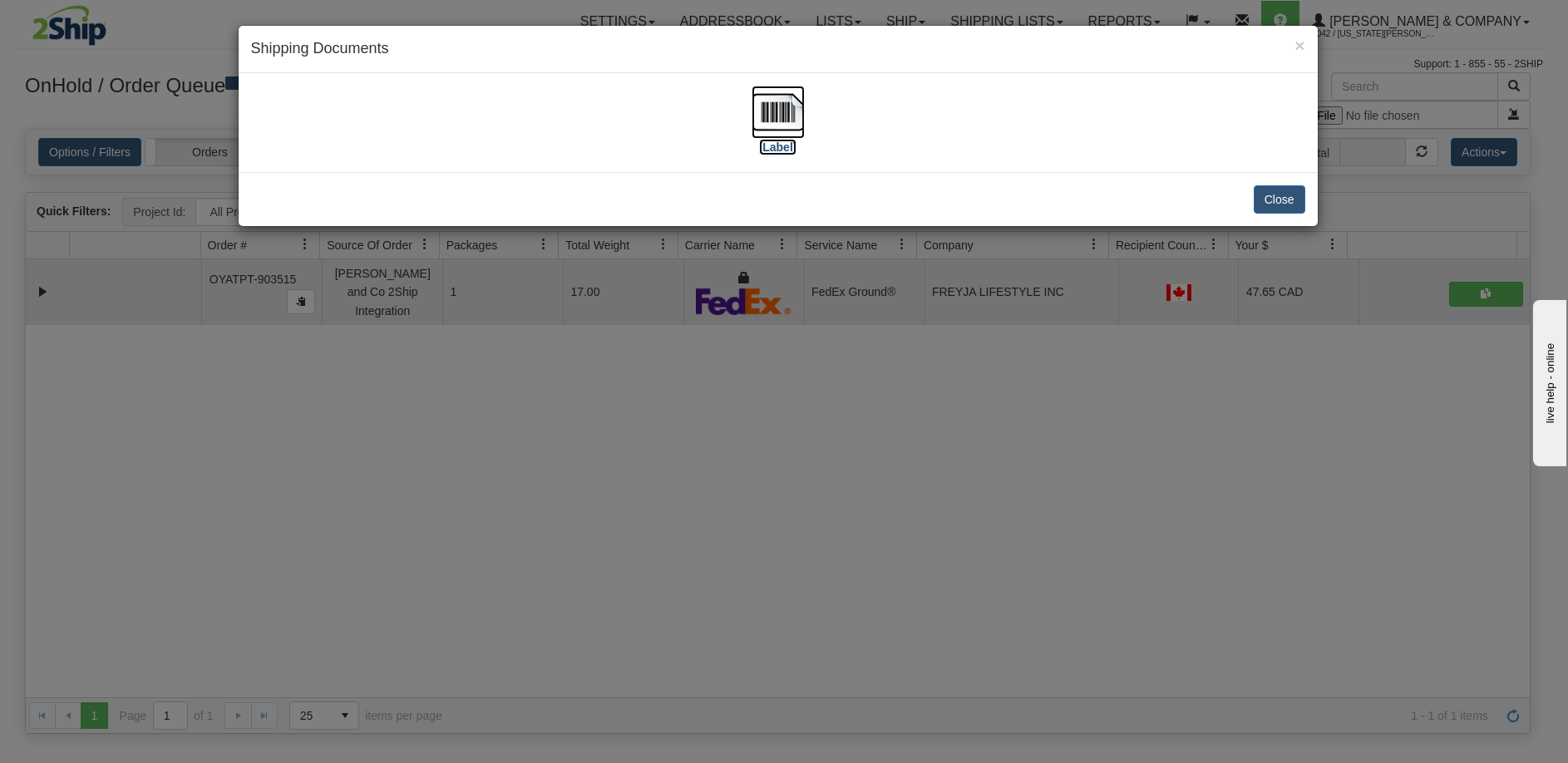
click at [762, 114] on img at bounding box center [778, 112] width 53 height 53
click at [662, 497] on div "× Shipping Documents [Label] Close" at bounding box center [784, 381] width 1568 height 763
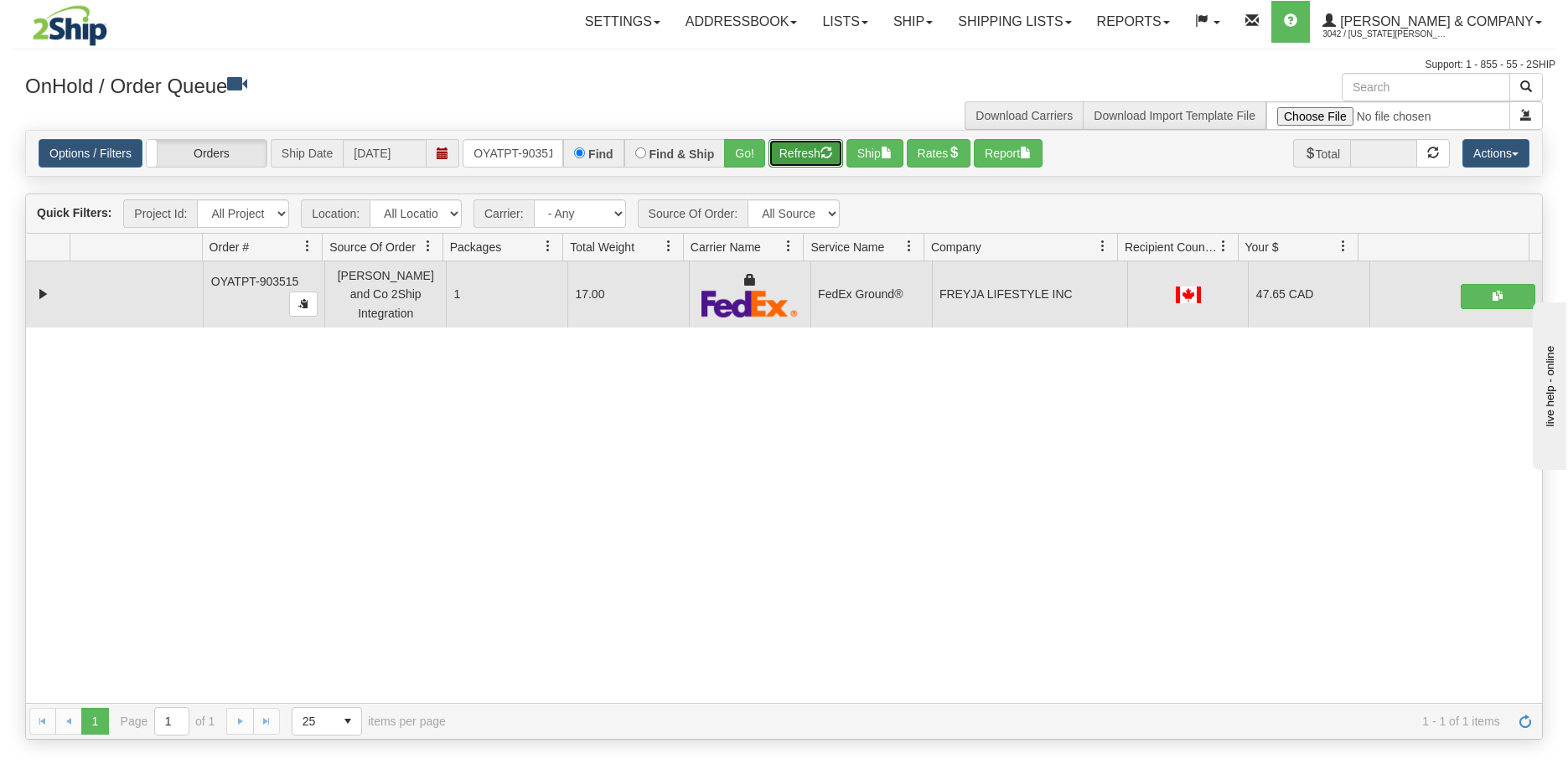
click at [782, 163] on button "Refresh" at bounding box center [806, 153] width 75 height 28
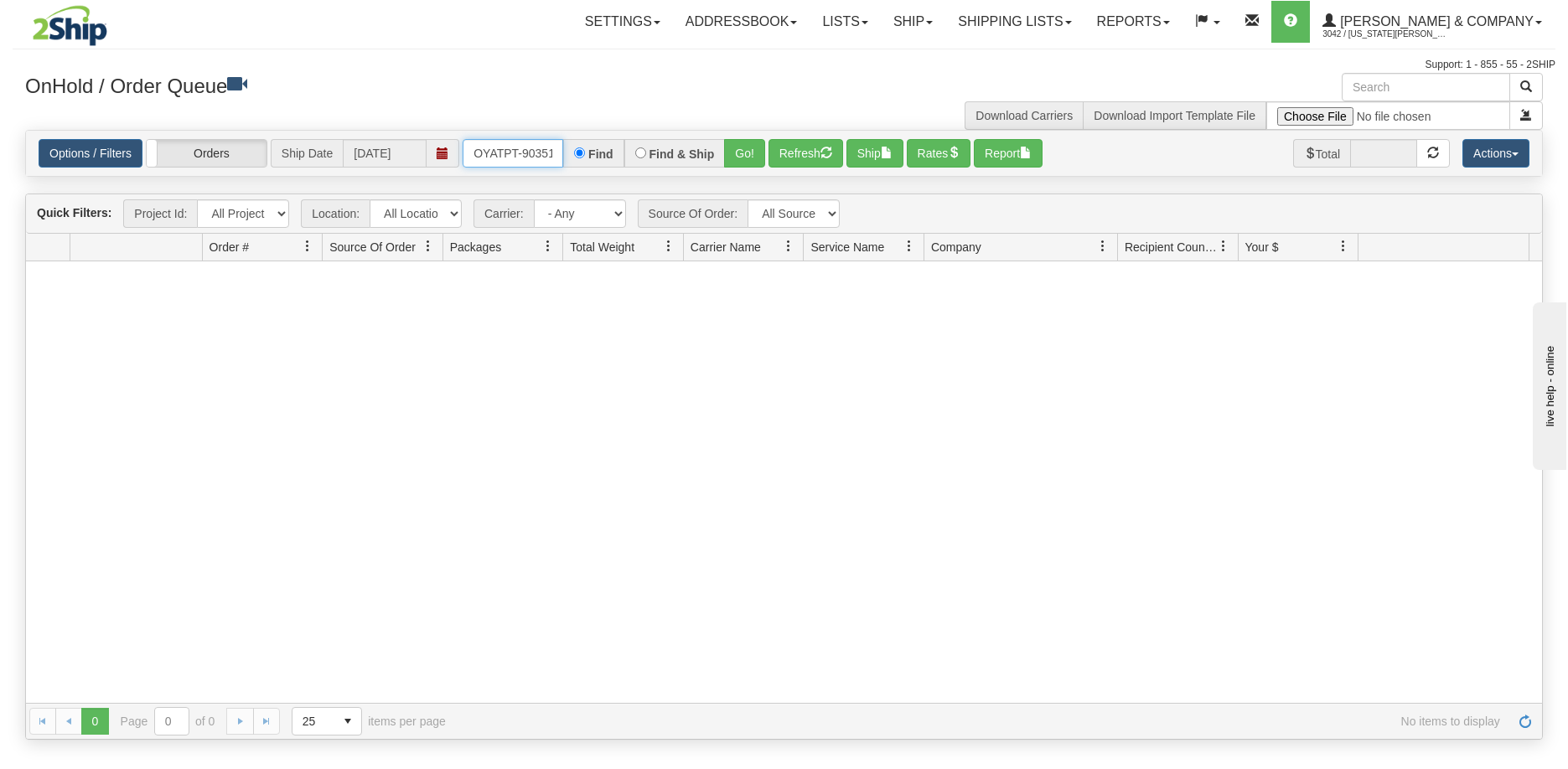
scroll to position [0, 9]
drag, startPoint x: 464, startPoint y: 152, endPoint x: 597, endPoint y: 152, distance: 133.0
click at [597, 152] on div "OYATPT-903515 Find Find & Ship Go!" at bounding box center [613, 153] width 302 height 28
type input "OYATPT-903486"
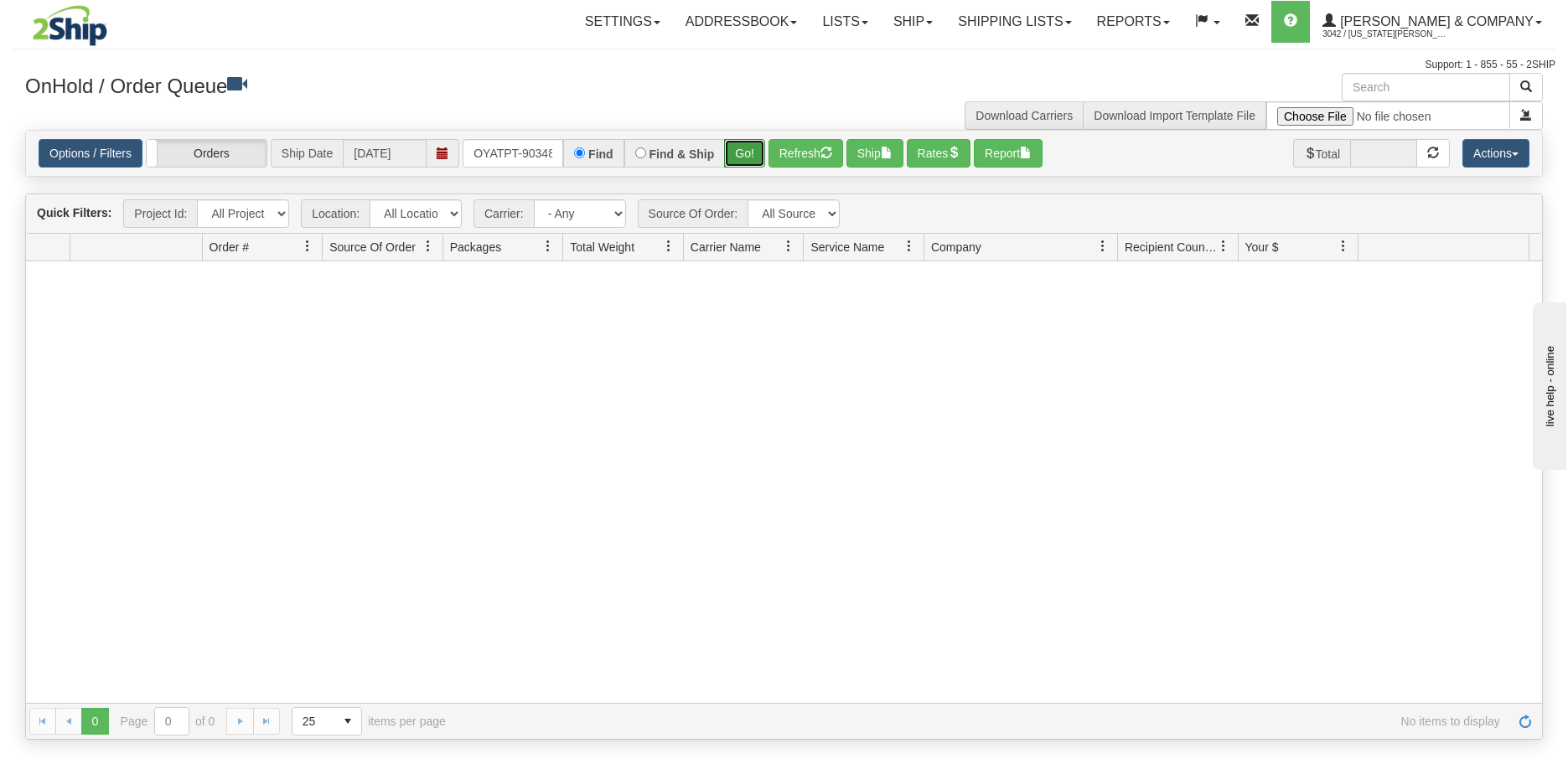
click at [746, 149] on button "Go!" at bounding box center [745, 153] width 41 height 28
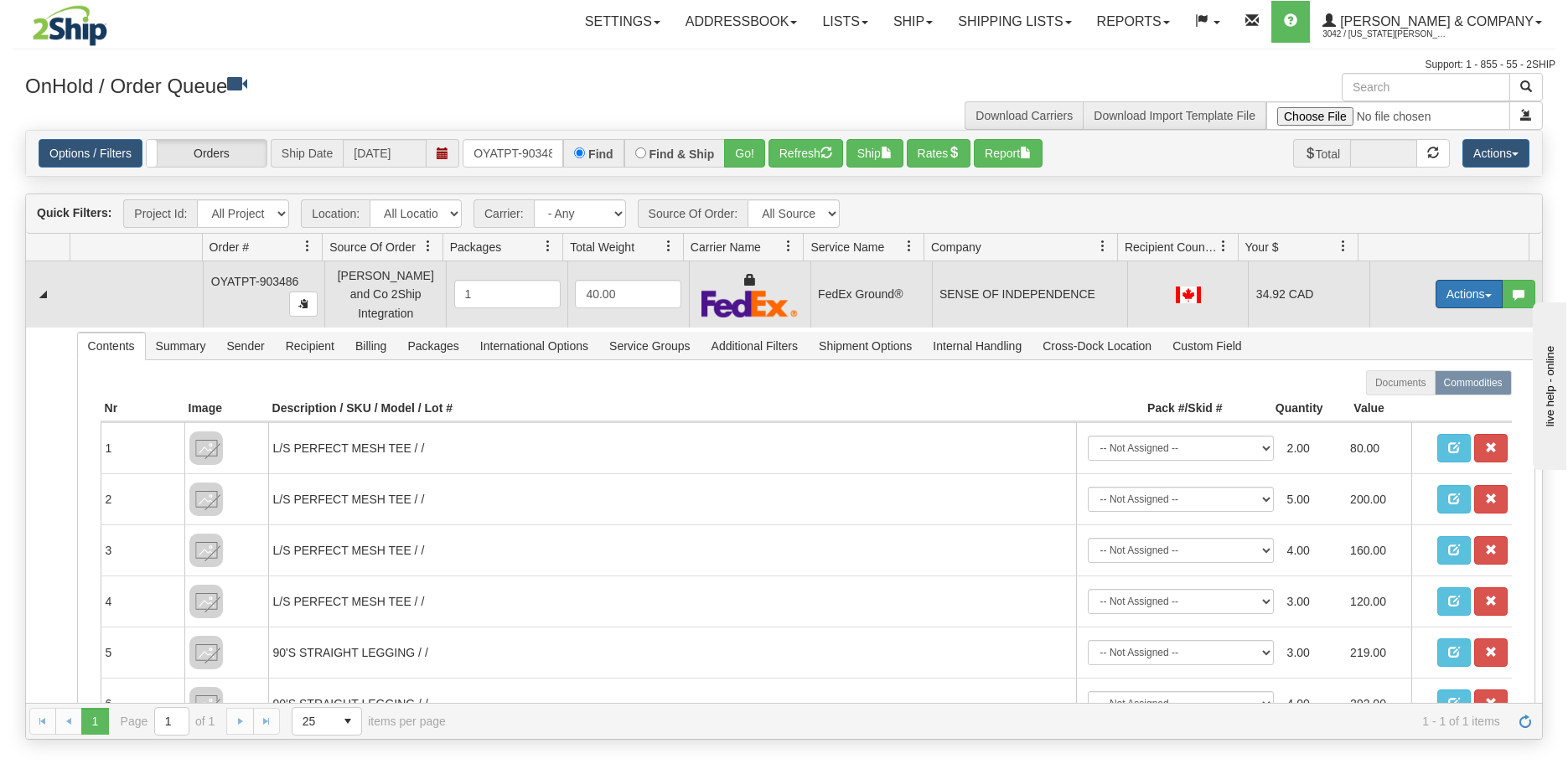
click at [1437, 292] on button "Actions" at bounding box center [1469, 294] width 67 height 28
click at [1412, 388] on link "Ship" at bounding box center [1435, 391] width 134 height 22
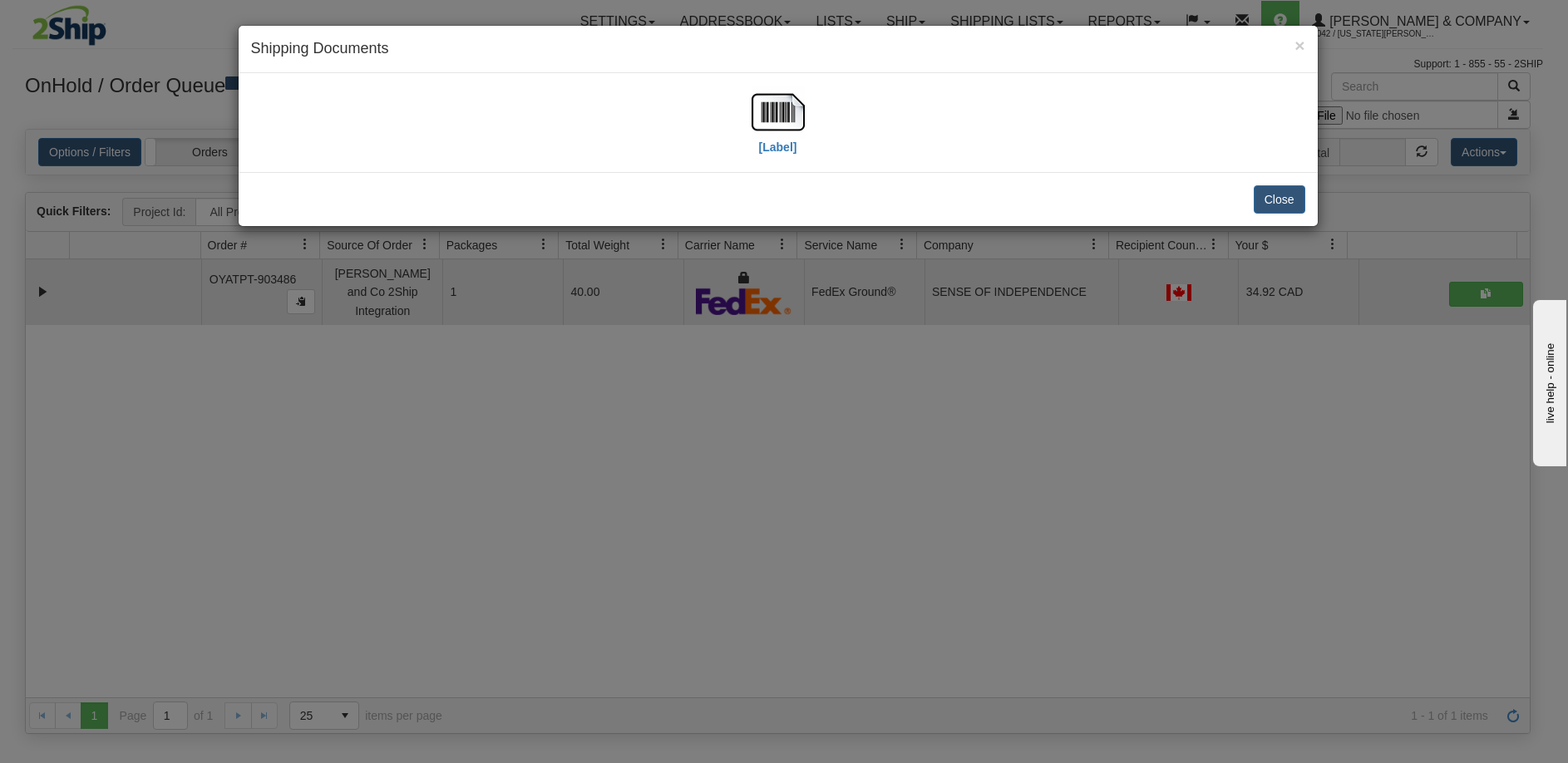
click at [749, 134] on div "[Label]" at bounding box center [778, 122] width 1054 height 74
click at [767, 125] on img at bounding box center [778, 112] width 53 height 53
click at [692, 518] on div "× Shipping Documents [Label] Close" at bounding box center [784, 381] width 1568 height 763
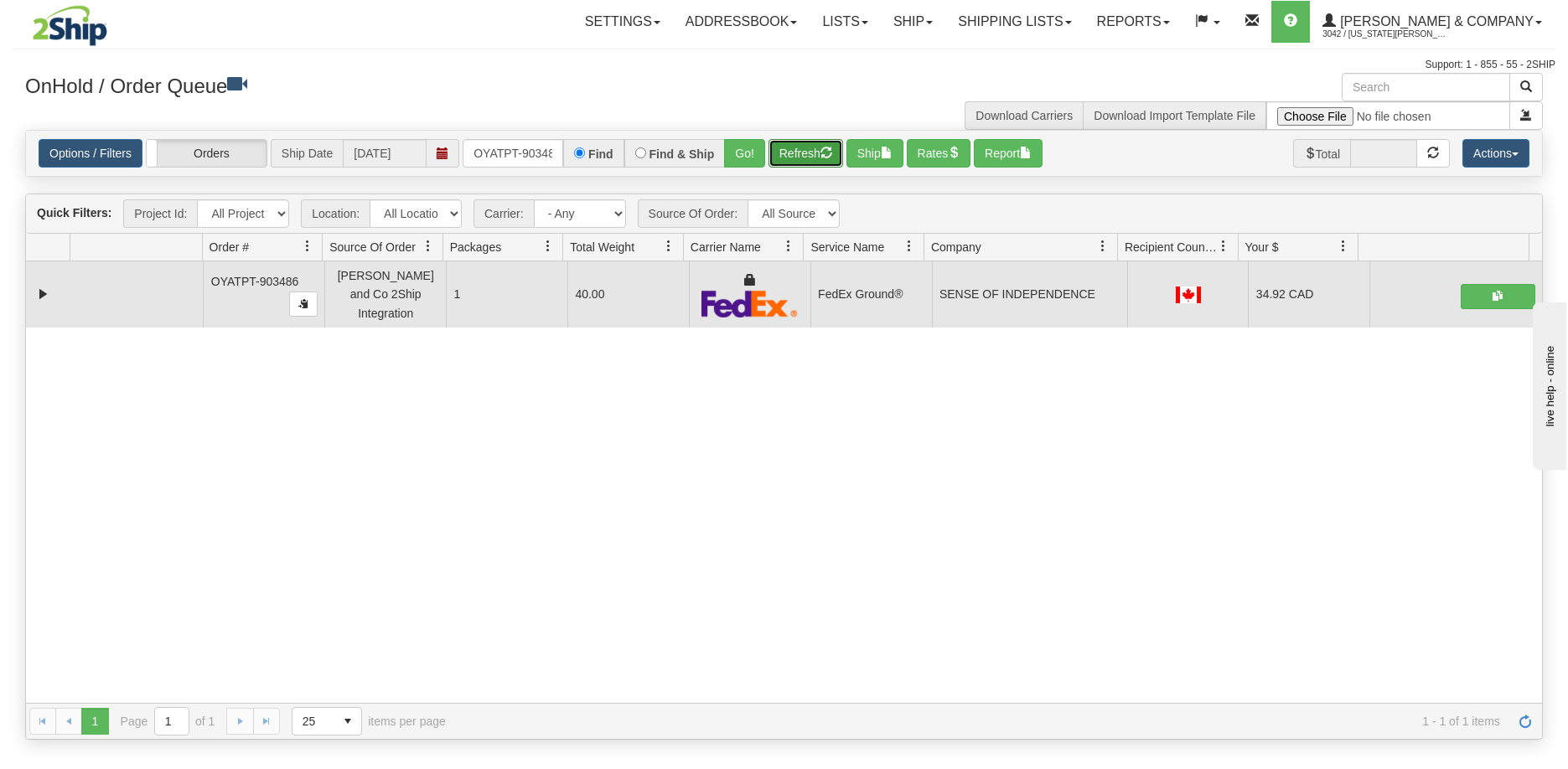
click at [797, 146] on button "Refresh" at bounding box center [806, 153] width 75 height 28
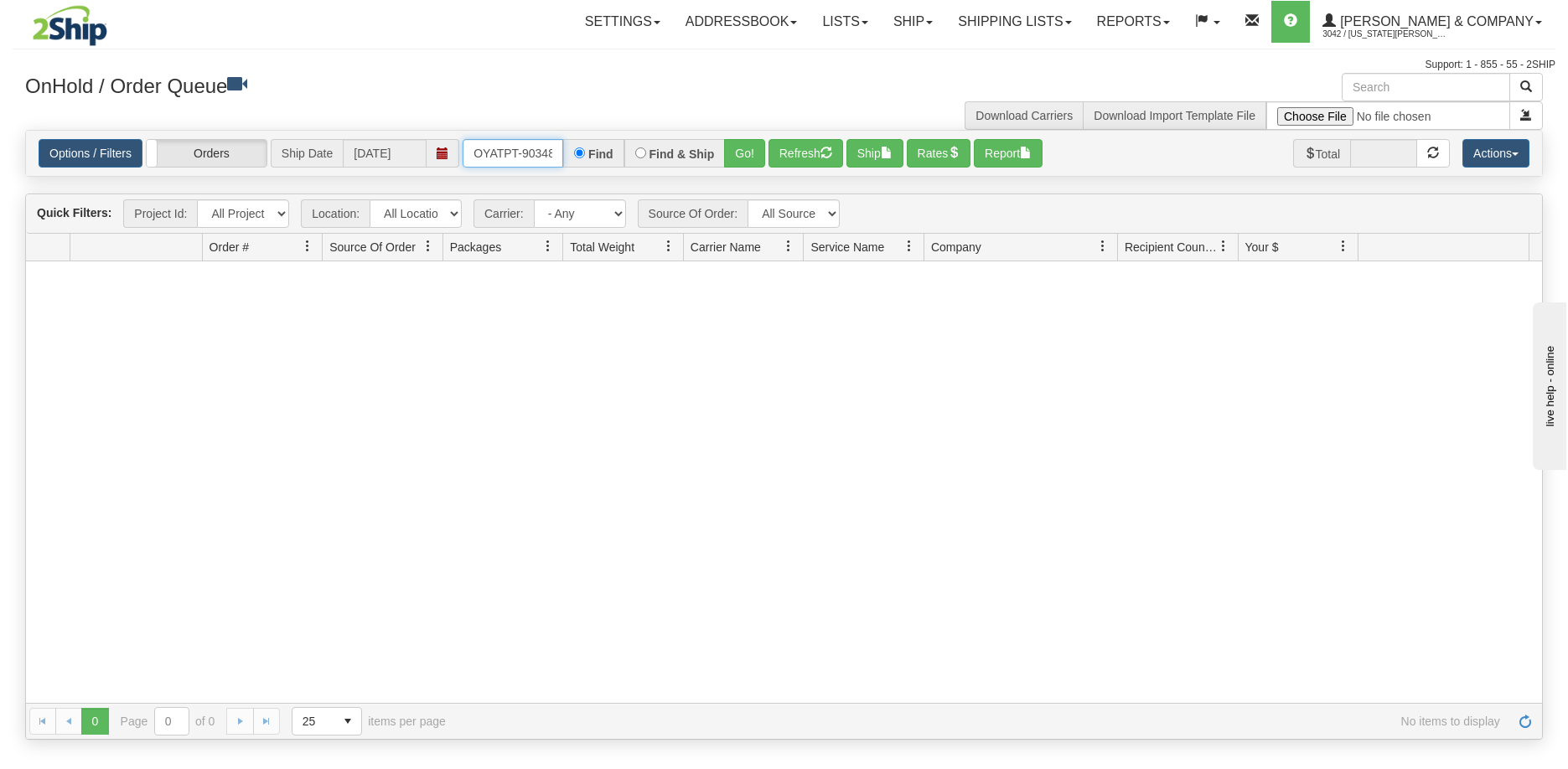
scroll to position [0, 9]
drag, startPoint x: 474, startPoint y: 145, endPoint x: 585, endPoint y: 145, distance: 111.0
click at [585, 145] on div "OYATPT-903486 Find Find & Ship Go!" at bounding box center [613, 153] width 302 height 28
